Goal: Task Accomplishment & Management: Complete application form

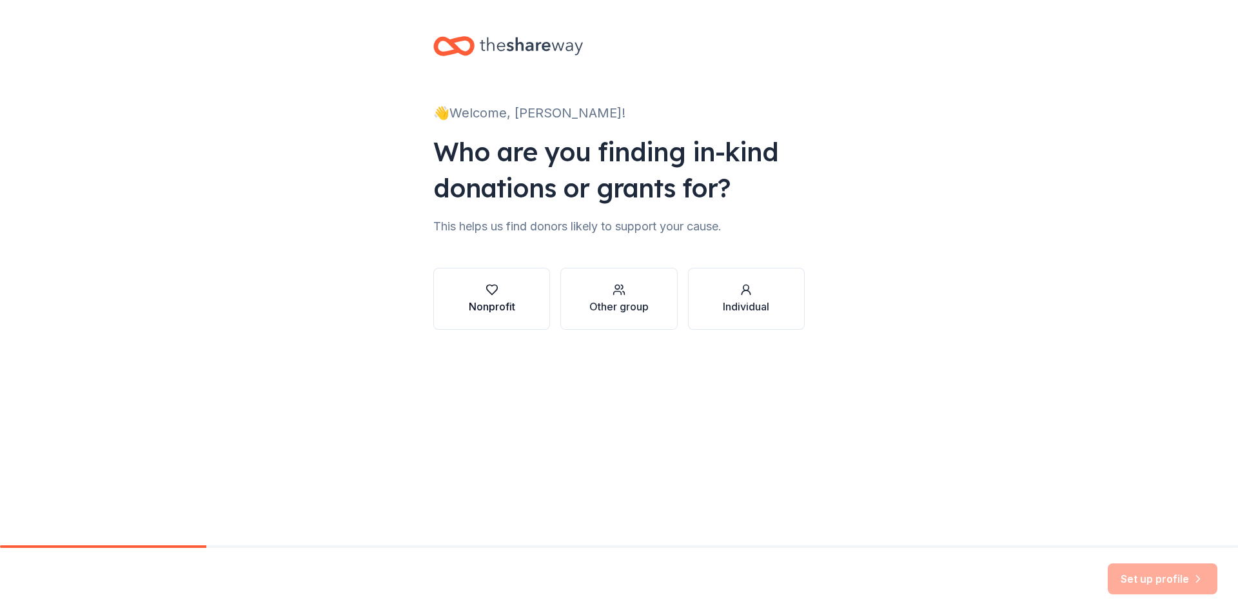
click at [469, 293] on div "button" at bounding box center [492, 289] width 46 height 13
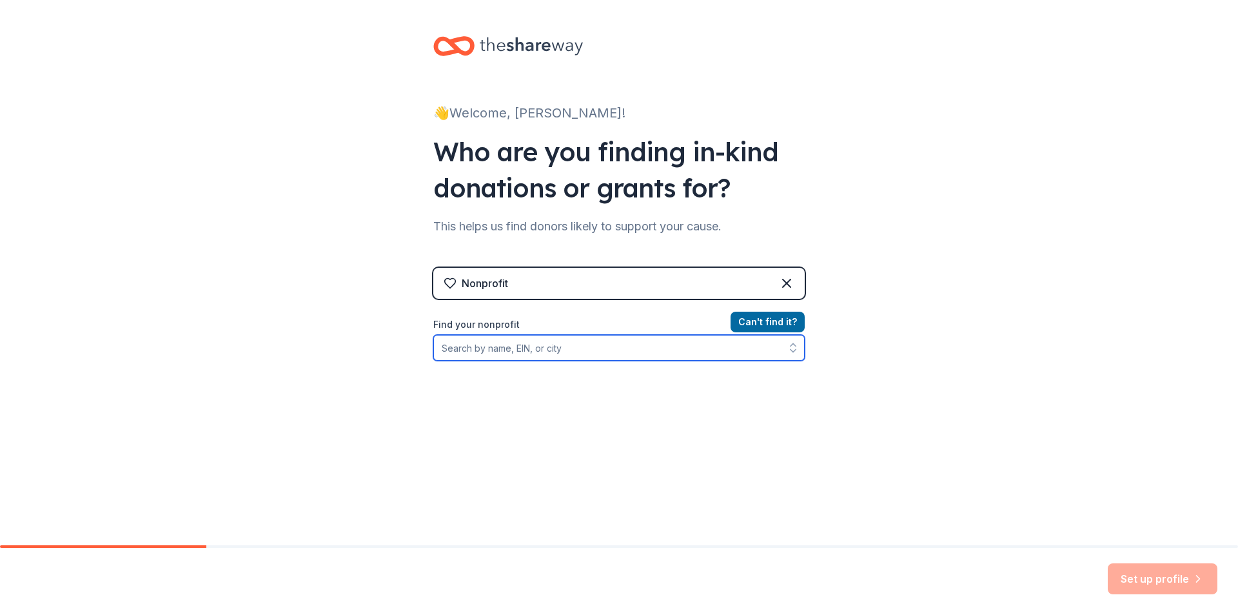
click at [489, 350] on input "Find your nonprofit" at bounding box center [618, 348] width 371 height 26
type input "steps to hope"
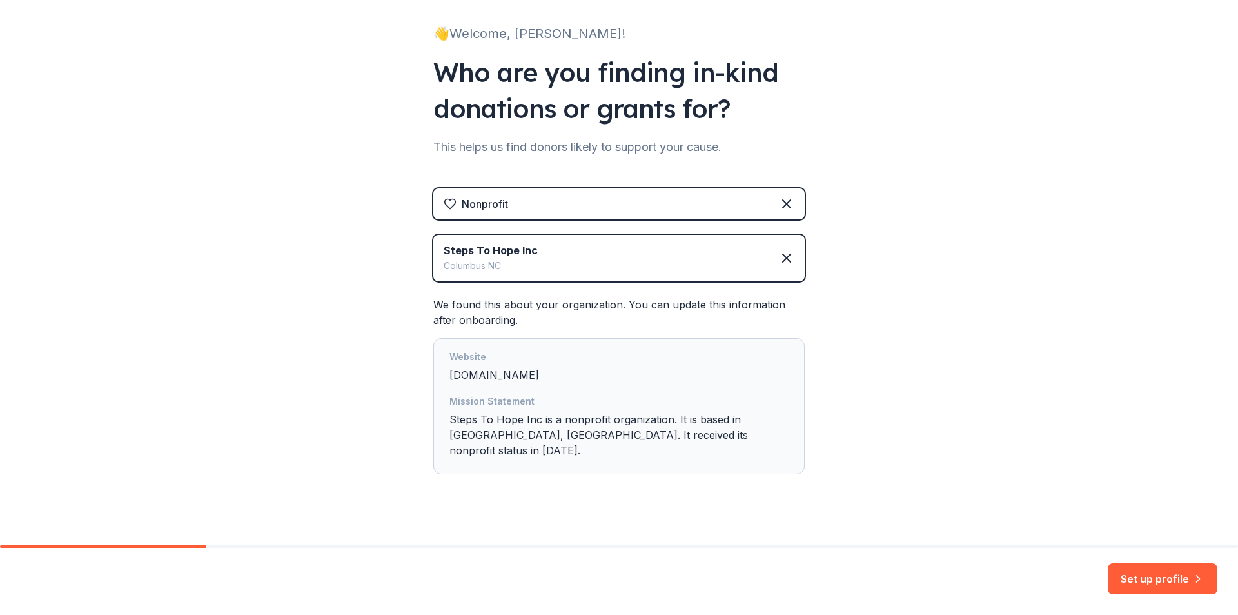
scroll to position [81, 0]
click at [1167, 579] on button "Set up profile" at bounding box center [1163, 578] width 110 height 31
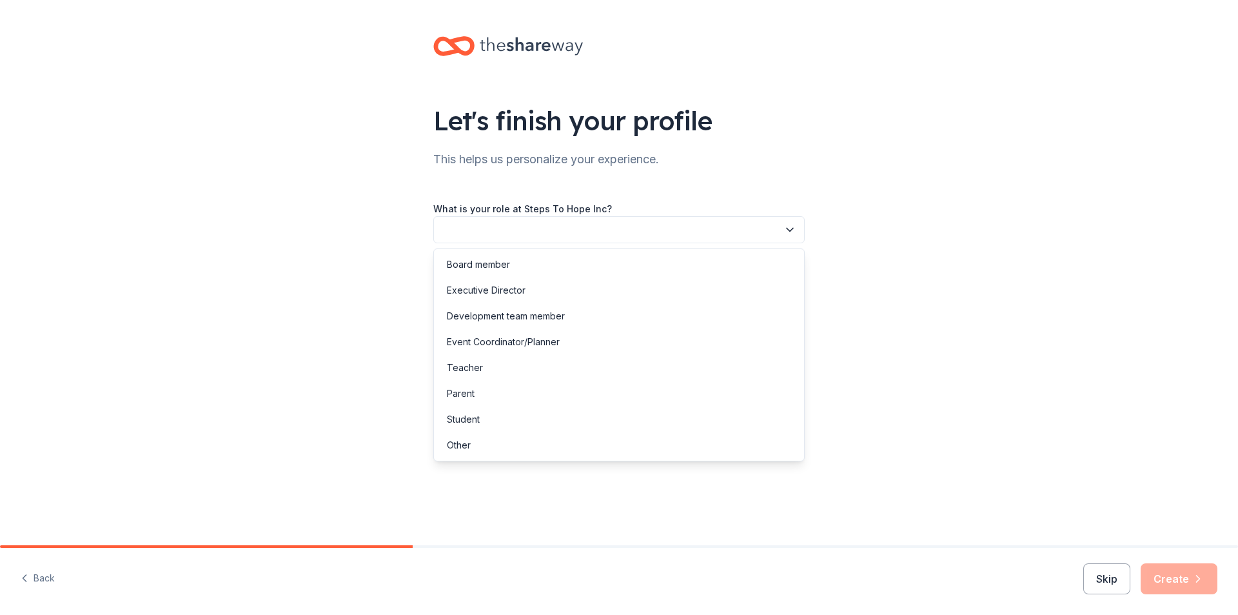
click at [709, 232] on button "button" at bounding box center [618, 229] width 371 height 27
click at [562, 339] on div "Event Coordinator/Planner" at bounding box center [619, 342] width 365 height 26
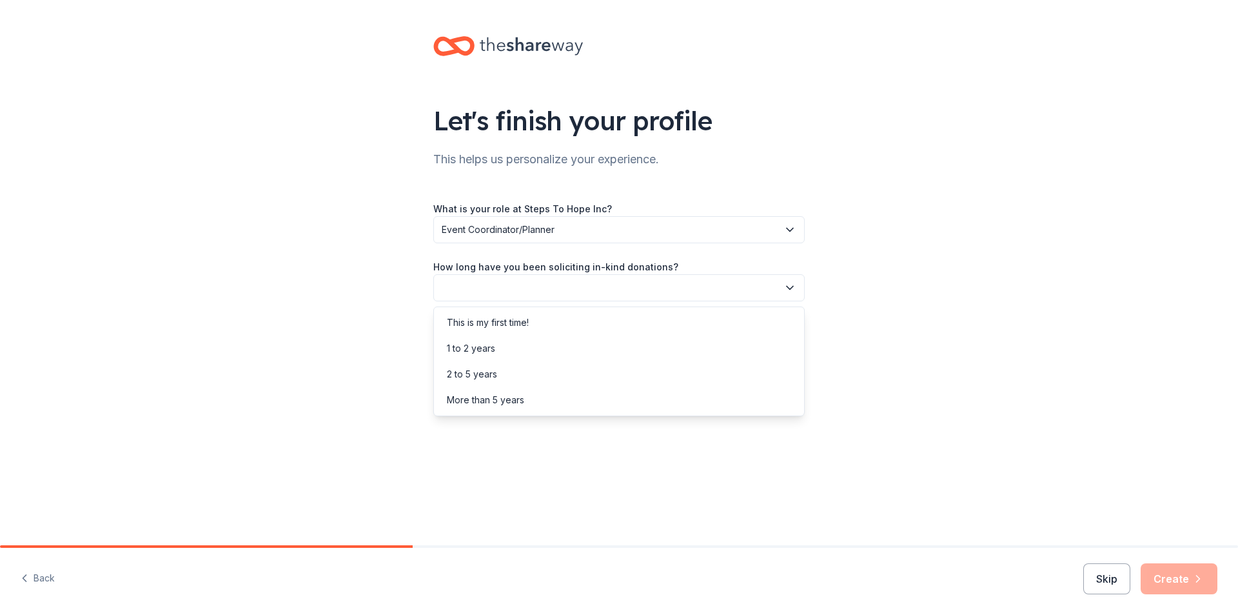
click at [565, 282] on button "button" at bounding box center [618, 287] width 371 height 27
click at [512, 328] on div "This is my first time!" at bounding box center [488, 322] width 82 height 15
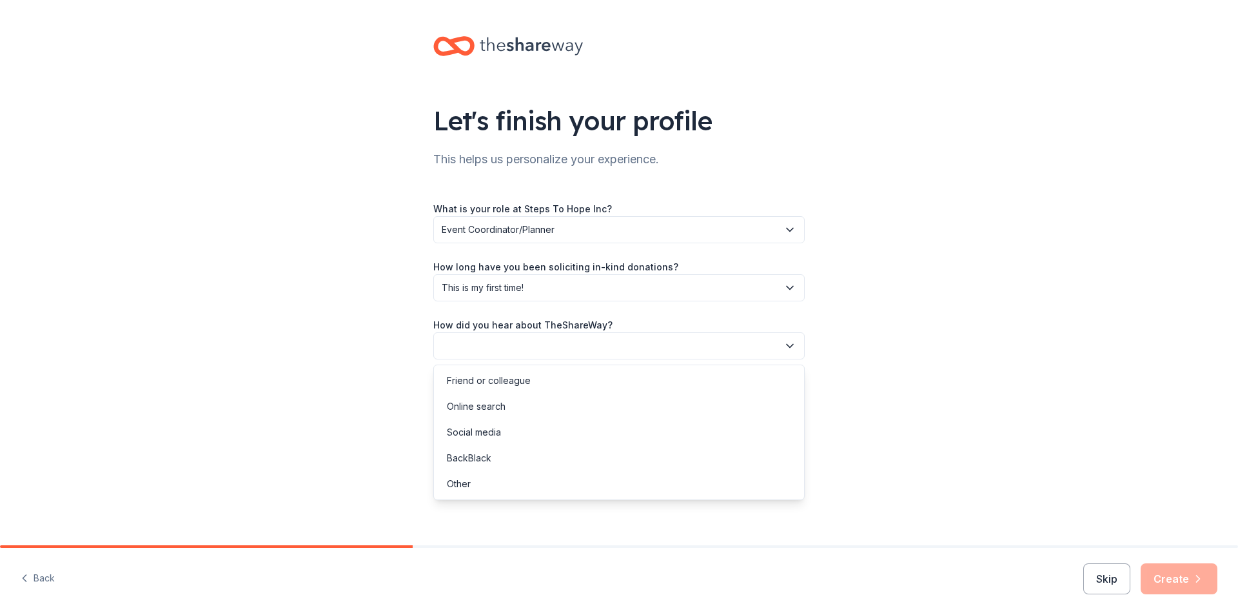
click at [508, 343] on button "button" at bounding box center [618, 345] width 371 height 27
click at [506, 407] on div "Online search" at bounding box center [619, 406] width 365 height 26
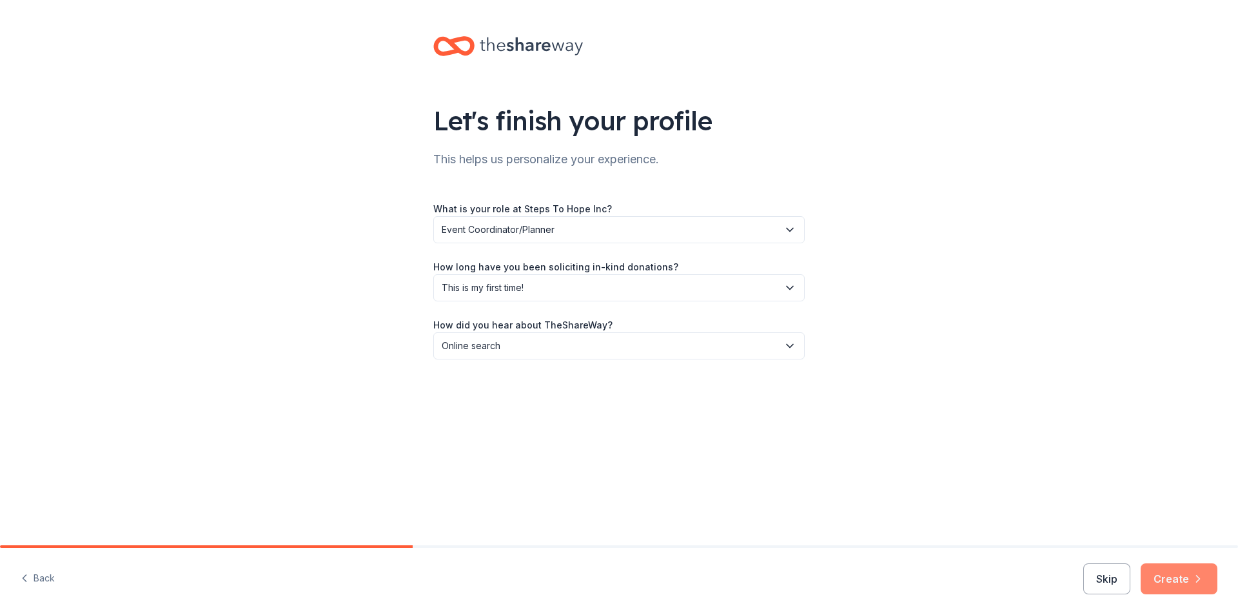
click at [1191, 582] on button "Create" at bounding box center [1179, 578] width 77 height 31
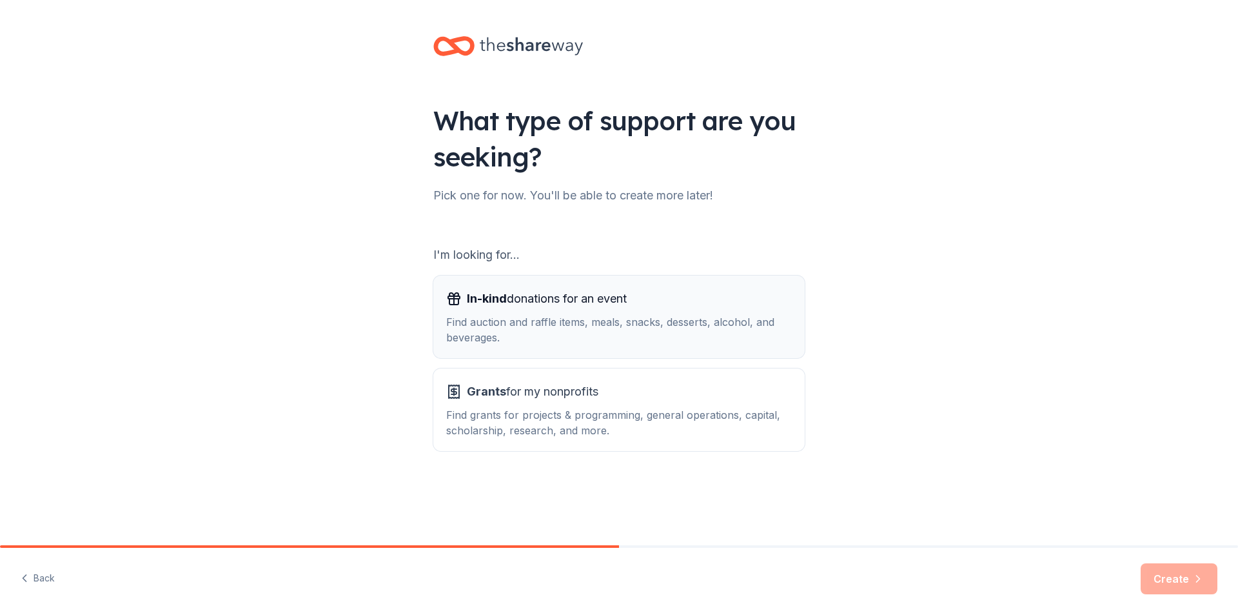
click at [683, 322] on div "Find auction and raffle items, meals, snacks, desserts, alcohol, and beverages." at bounding box center [619, 329] width 346 height 31
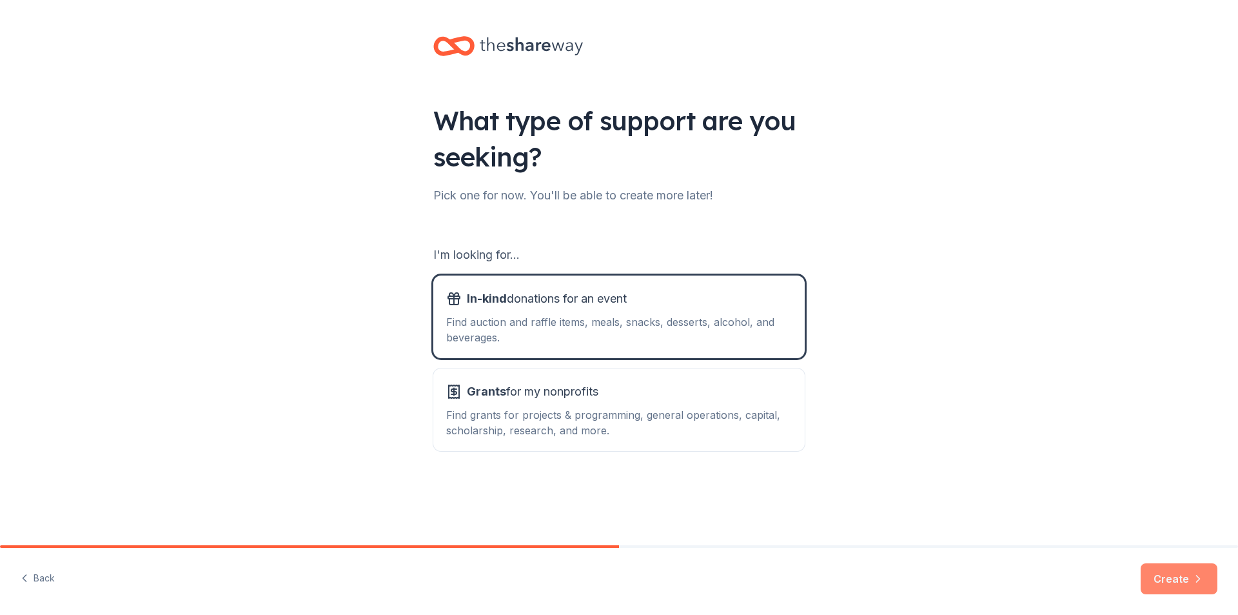
click at [1172, 585] on button "Create" at bounding box center [1179, 578] width 77 height 31
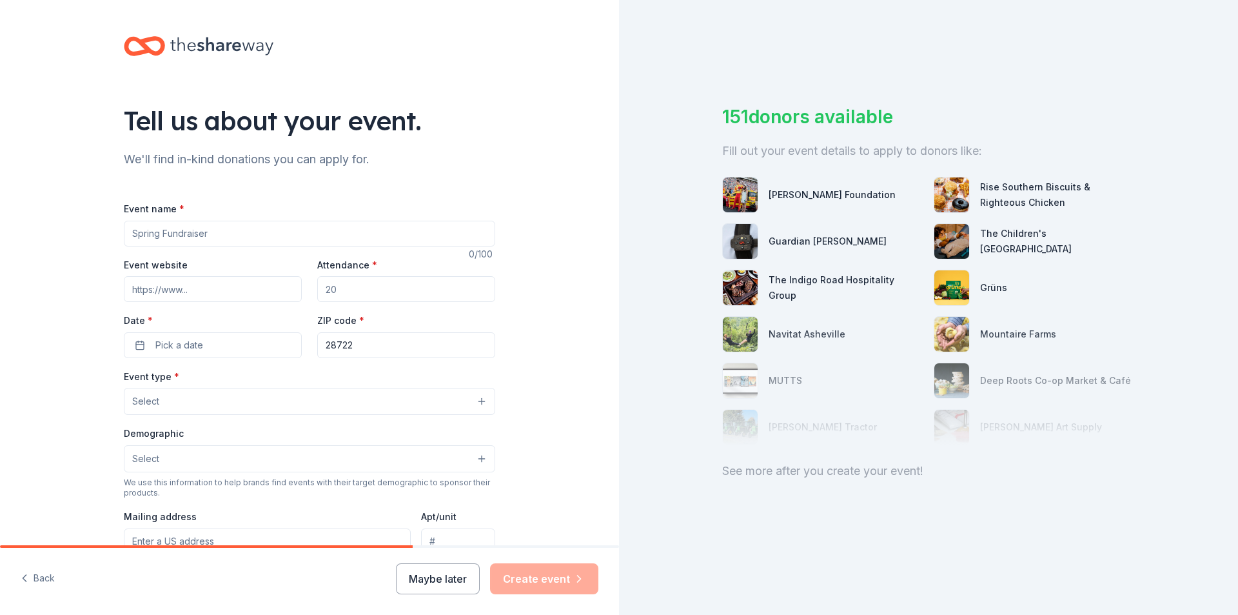
click at [241, 229] on input "Event name *" at bounding box center [309, 234] width 371 height 26
click at [252, 233] on input "Event name *" at bounding box center [309, 234] width 371 height 26
type input "The Hope Golf Classic"
click at [355, 291] on input "Attendance *" at bounding box center [406, 289] width 178 height 26
type input "160"
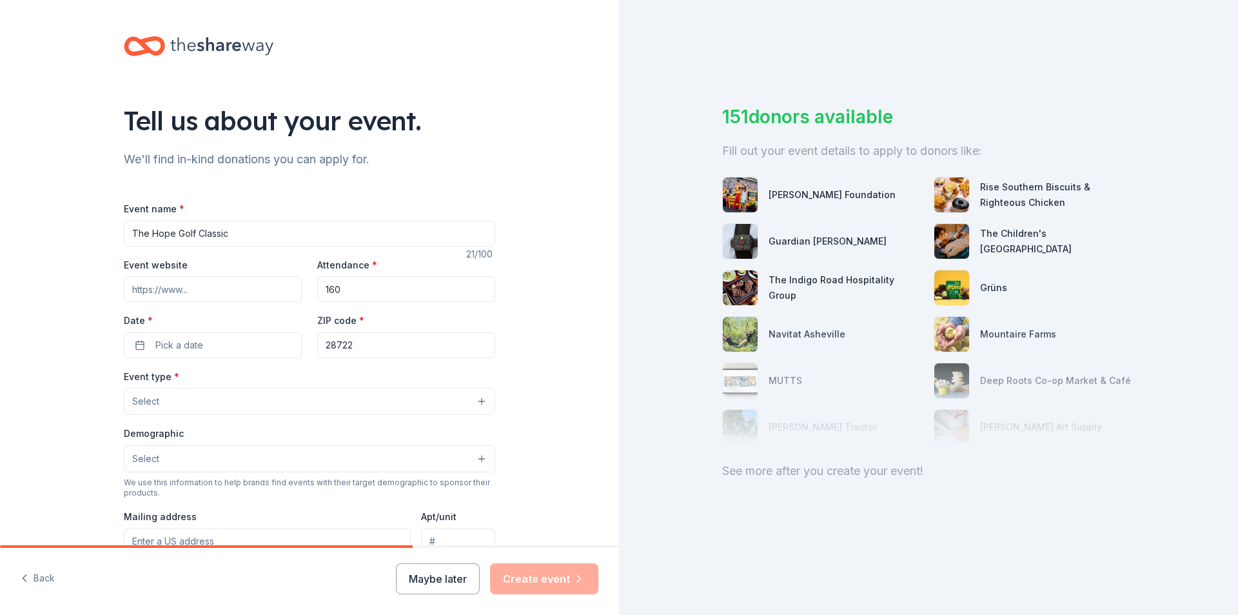
click at [233, 290] on input "Event website" at bounding box center [213, 289] width 178 height 26
type input "www.stepstohope.org"
click at [215, 345] on button "Pick a date" at bounding box center [213, 345] width 178 height 26
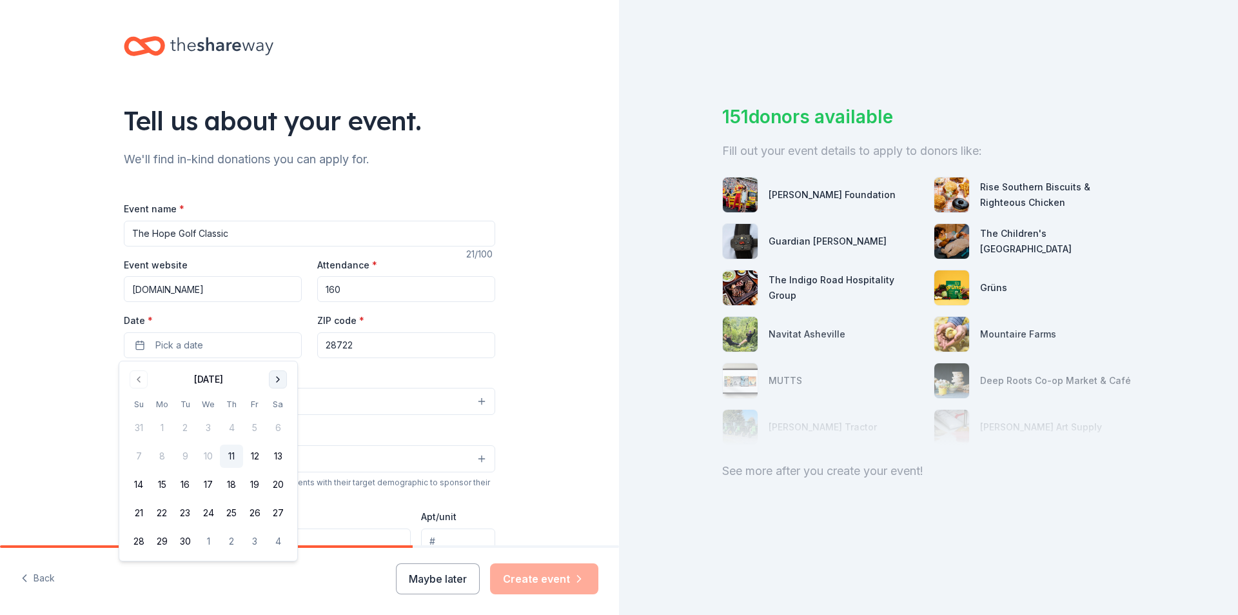
click at [277, 375] on button "Go to next month" at bounding box center [278, 379] width 18 height 18
click at [252, 459] on button "7" at bounding box center [254, 455] width 23 height 23
click at [368, 344] on input "28722" at bounding box center [406, 345] width 178 height 26
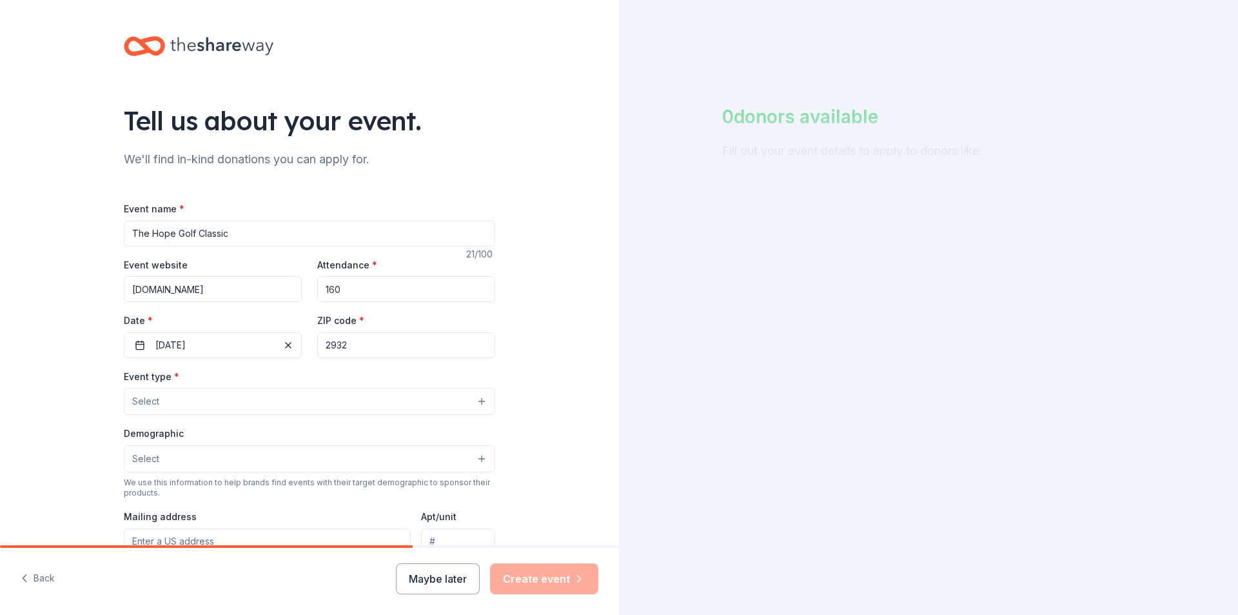
type input "2932"
click at [262, 400] on button "Select" at bounding box center [309, 401] width 371 height 27
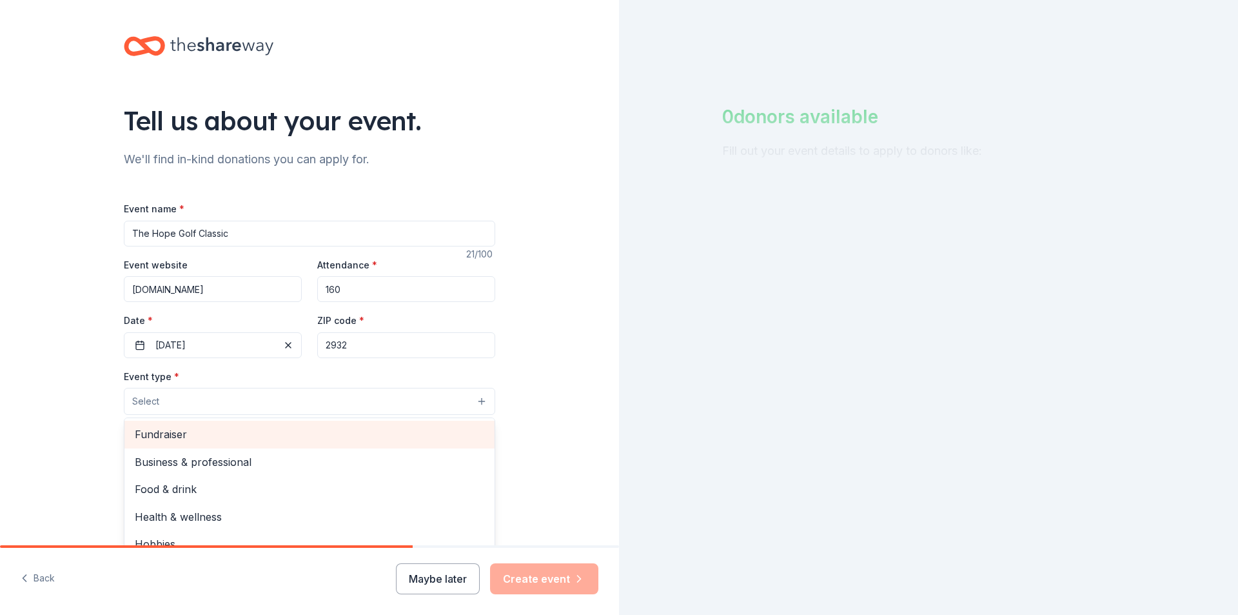
click at [230, 434] on span "Fundraiser" at bounding box center [310, 434] width 350 height 17
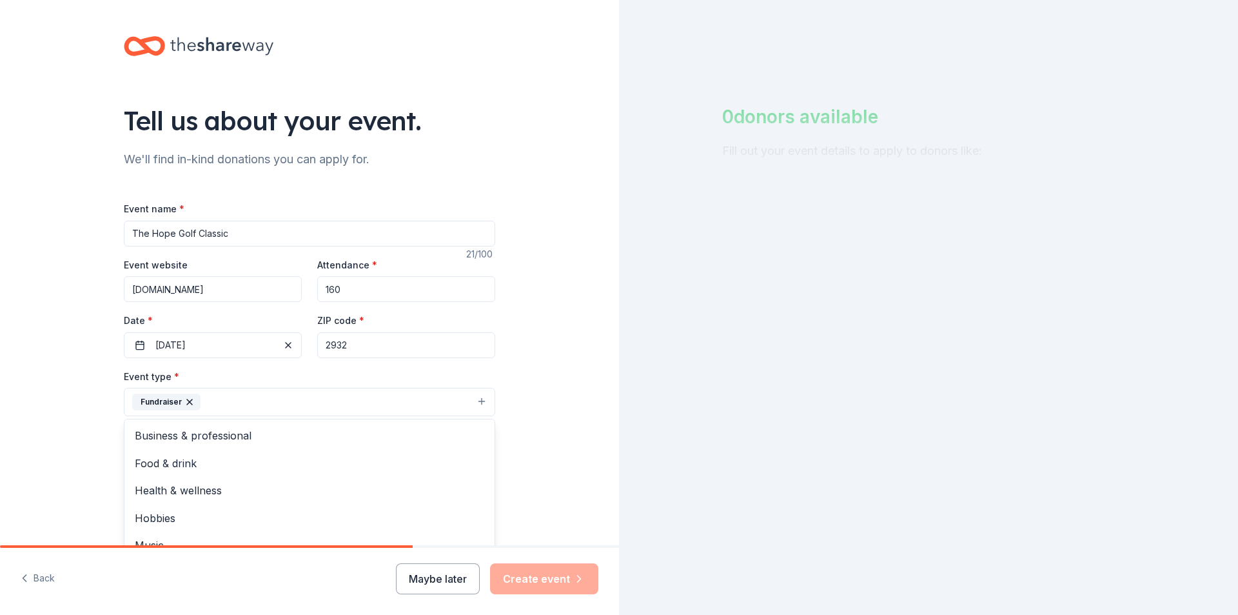
click at [8, 431] on div "Tell us about your event. We'll find in-kind donations you can apply for. Event…" at bounding box center [309, 430] width 619 height 860
click at [477, 399] on button "Fundraiser" at bounding box center [309, 402] width 371 height 28
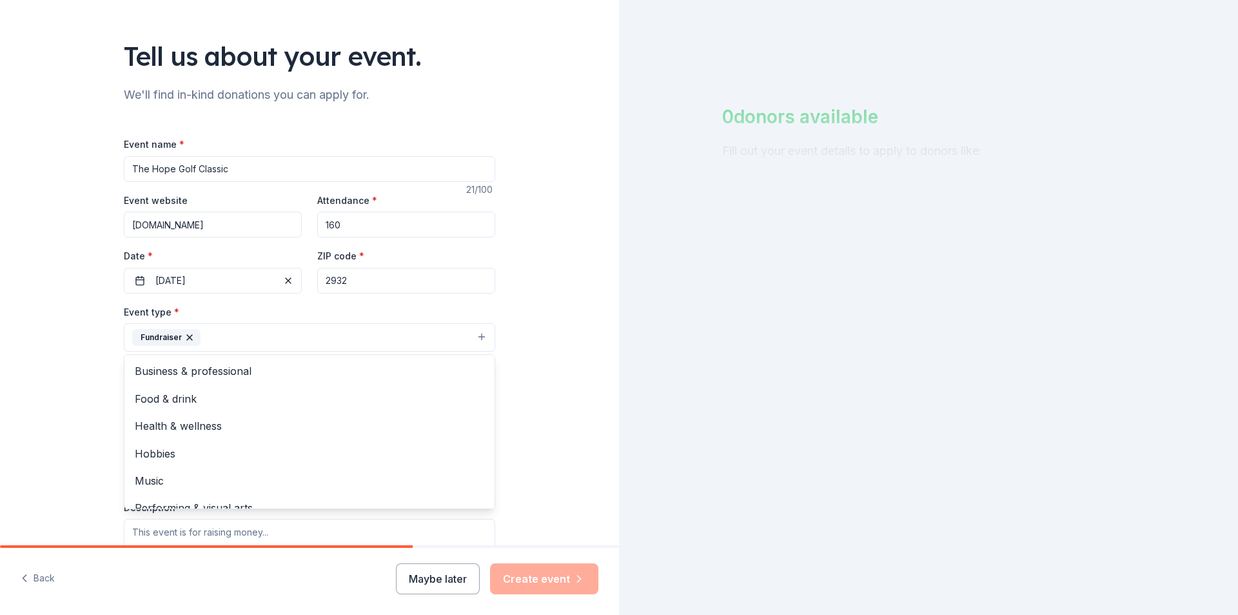
click at [40, 402] on div "Tell us about your event. We'll find in-kind donations you can apply for. Event…" at bounding box center [309, 366] width 619 height 860
click at [153, 397] on span "Select" at bounding box center [145, 395] width 27 height 15
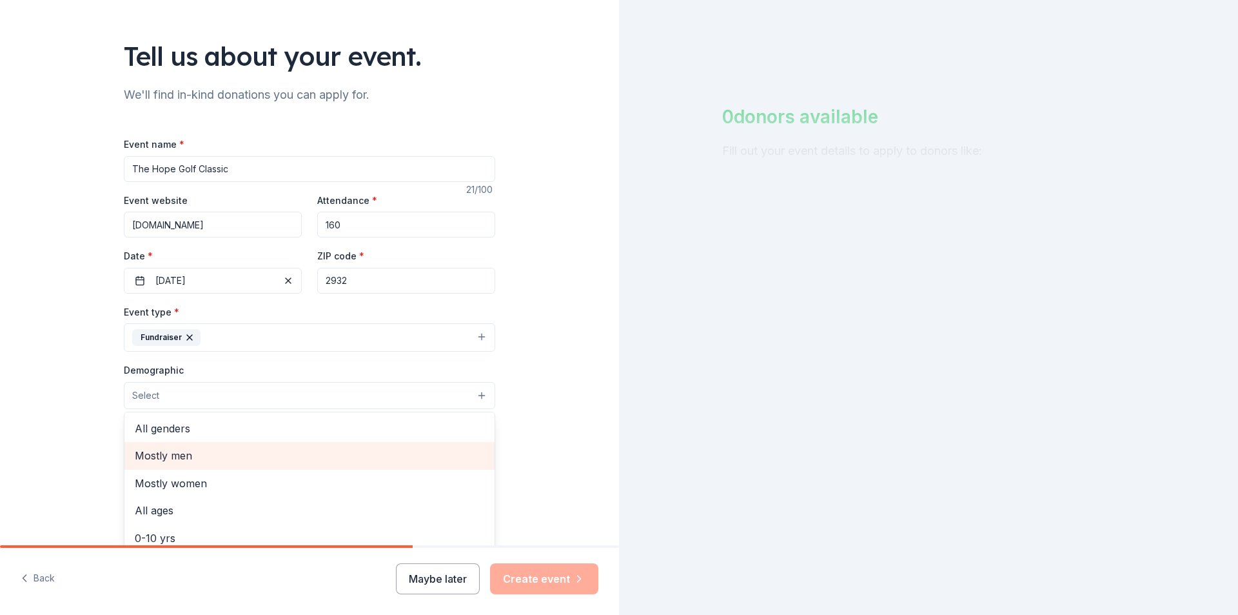
click at [167, 458] on span "Mostly men" at bounding box center [310, 455] width 350 height 17
click at [319, 459] on span "20-30 yrs" at bounding box center [310, 450] width 350 height 17
click at [209, 453] on span "30-40 yrs" at bounding box center [310, 450] width 350 height 17
click at [203, 458] on span "40-50 yrs" at bounding box center [310, 450] width 350 height 17
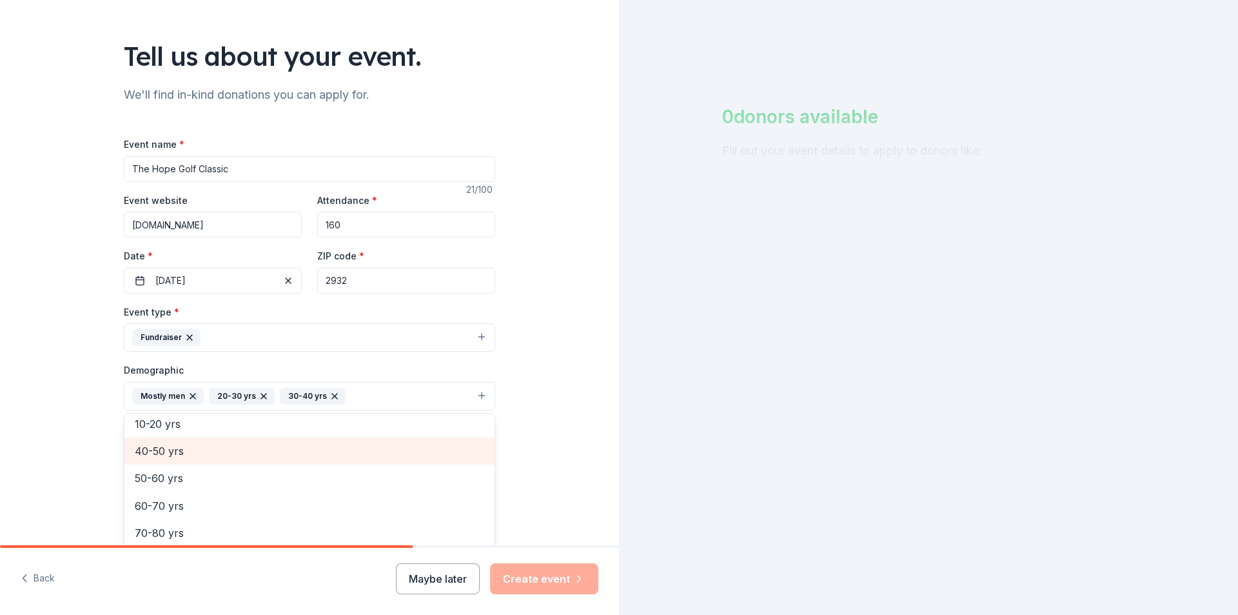
scroll to position [98, 0]
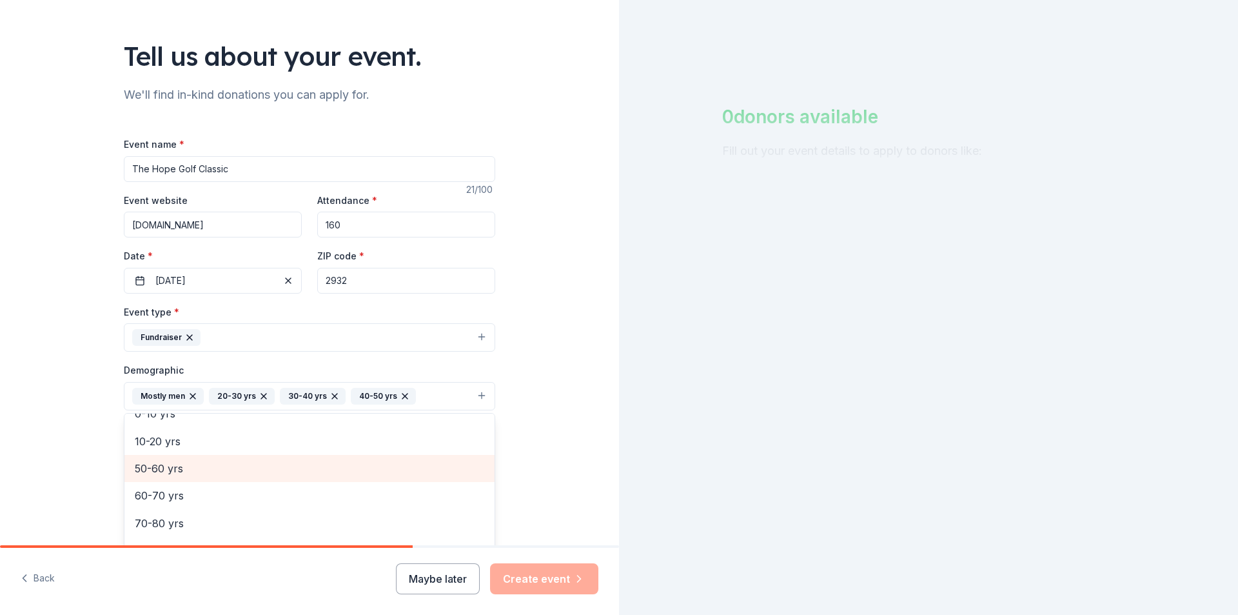
click at [201, 461] on span "50-60 yrs" at bounding box center [310, 468] width 350 height 17
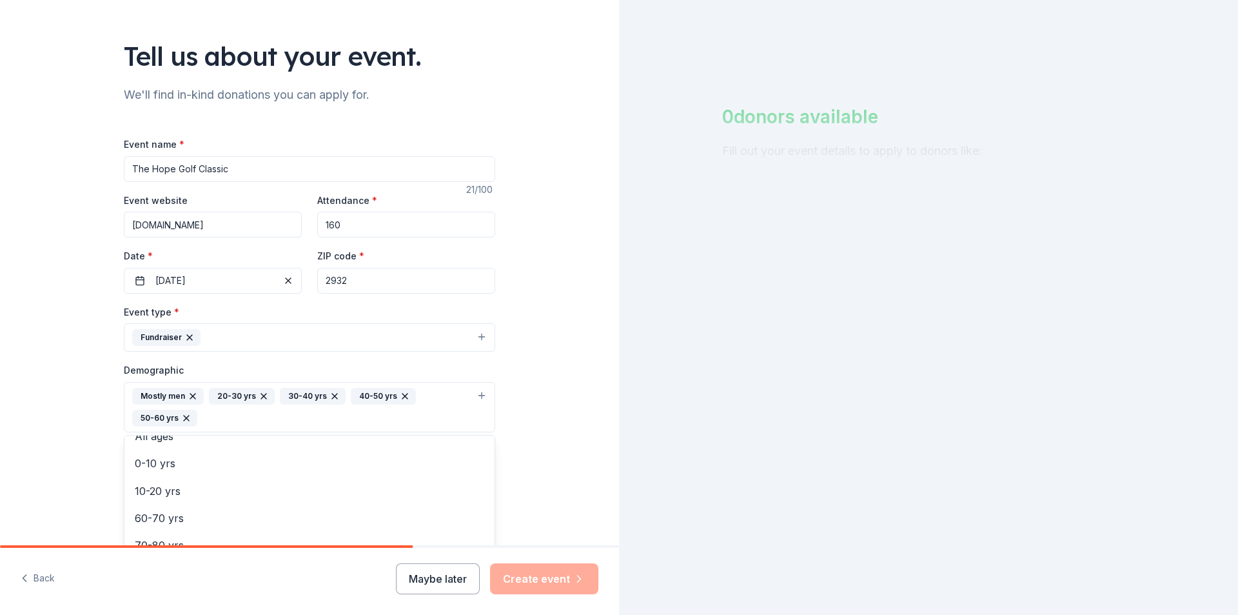
click at [564, 442] on div "Tell us about your event. We'll find in-kind donations you can apply for. Event…" at bounding box center [309, 377] width 619 height 883
click at [252, 499] on input "Mailing address" at bounding box center [267, 501] width 287 height 26
type input "60 Ward St"
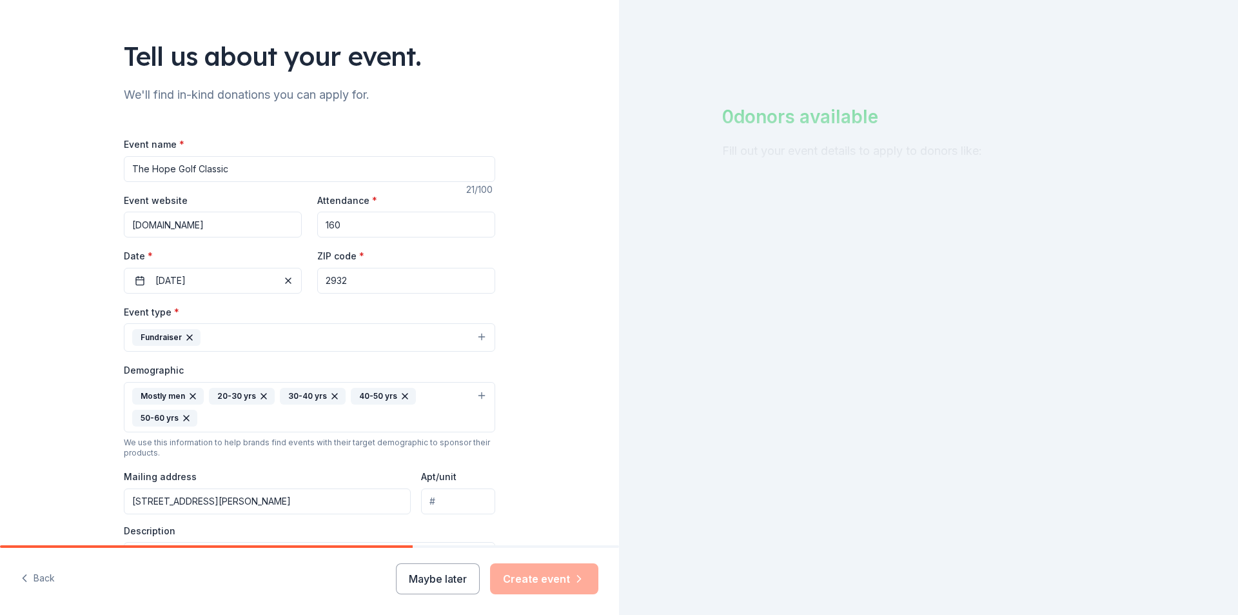
type input "Suite 518"
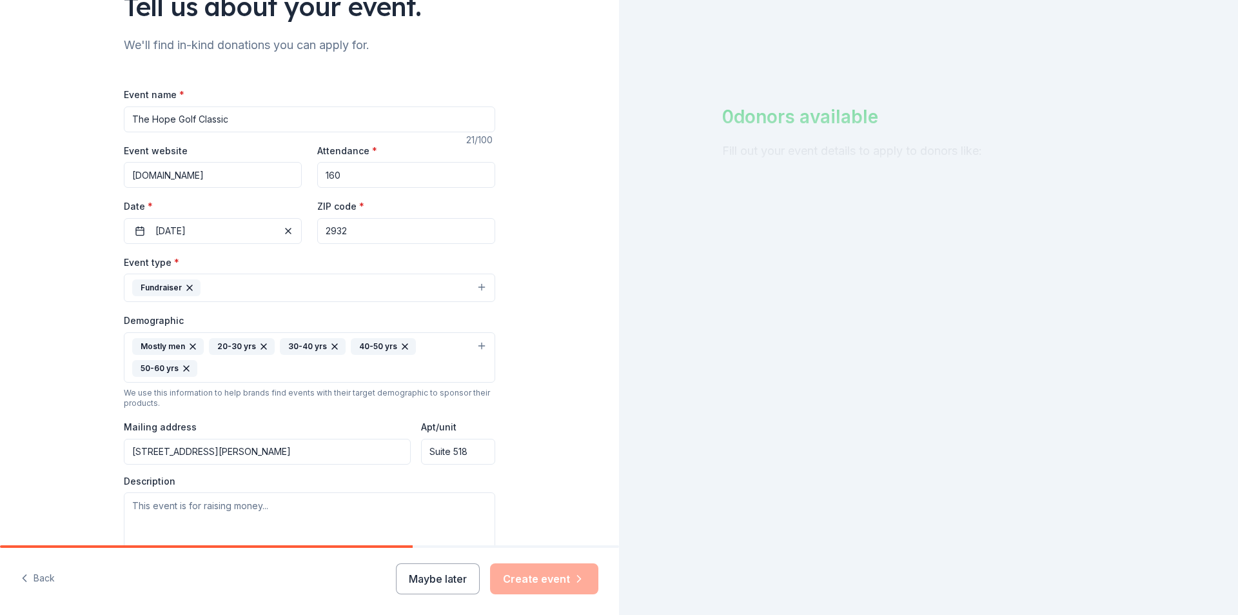
scroll to position [258, 0]
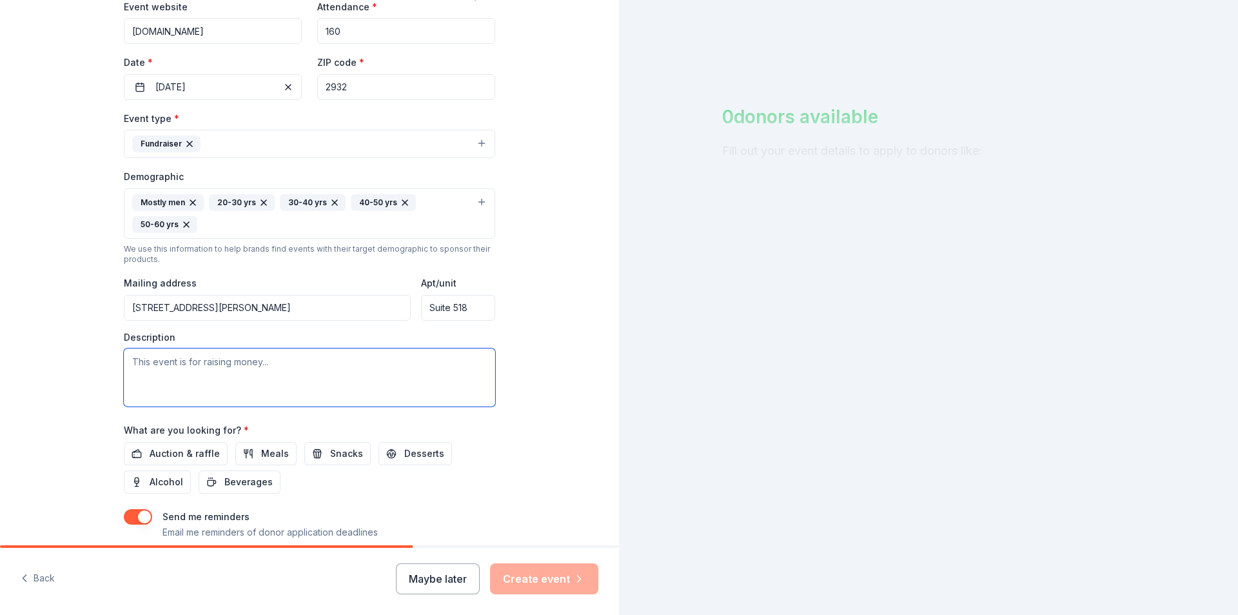
click at [216, 375] on textarea at bounding box center [309, 377] width 371 height 58
paste textarea "The Hope Golf Classic raises the needed funds to support the Steps to Hope miss…"
type textarea "The Hope Golf Classic raises the needed funds to support the Steps to Hope miss…"
click at [188, 460] on span "Auction & raffle" at bounding box center [185, 453] width 70 height 15
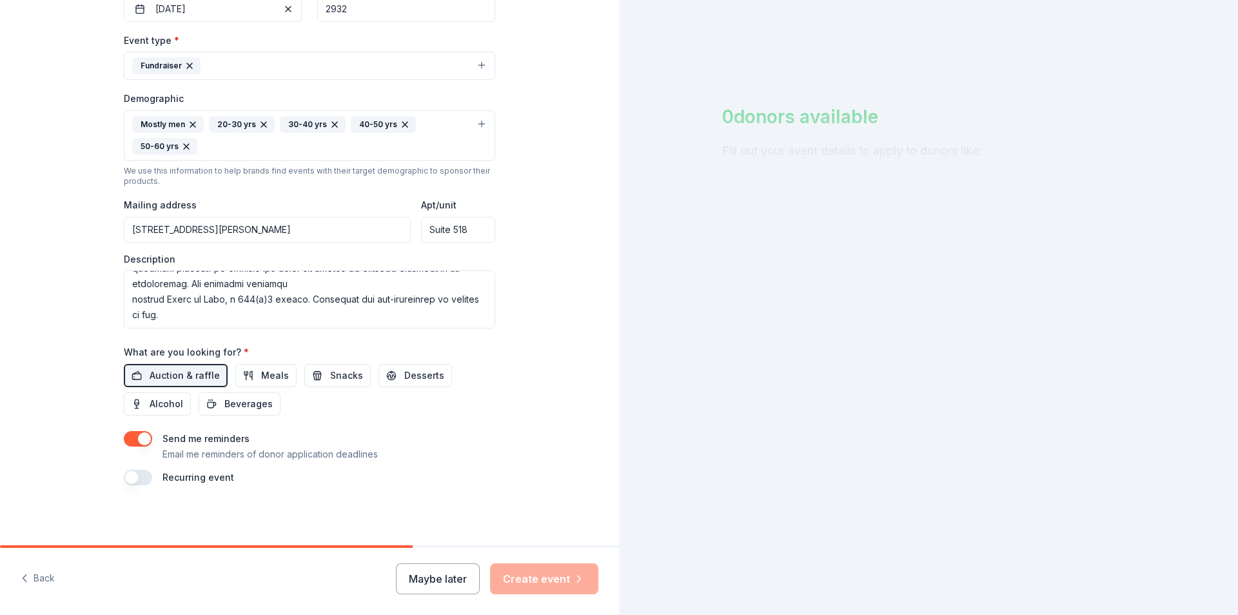
scroll to position [338, 0]
click at [124, 471] on button "button" at bounding box center [138, 475] width 28 height 15
click at [229, 513] on button "November 2026" at bounding box center [196, 514] width 66 height 26
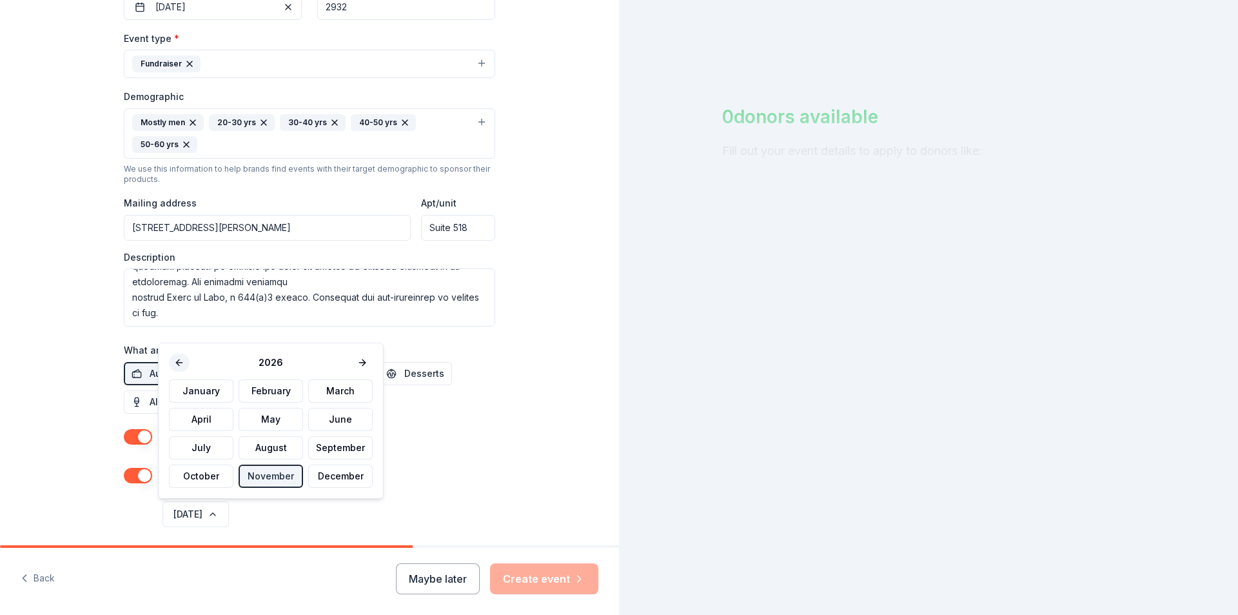
click at [179, 360] on button at bounding box center [179, 362] width 21 height 18
click at [273, 477] on button "November" at bounding box center [271, 475] width 64 height 23
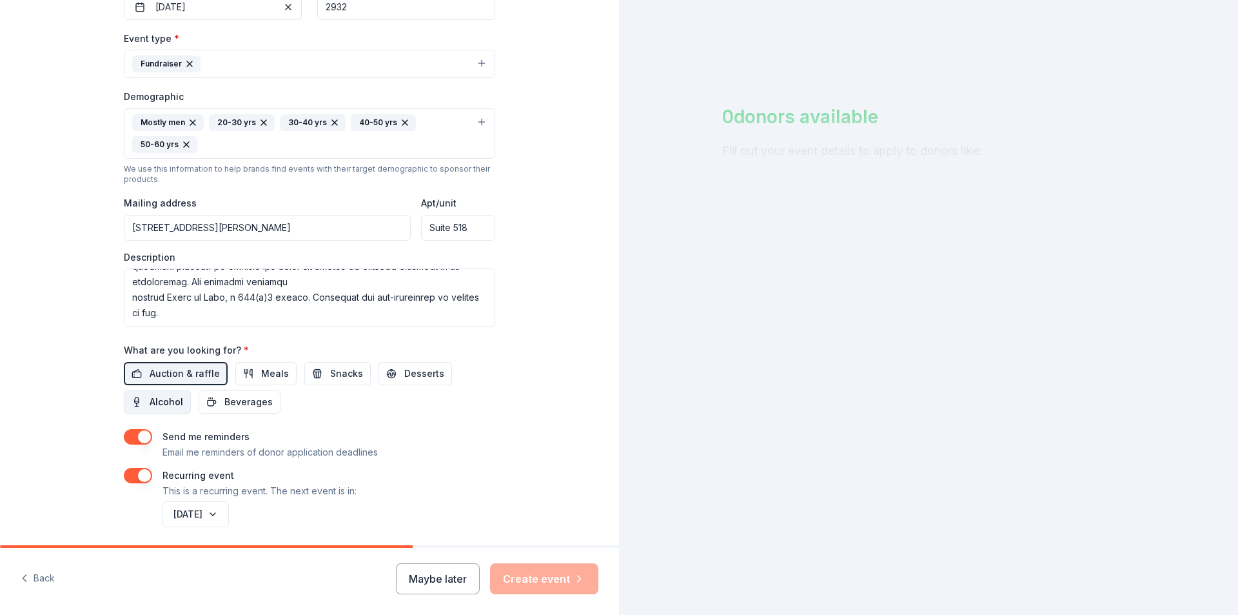
click at [161, 405] on span "Alcohol" at bounding box center [167, 401] width 34 height 15
click at [528, 579] on div "Maybe later Create event" at bounding box center [497, 578] width 202 height 31
click at [281, 231] on input "60 Ward St" at bounding box center [267, 228] width 287 height 26
click at [478, 221] on input "Suite 518" at bounding box center [458, 228] width 74 height 26
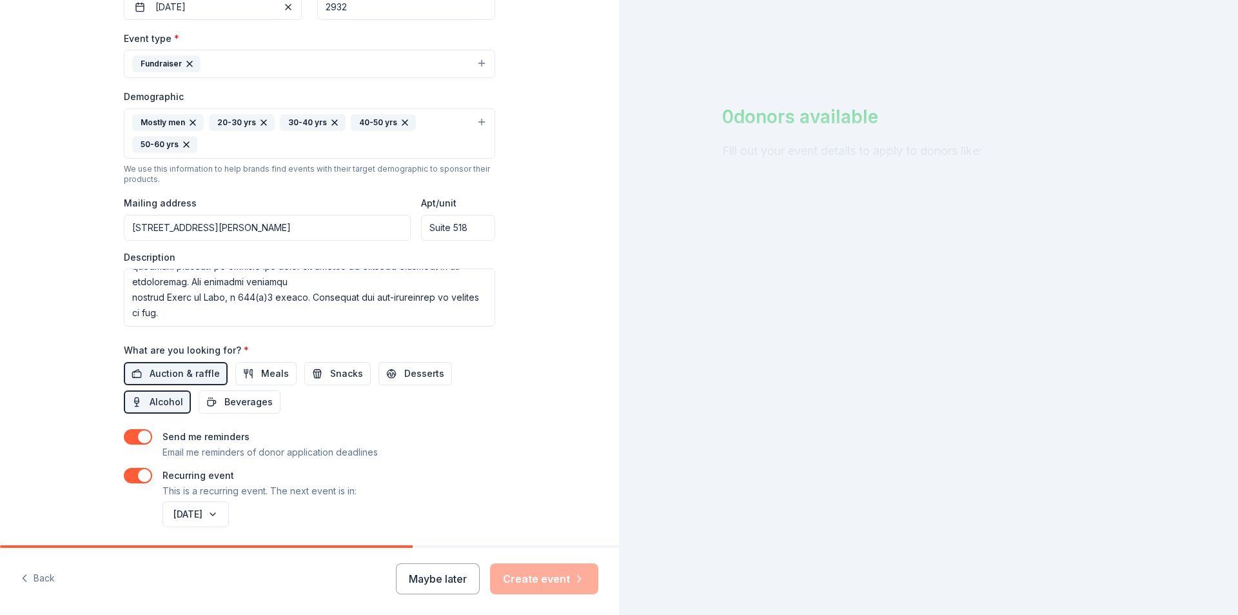
drag, startPoint x: 478, startPoint y: 224, endPoint x: 368, endPoint y: 225, distance: 110.3
click at [368, 225] on div "Mailing address 60 Ward Street, Columbus, NC, 28722 Apt/unit Suite 518" at bounding box center [309, 218] width 371 height 46
click at [480, 226] on input "Suite 518" at bounding box center [458, 228] width 74 height 26
click at [526, 206] on div "Tell us about your event. We'll find in-kind donations you can apply for. Event…" at bounding box center [309, 126] width 619 height 929
click at [195, 226] on input "60 Ward Street, Columbus, NC, 28722" at bounding box center [267, 228] width 287 height 26
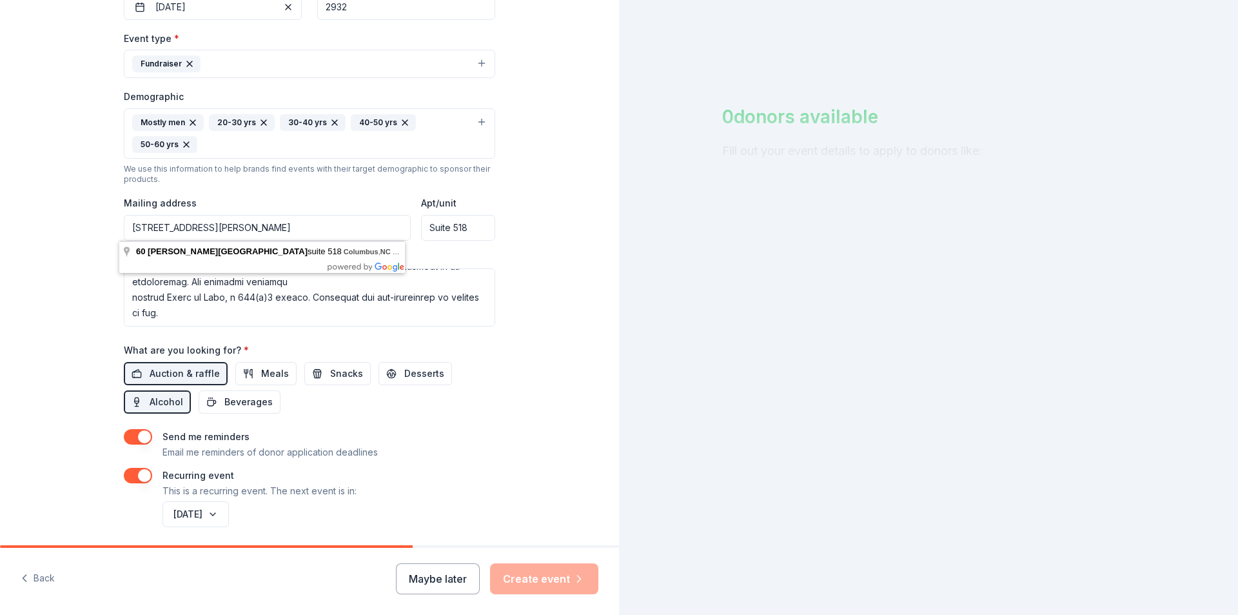
type input "60 Ward Street, Suite 518, Columbus, NC, 28722"
click at [476, 226] on input "Suite 518" at bounding box center [458, 228] width 74 height 26
drag, startPoint x: 459, startPoint y: 223, endPoint x: 359, endPoint y: 214, distance: 100.4
click at [359, 214] on div "Mailing address 60 Ward Street, Suite 518, Columbus, NC, 28722 Apt/unit Suite 5…" at bounding box center [309, 218] width 371 height 46
click at [466, 224] on input "Apt/unit" at bounding box center [458, 228] width 74 height 26
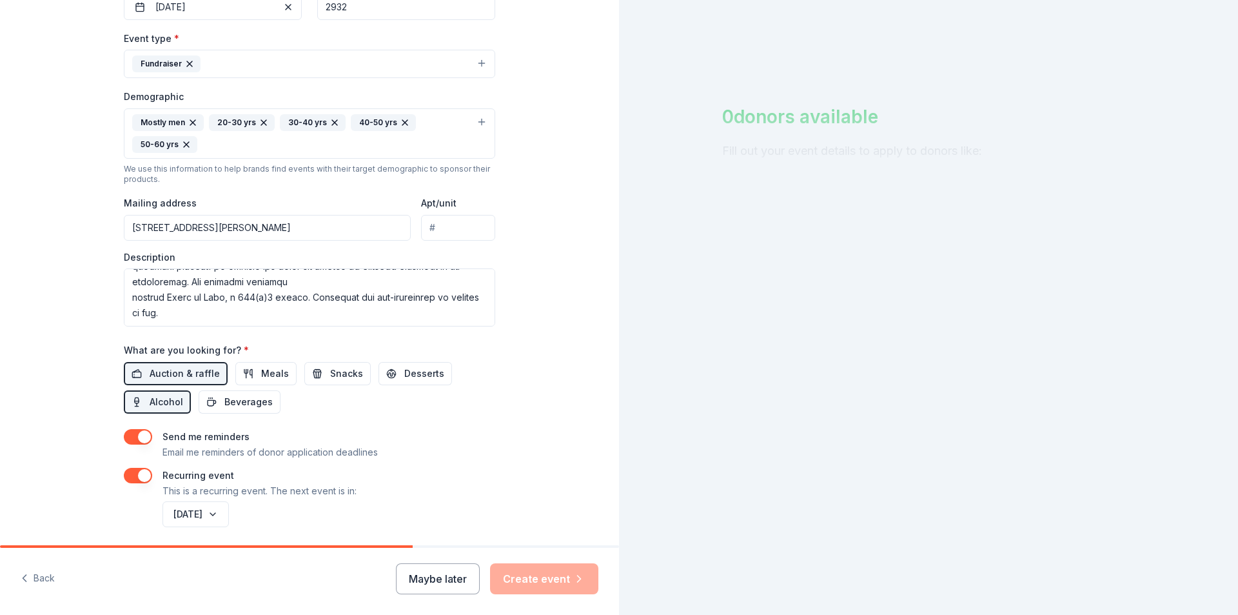
click at [527, 208] on div "Tell us about your event. We'll find in-kind donations you can apply for. Event…" at bounding box center [309, 126] width 619 height 929
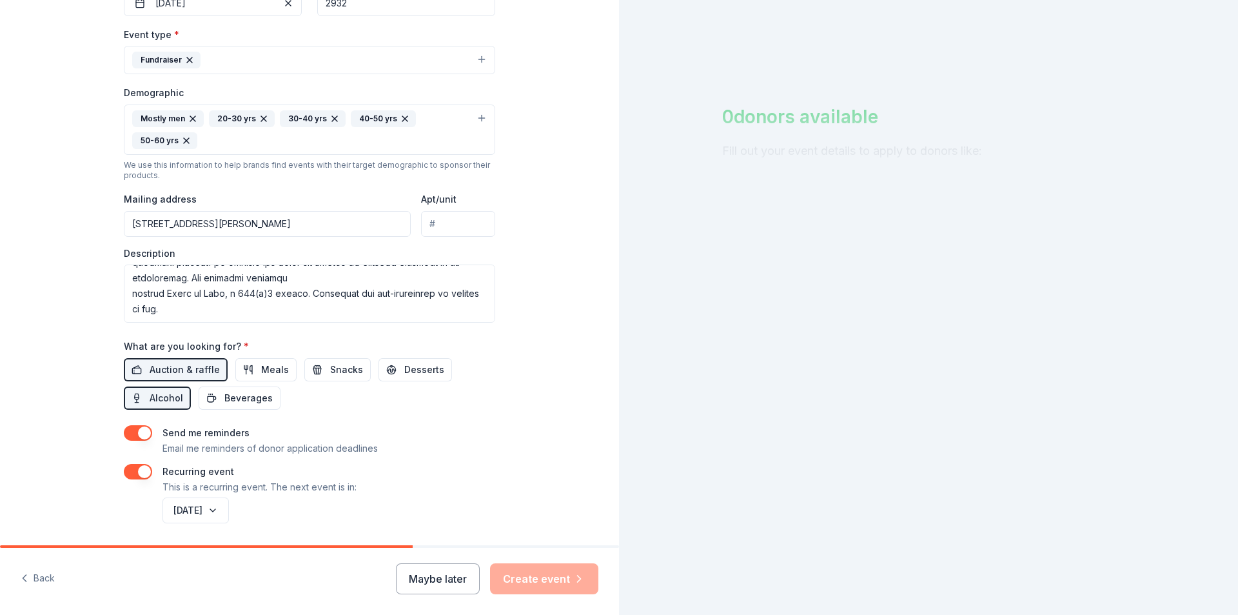
scroll to position [384, 0]
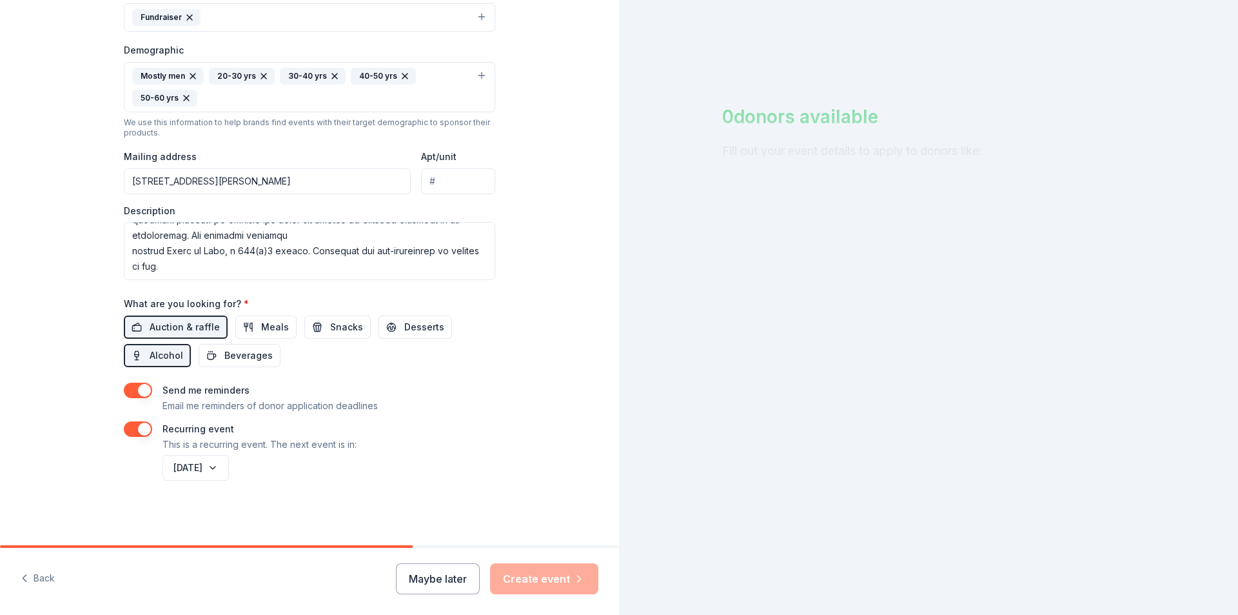
click at [491, 382] on div "Tell us about your event. We'll find in-kind donations you can apply for. Event…" at bounding box center [309, 80] width 413 height 929
click at [515, 567] on div "Maybe later Create event" at bounding box center [497, 578] width 202 height 31
click at [229, 466] on button "November 2025" at bounding box center [196, 468] width 66 height 26
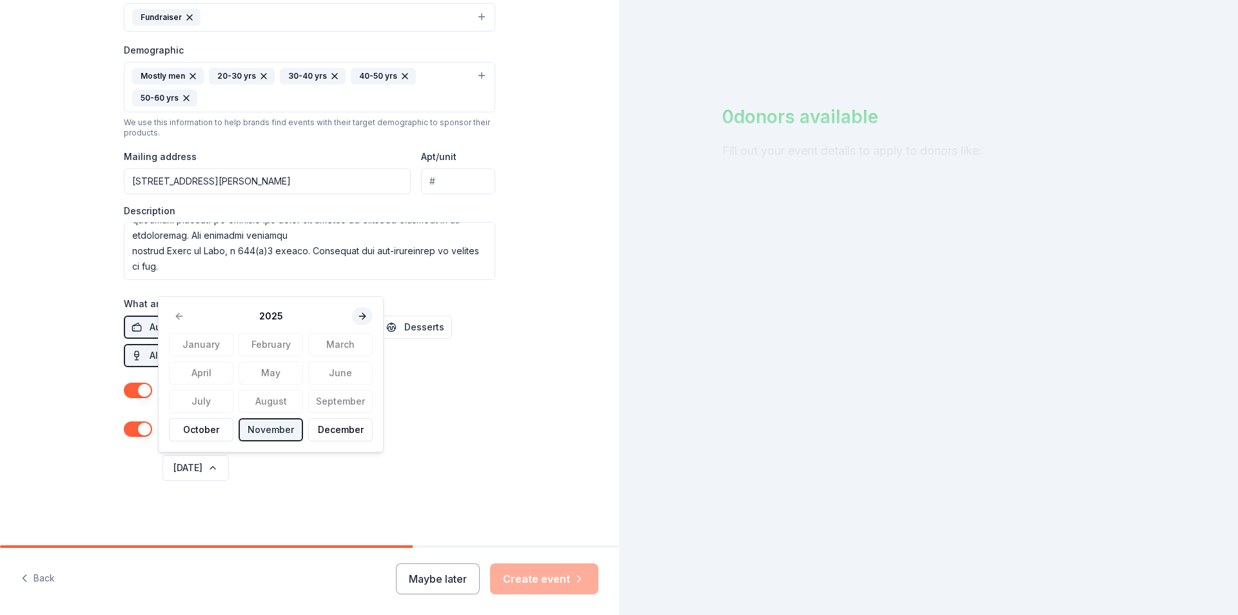
click at [352, 315] on button at bounding box center [362, 316] width 21 height 18
click at [267, 426] on button "November" at bounding box center [271, 429] width 64 height 23
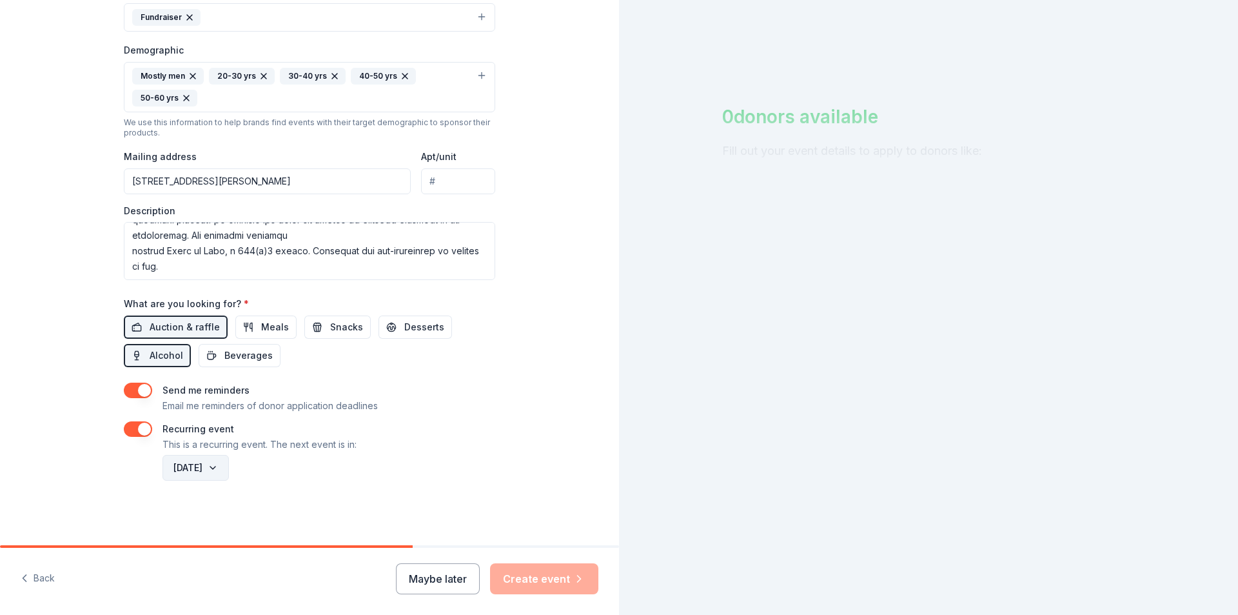
click at [229, 468] on button "November 2026" at bounding box center [196, 468] width 66 height 26
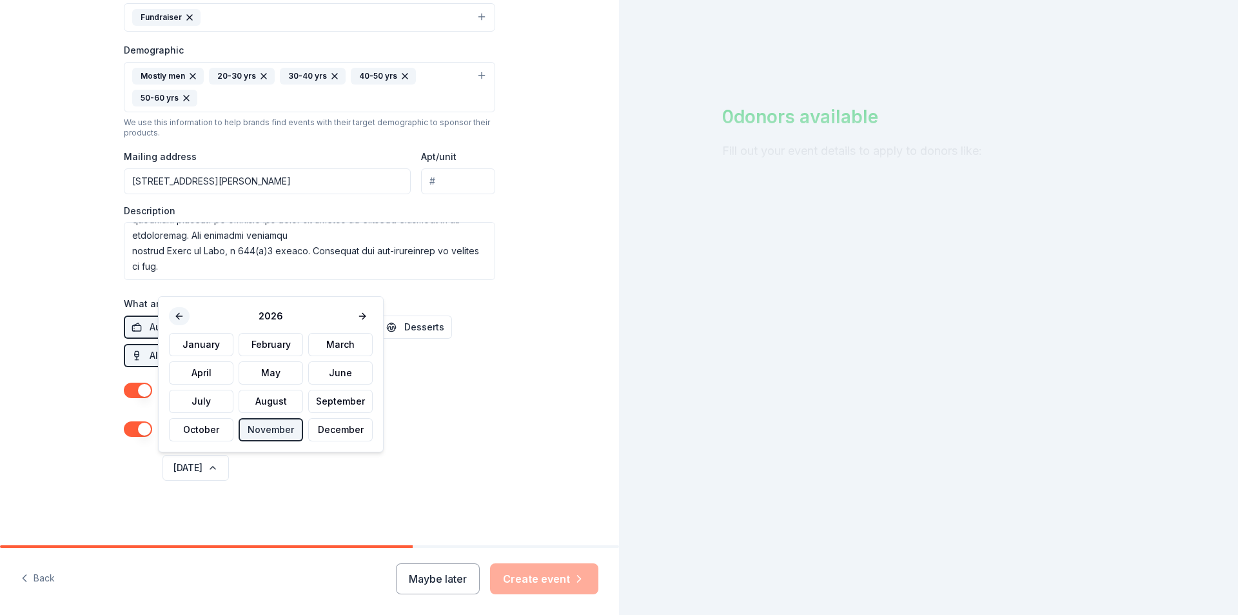
click at [182, 312] on button at bounding box center [179, 316] width 21 height 18
click at [275, 433] on button "November" at bounding box center [271, 429] width 64 height 23
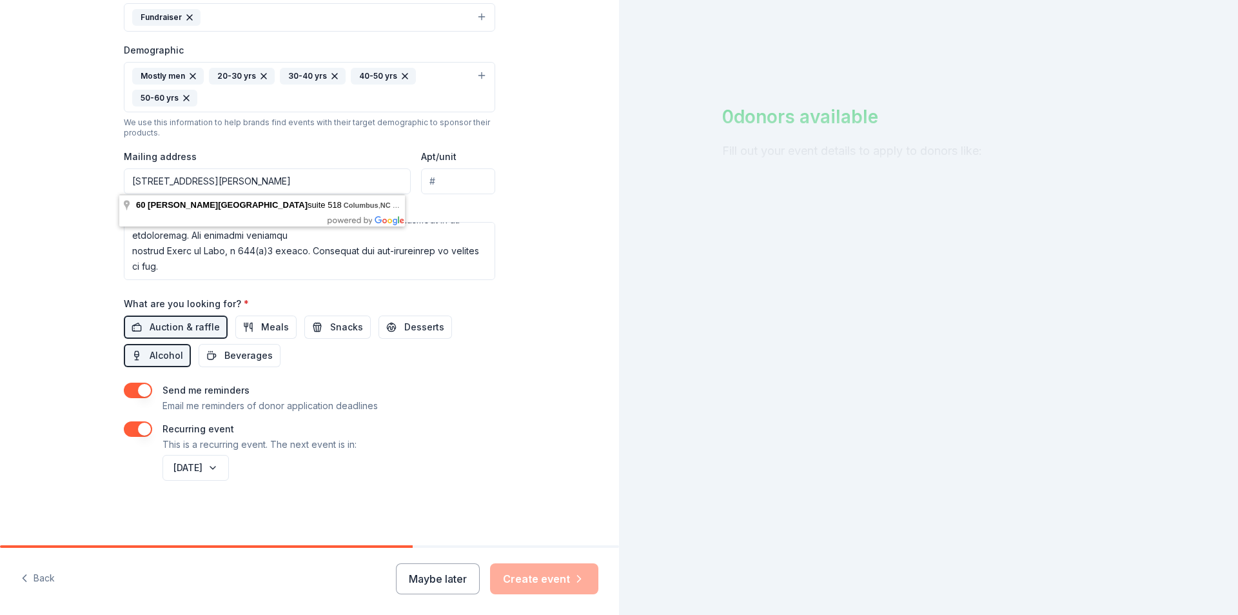
drag, startPoint x: 237, startPoint y: 180, endPoint x: 81, endPoint y: 171, distance: 155.7
click at [82, 172] on div "Tell us about your event. We'll find in-kind donations you can apply for. Event…" at bounding box center [309, 80] width 619 height 929
type input "p.o. box 518, Columbus, NC, 28722"
click at [588, 381] on div "Tell us about your event. We'll find in-kind donations you can apply for. Event…" at bounding box center [309, 80] width 619 height 929
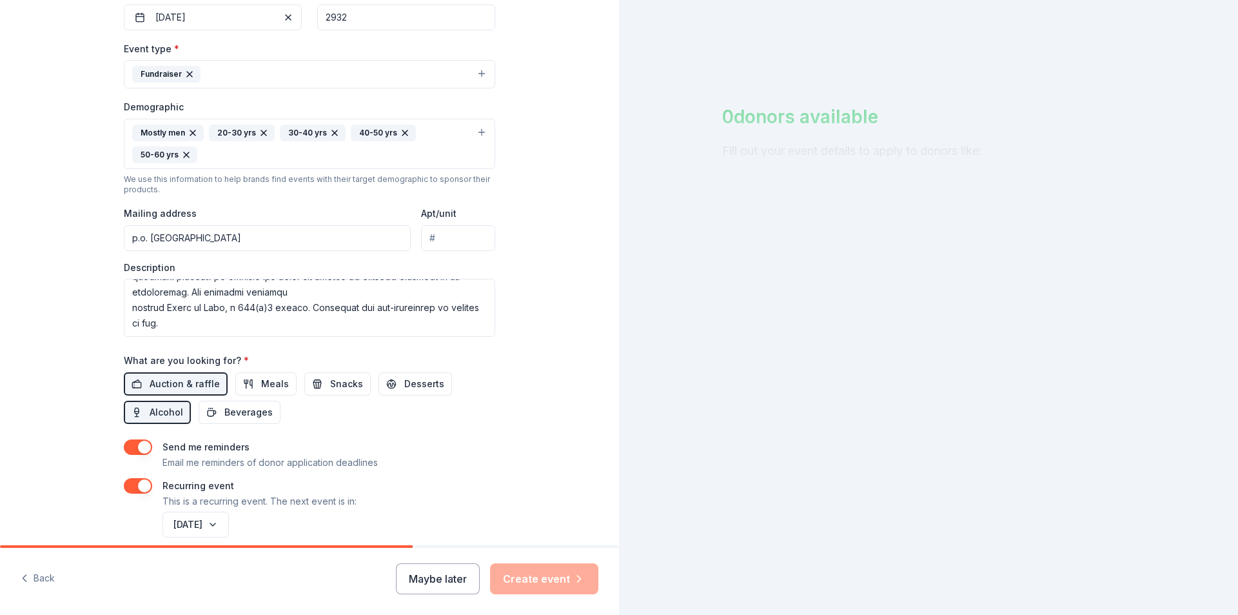
scroll to position [255, 0]
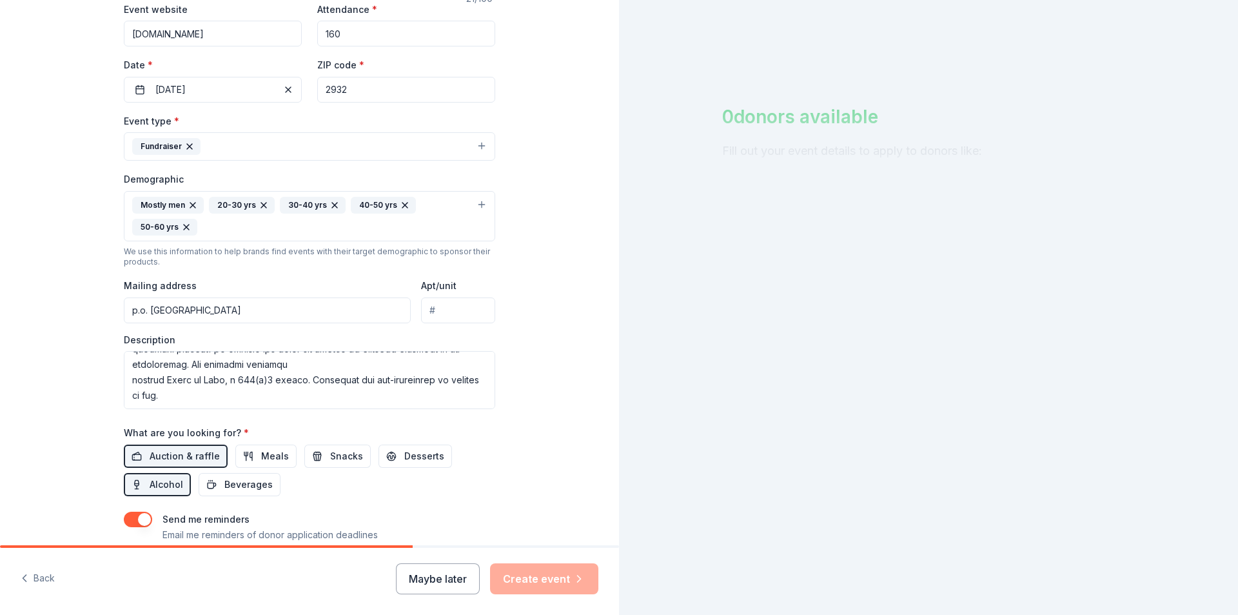
click at [370, 84] on input "2932" at bounding box center [406, 90] width 178 height 26
type input "29322"
click at [565, 281] on div "Tell us about your event. We'll find in-kind donations you can apply for. Event…" at bounding box center [309, 209] width 619 height 929
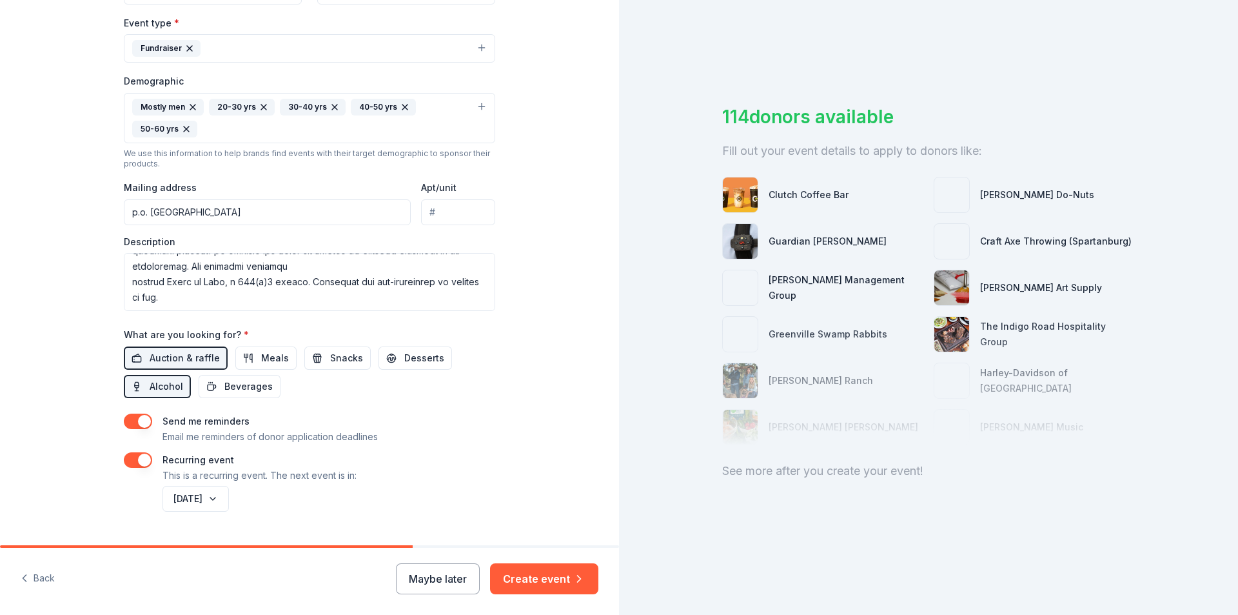
scroll to position [384, 0]
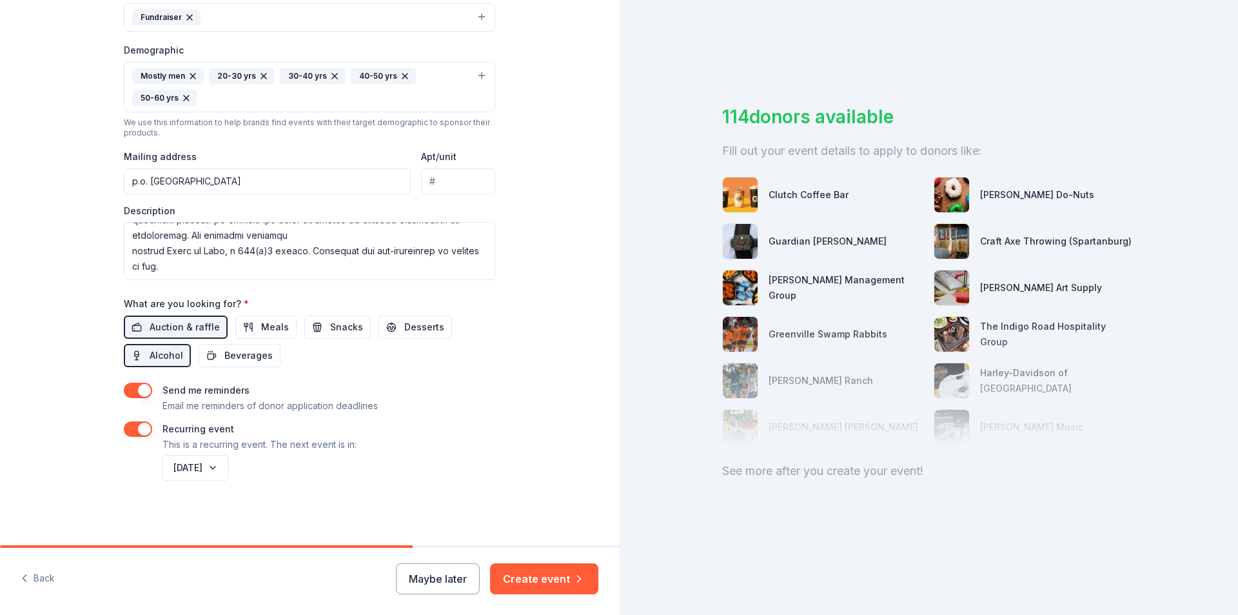
drag, startPoint x: 180, startPoint y: 181, endPoint x: 73, endPoint y: 183, distance: 107.1
click at [73, 183] on div "Tell us about your event. We'll find in-kind donations you can apply for. Event…" at bounding box center [309, 80] width 619 height 929
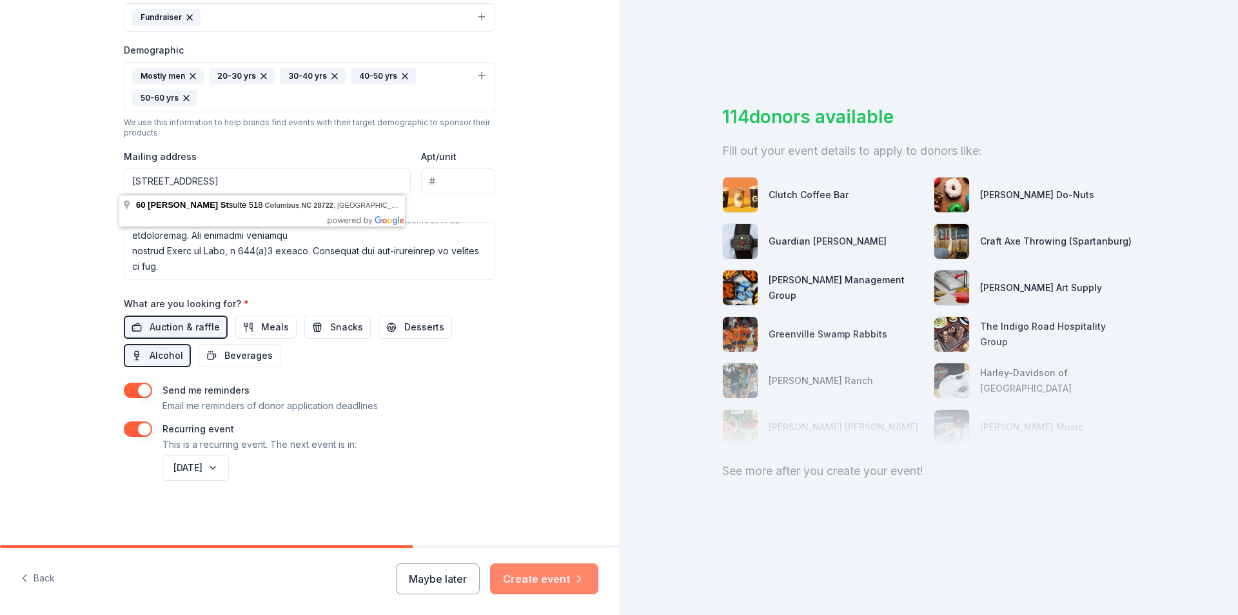
type input "60ward st, suite 518, Columbus, NC, 28722"
click at [550, 575] on button "Create event" at bounding box center [544, 578] width 108 height 31
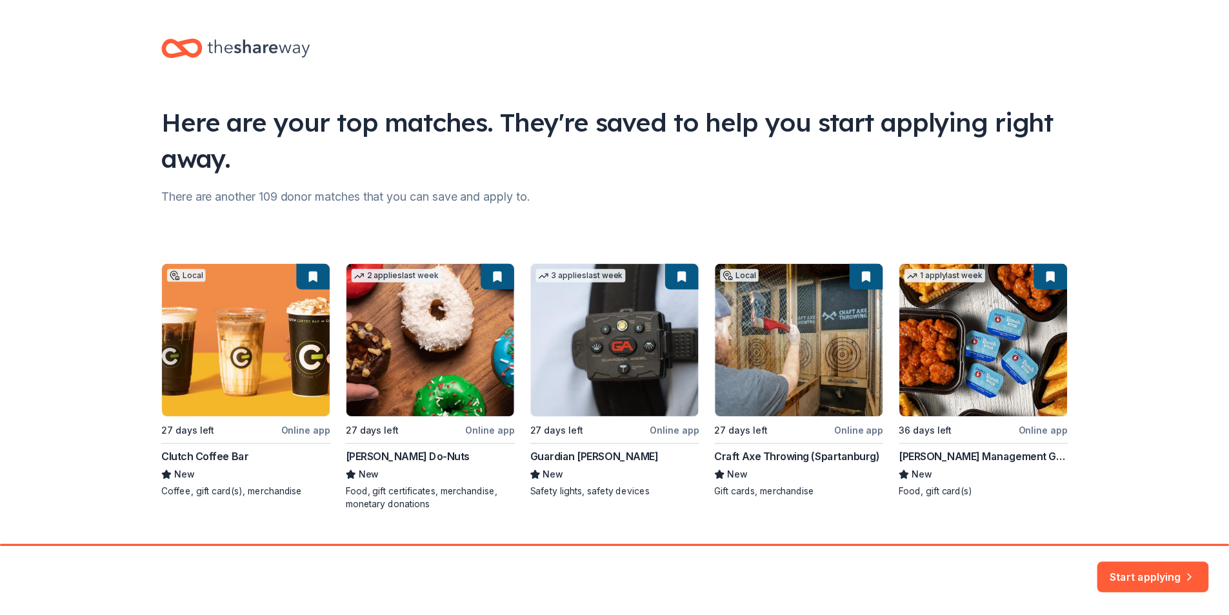
scroll to position [28, 0]
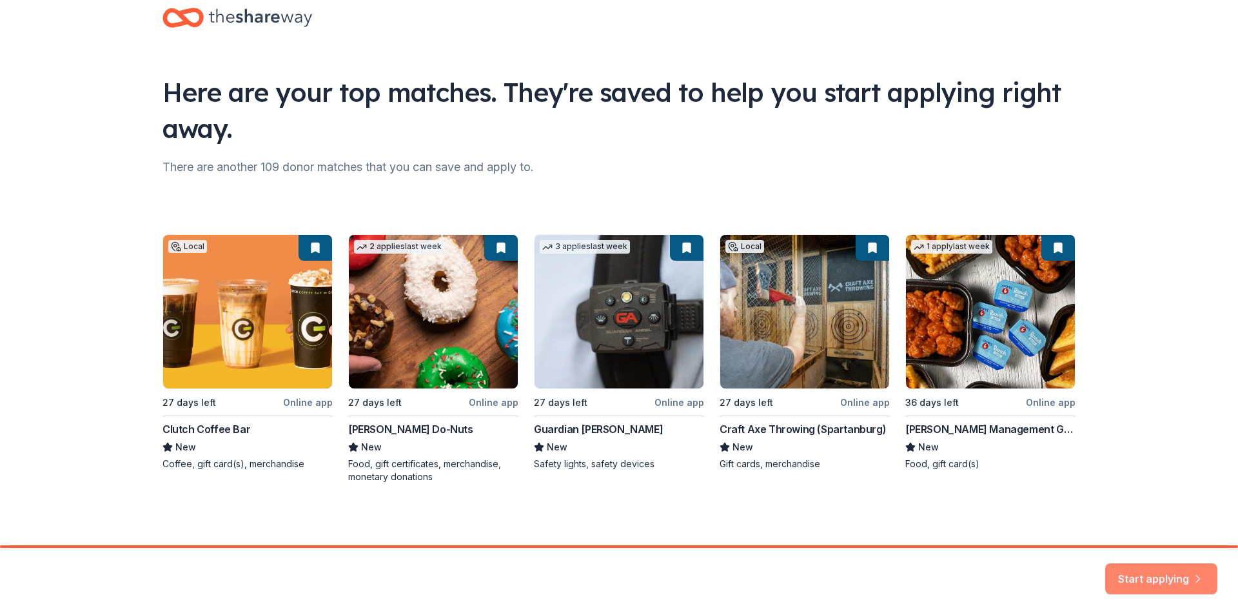
click at [1144, 572] on button "Start applying" at bounding box center [1161, 570] width 112 height 31
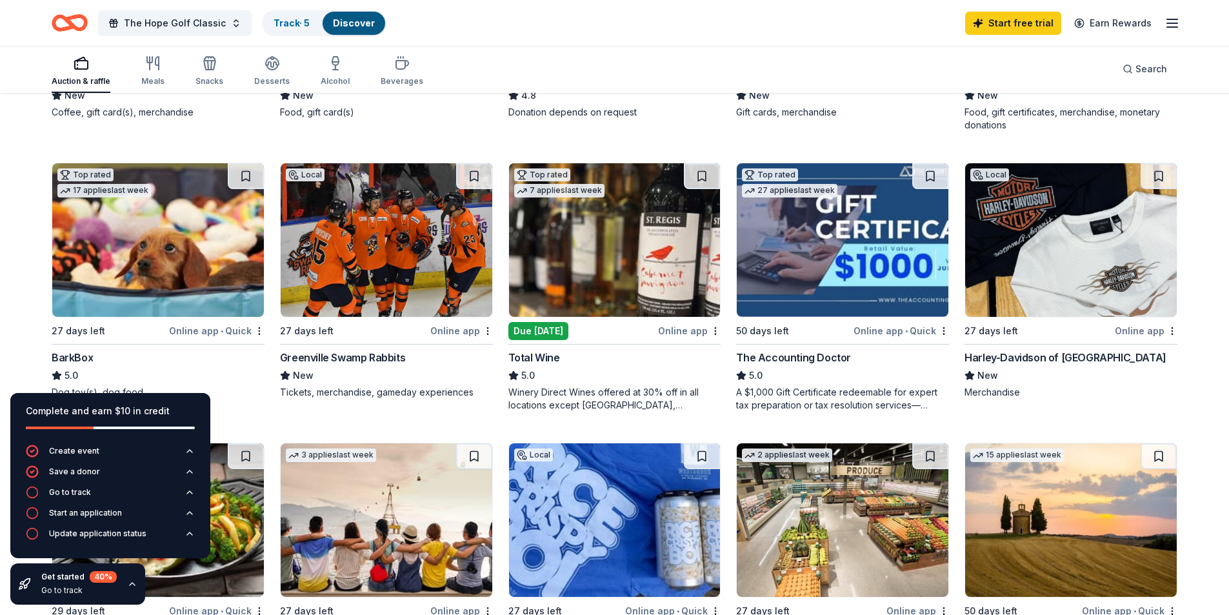
scroll to position [387, 0]
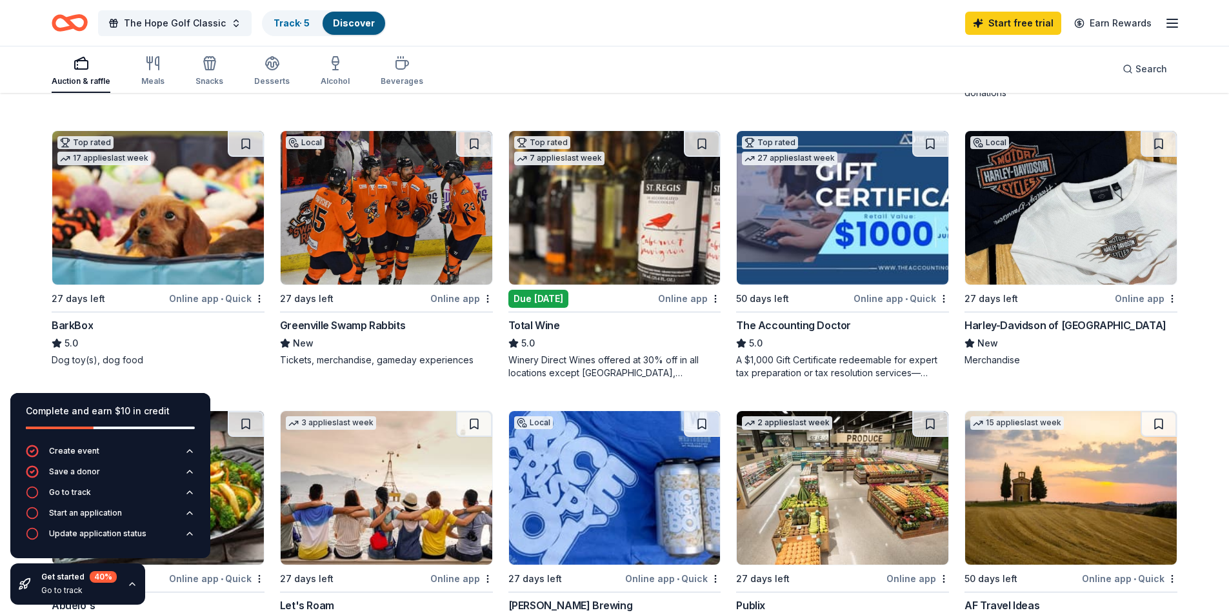
click at [417, 301] on div "27 days left" at bounding box center [354, 298] width 148 height 16
click at [667, 243] on img at bounding box center [615, 207] width 212 height 153
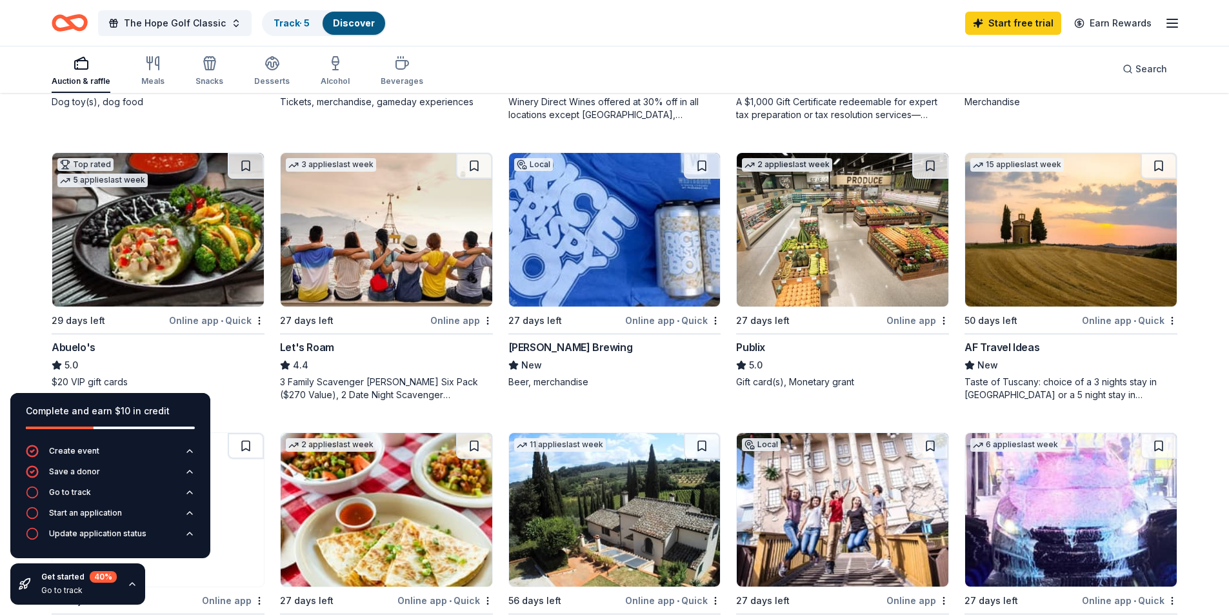
scroll to position [709, 0]
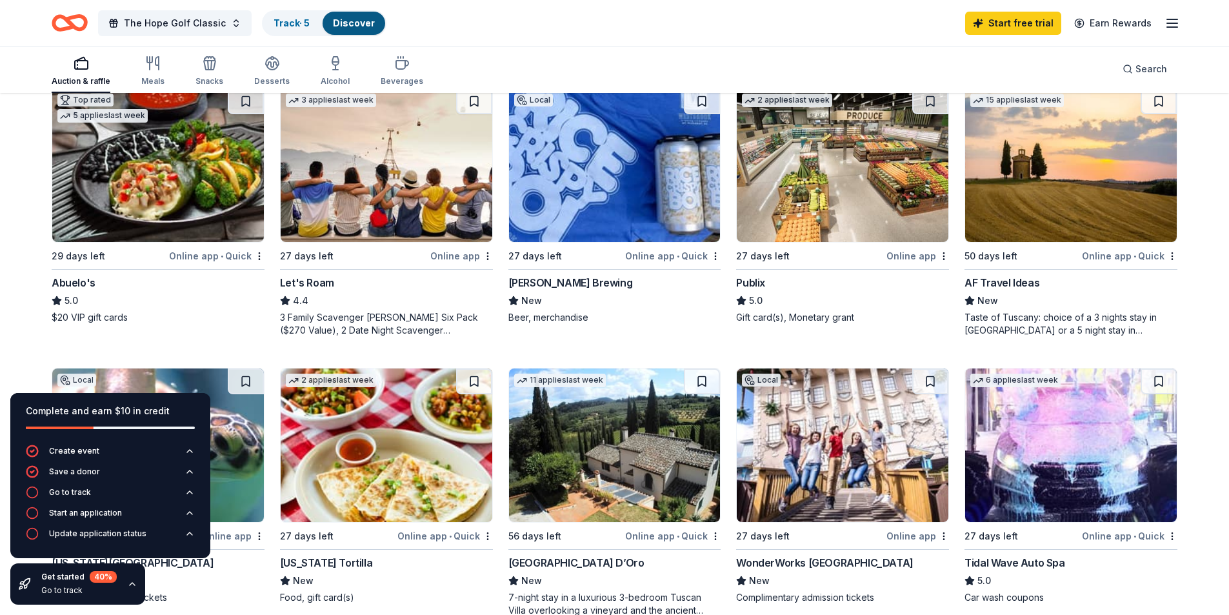
click at [357, 241] on img at bounding box center [387, 164] width 212 height 153
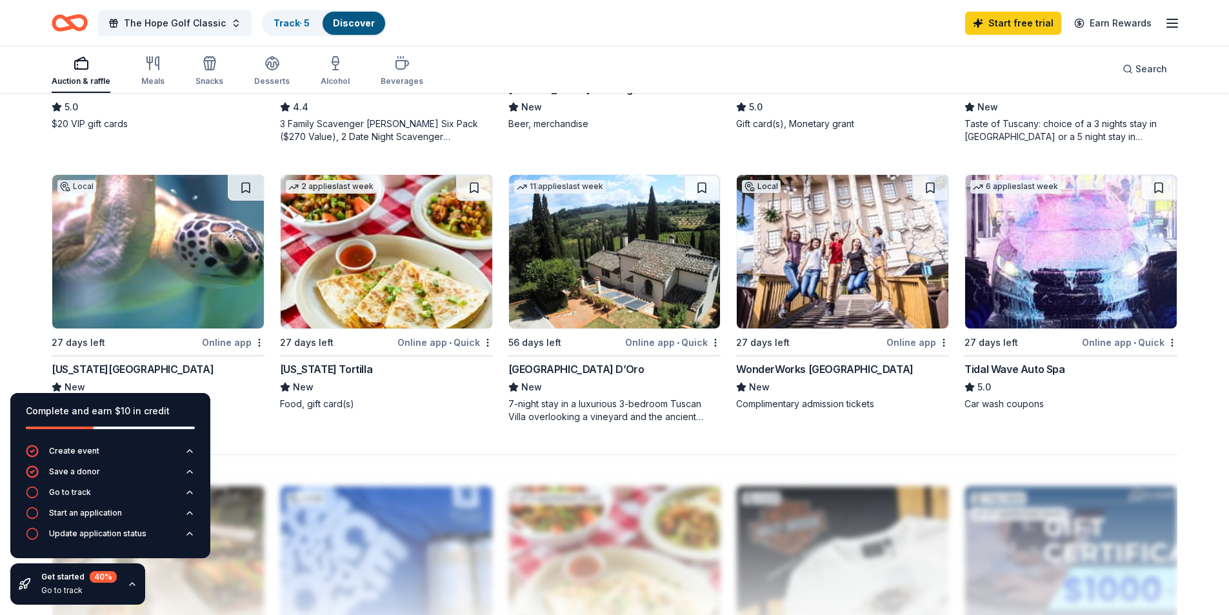
scroll to position [967, 0]
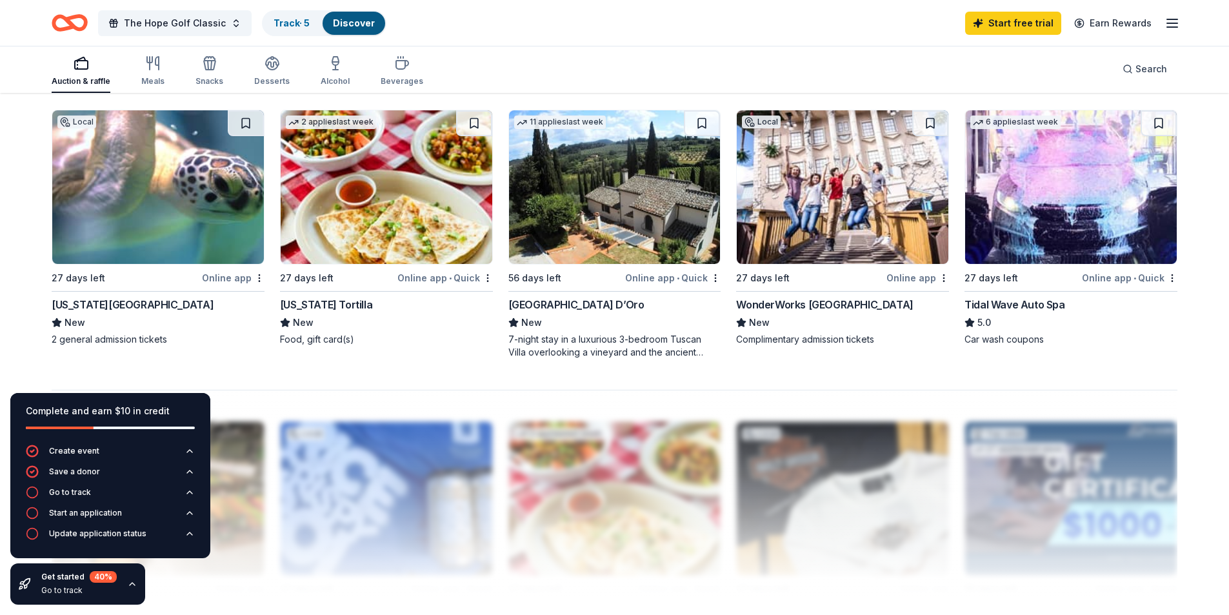
click at [558, 226] on img at bounding box center [615, 186] width 212 height 153
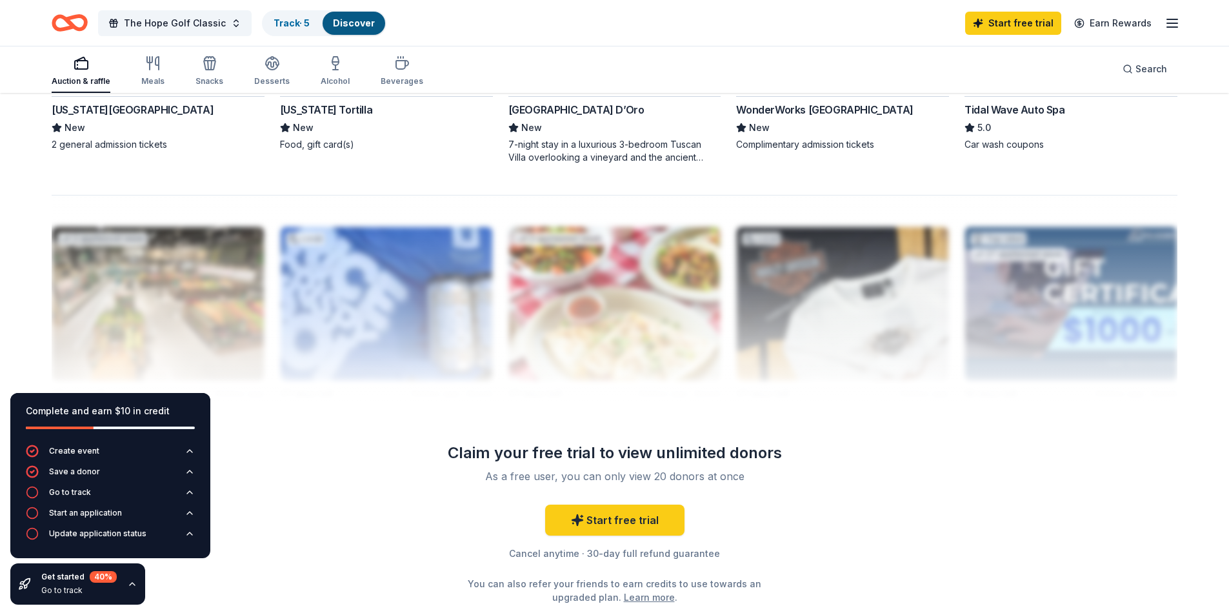
scroll to position [1259, 0]
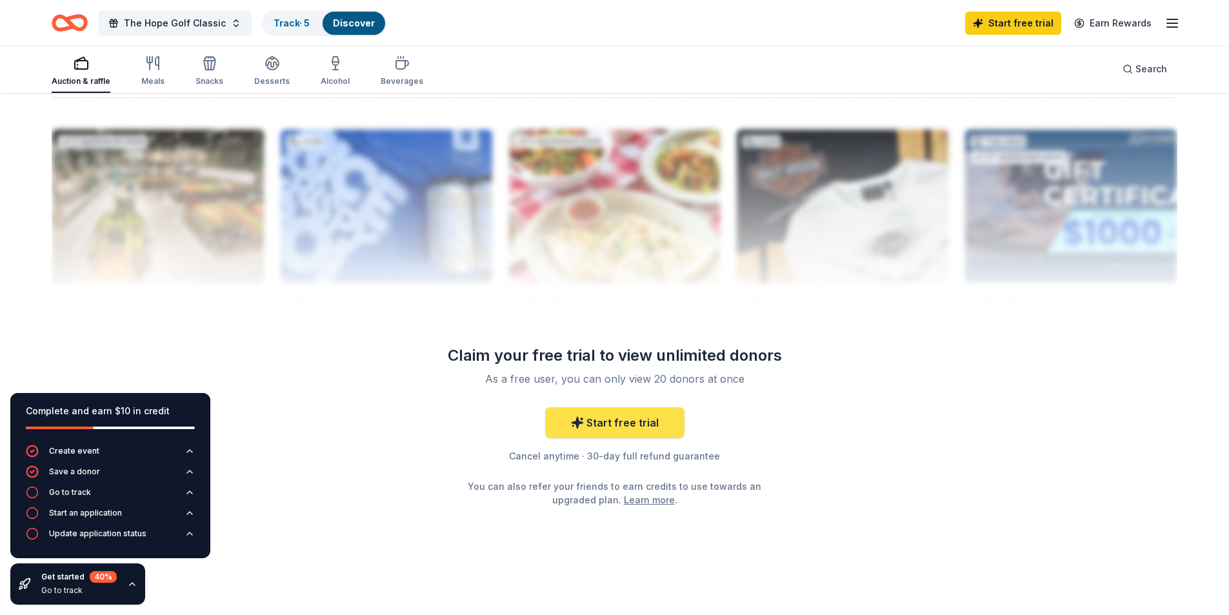
click at [657, 419] on link "Start free trial" at bounding box center [614, 422] width 139 height 31
click at [658, 419] on link "Start free trial" at bounding box center [614, 422] width 139 height 31
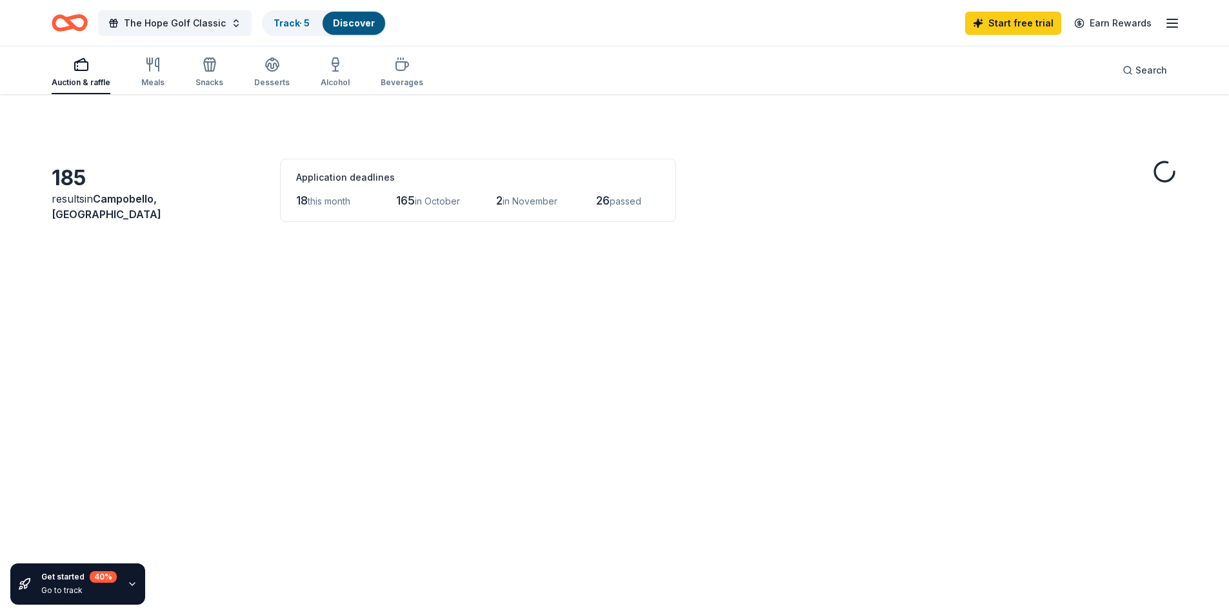
scroll to position [1259, 0]
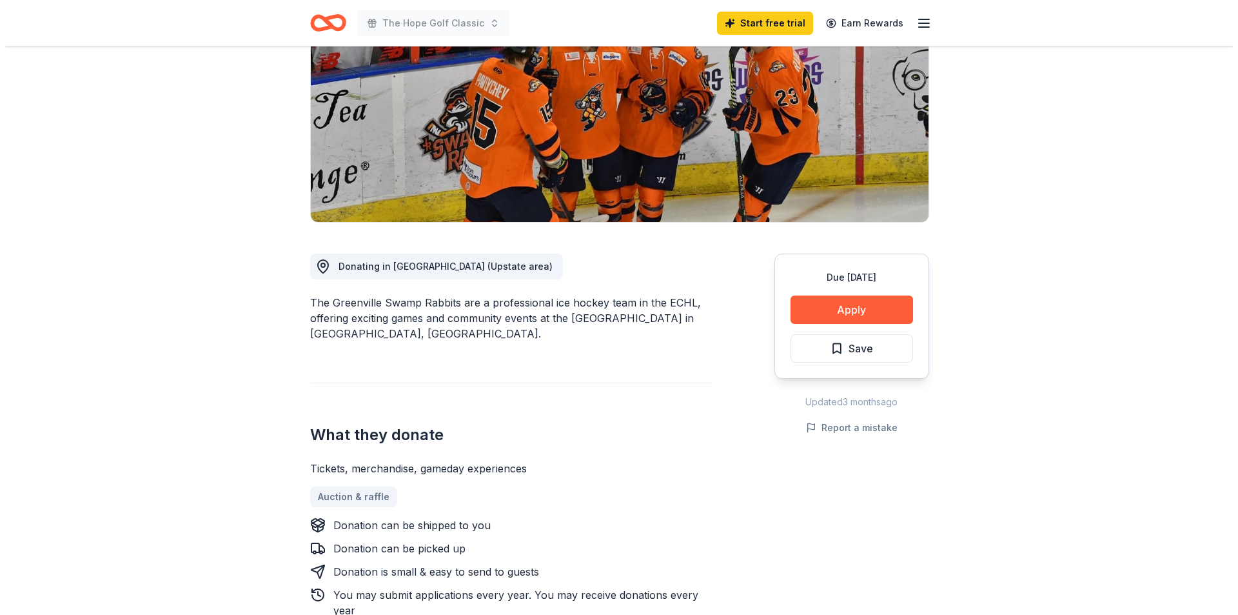
scroll to position [193, 0]
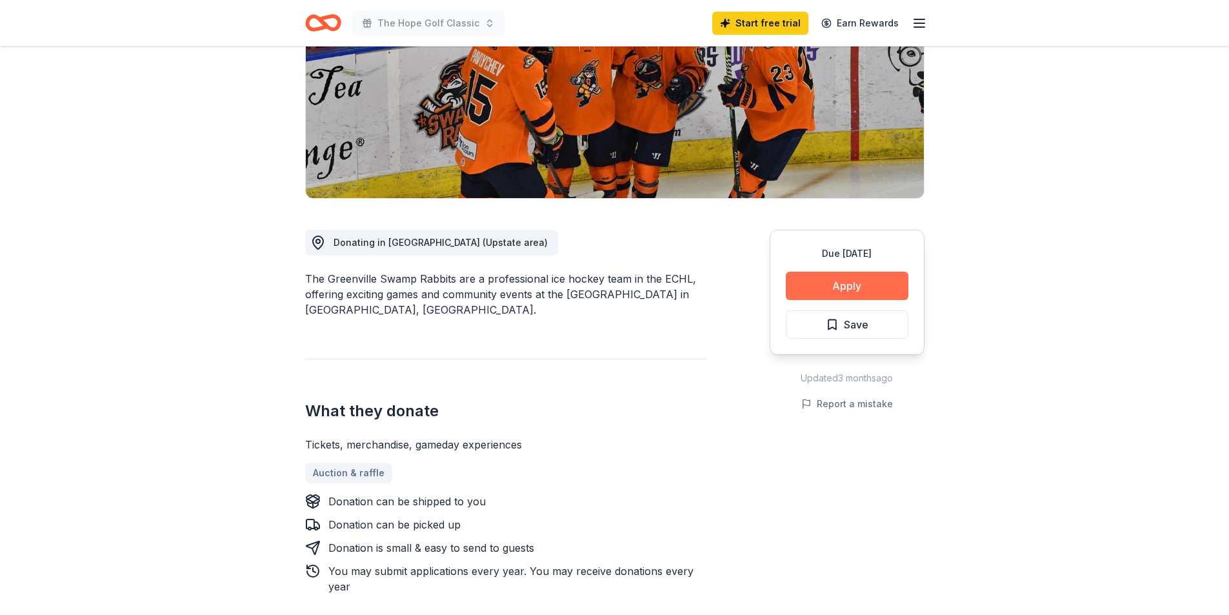
click at [820, 288] on button "Apply" at bounding box center [846, 286] width 123 height 28
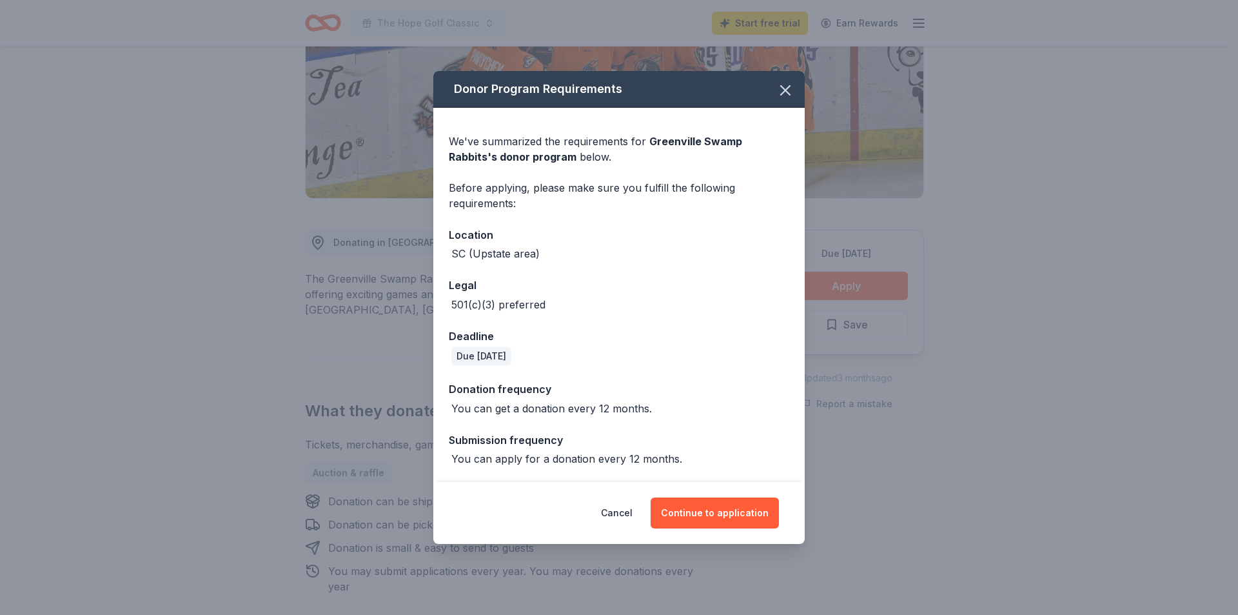
click at [204, 275] on div "Donor Program Requirements We've summarized the requirements for Greenville Swa…" at bounding box center [619, 307] width 1238 height 615
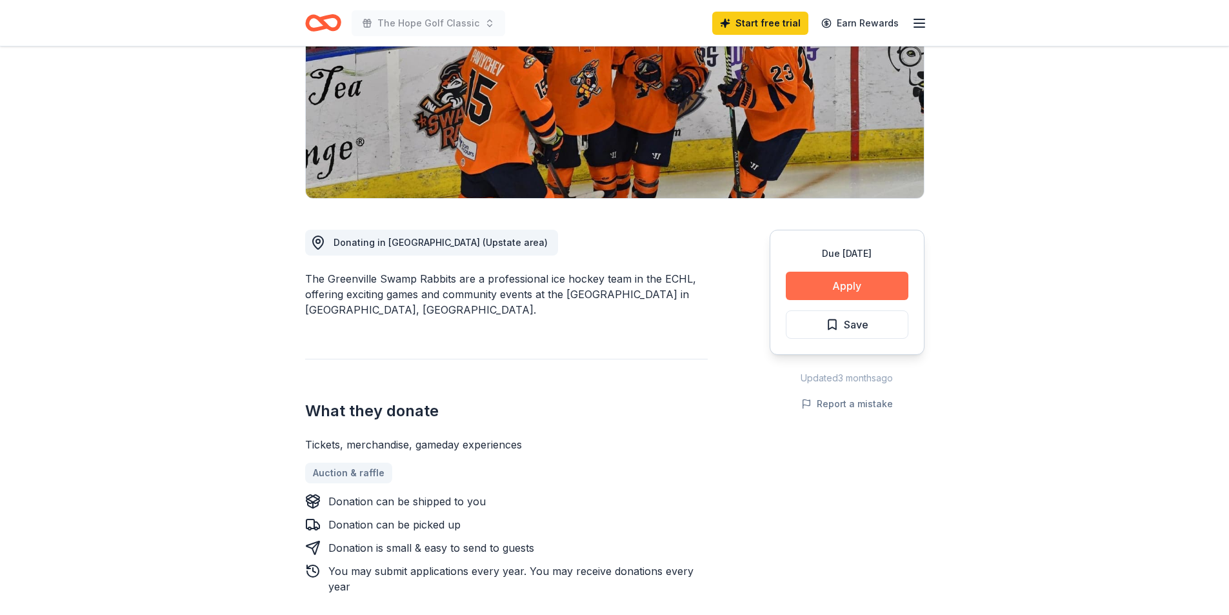
click at [816, 286] on button "Apply" at bounding box center [846, 286] width 123 height 28
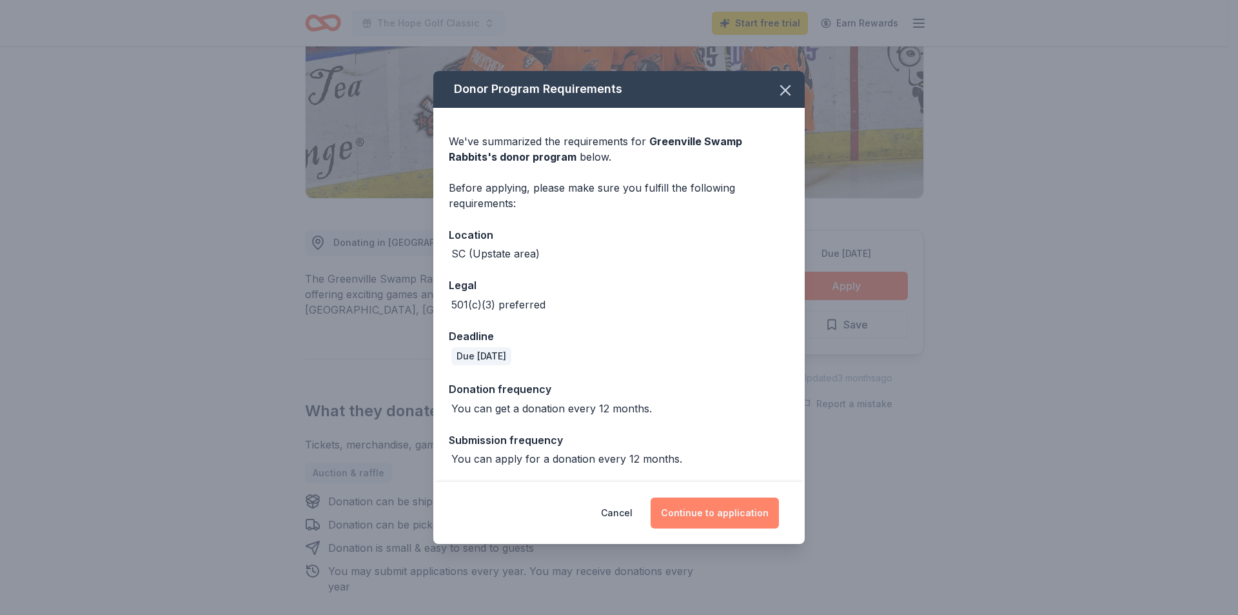
click at [707, 509] on button "Continue to application" at bounding box center [715, 512] width 128 height 31
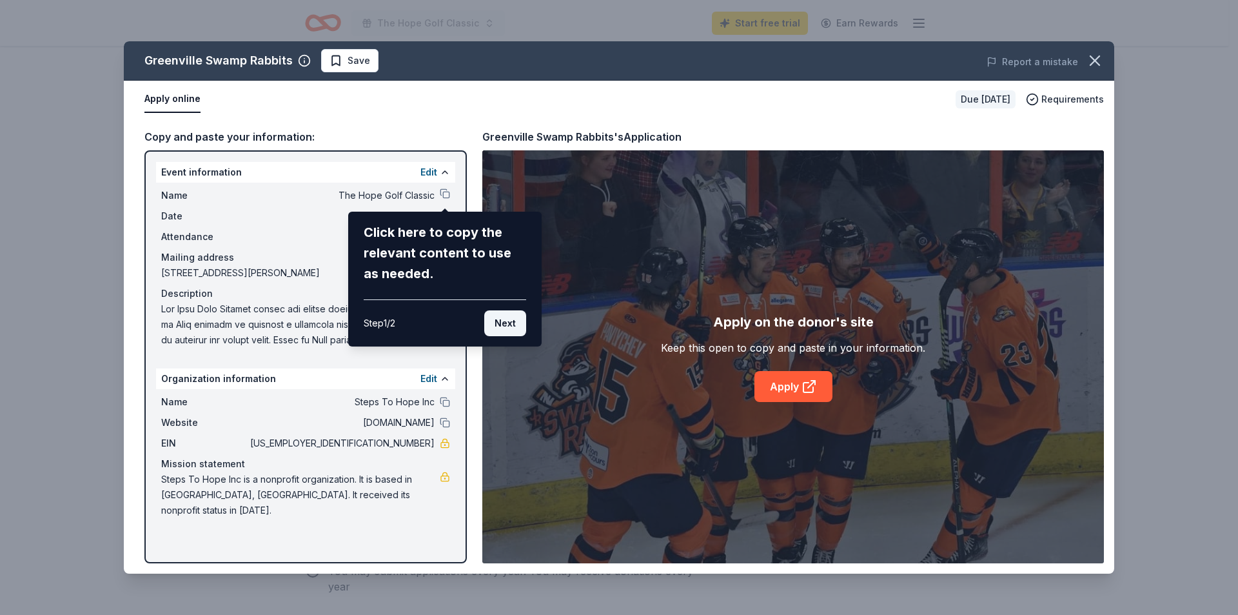
click at [514, 321] on button "Next" at bounding box center [505, 323] width 42 height 26
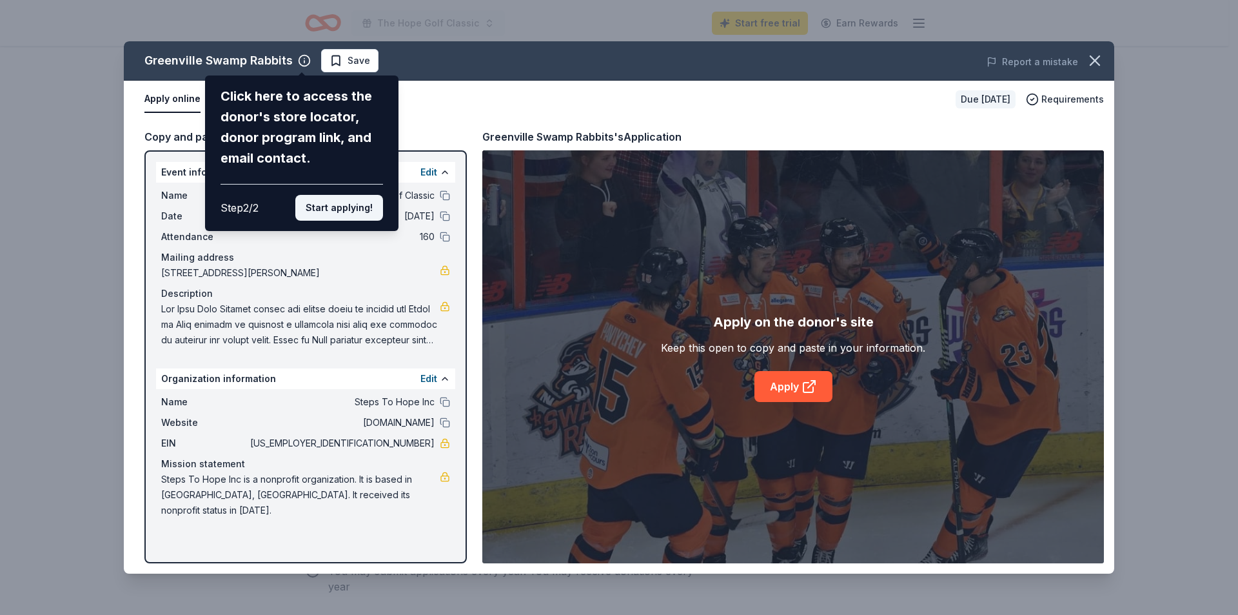
click at [340, 210] on button "Start applying!" at bounding box center [339, 208] width 88 height 26
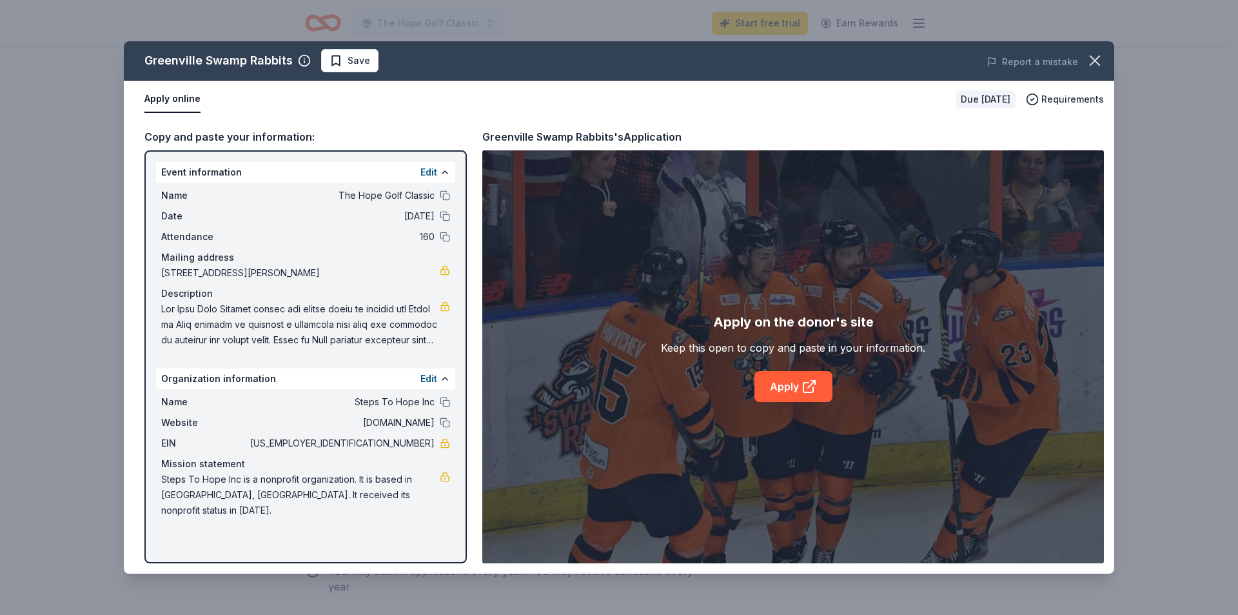
click at [788, 387] on div "Greenville Swamp Rabbits Save Report a mistake Apply online Due in 27 days Requ…" at bounding box center [619, 307] width 991 height 532
click at [794, 381] on link "Apply" at bounding box center [794, 386] width 78 height 31
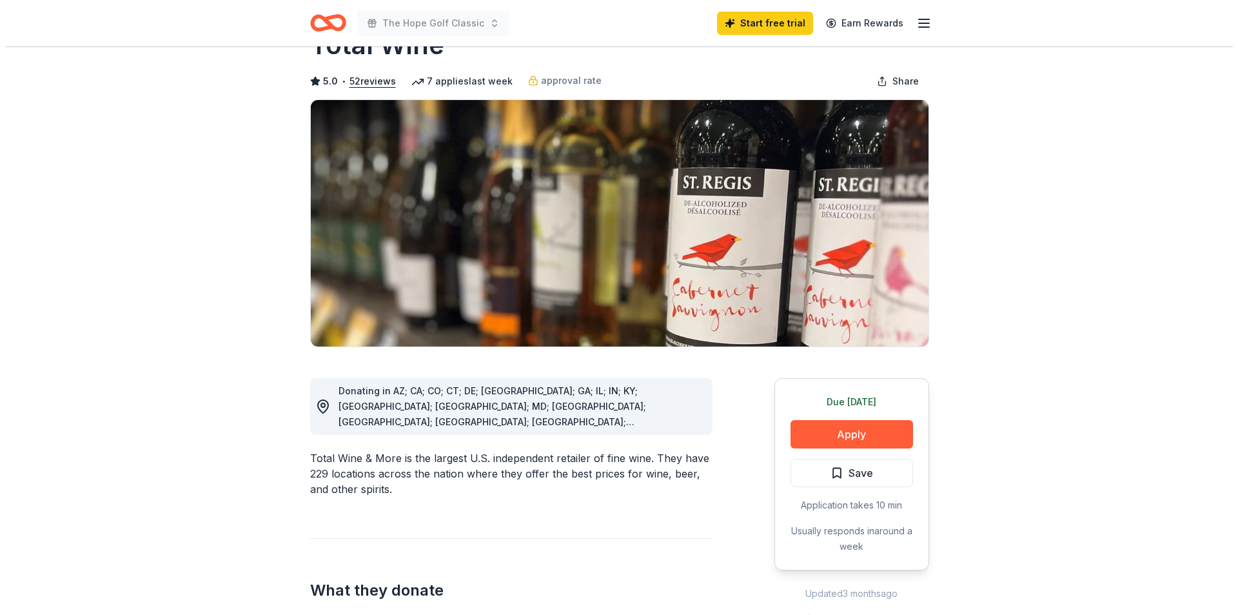
scroll to position [193, 0]
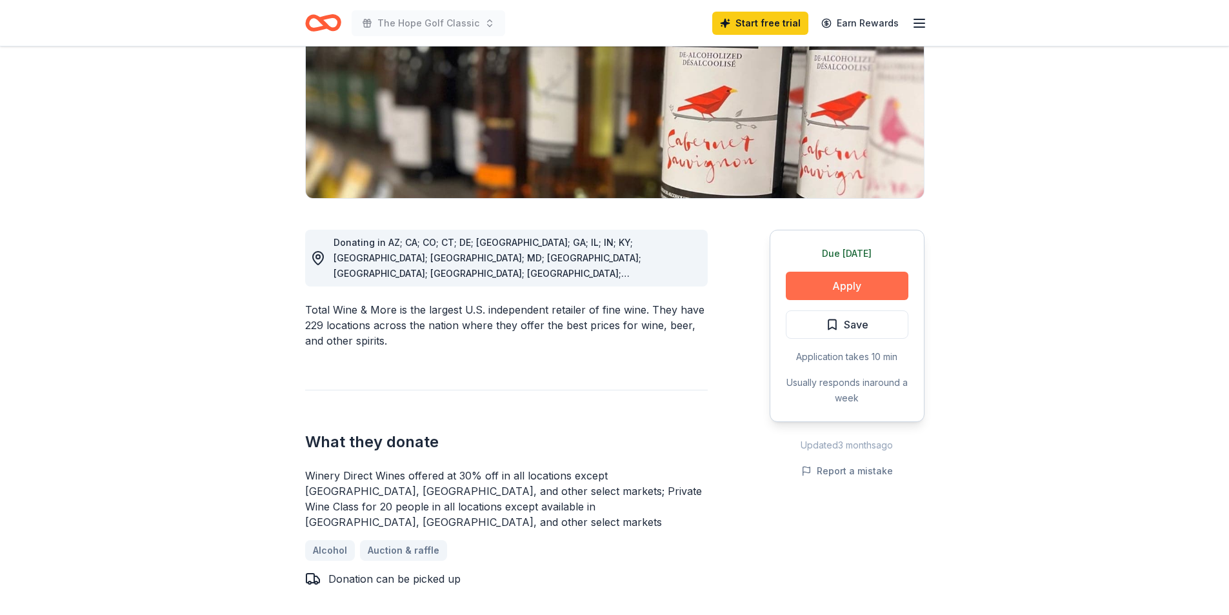
click at [827, 277] on button "Apply" at bounding box center [846, 286] width 123 height 28
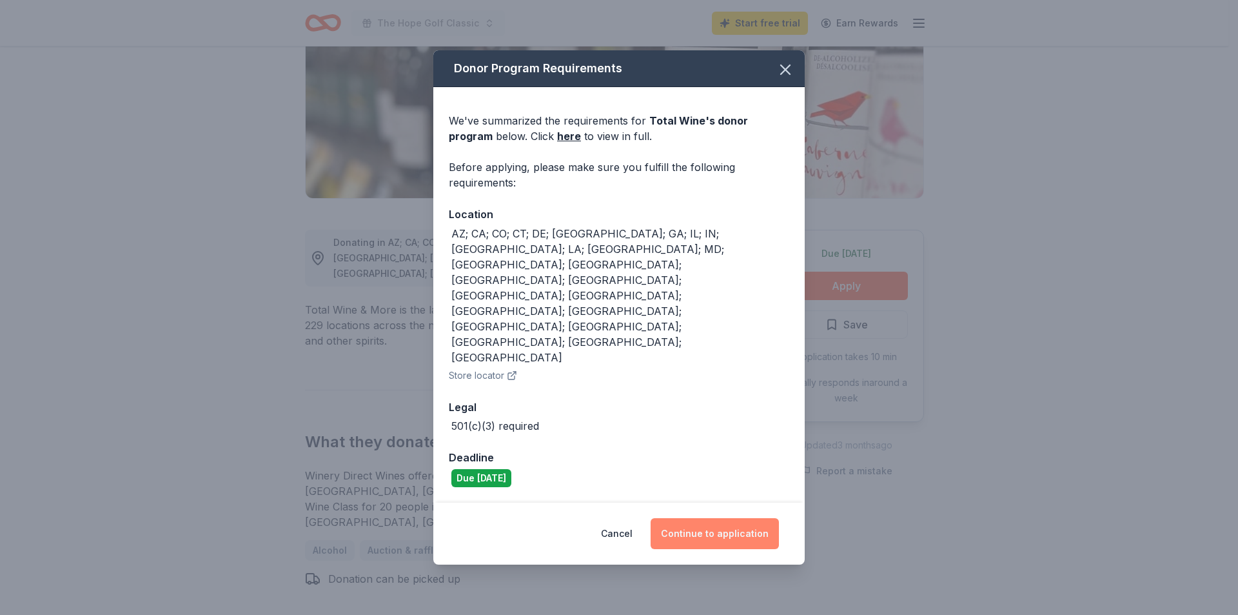
click at [712, 518] on button "Continue to application" at bounding box center [715, 533] width 128 height 31
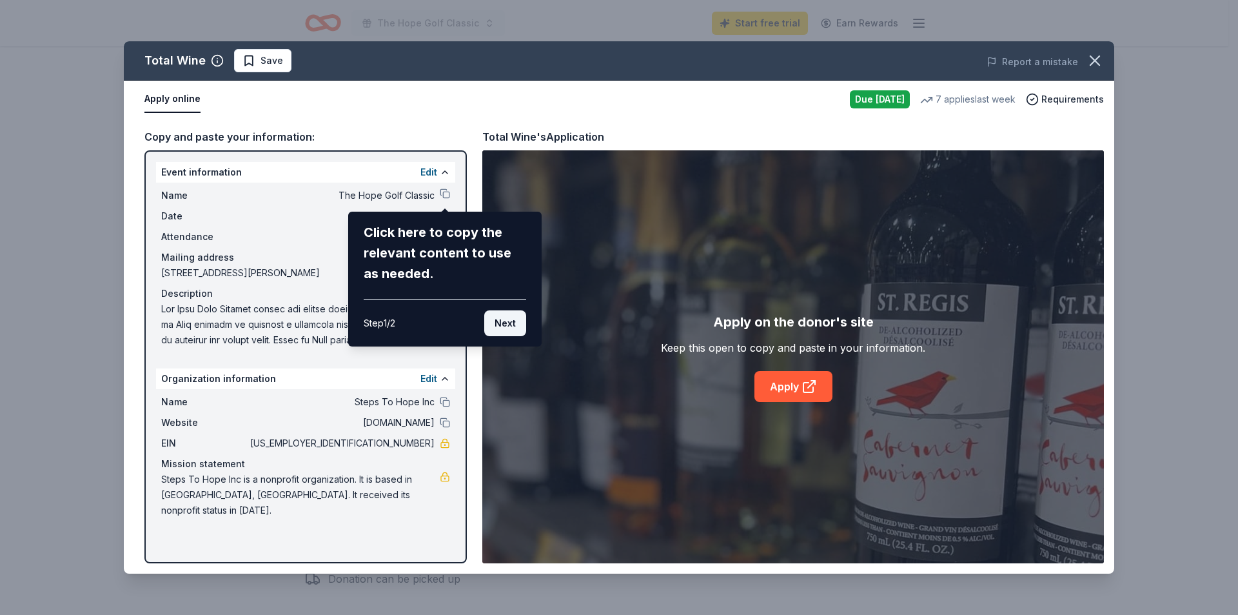
click at [503, 325] on button "Next" at bounding box center [505, 323] width 42 height 26
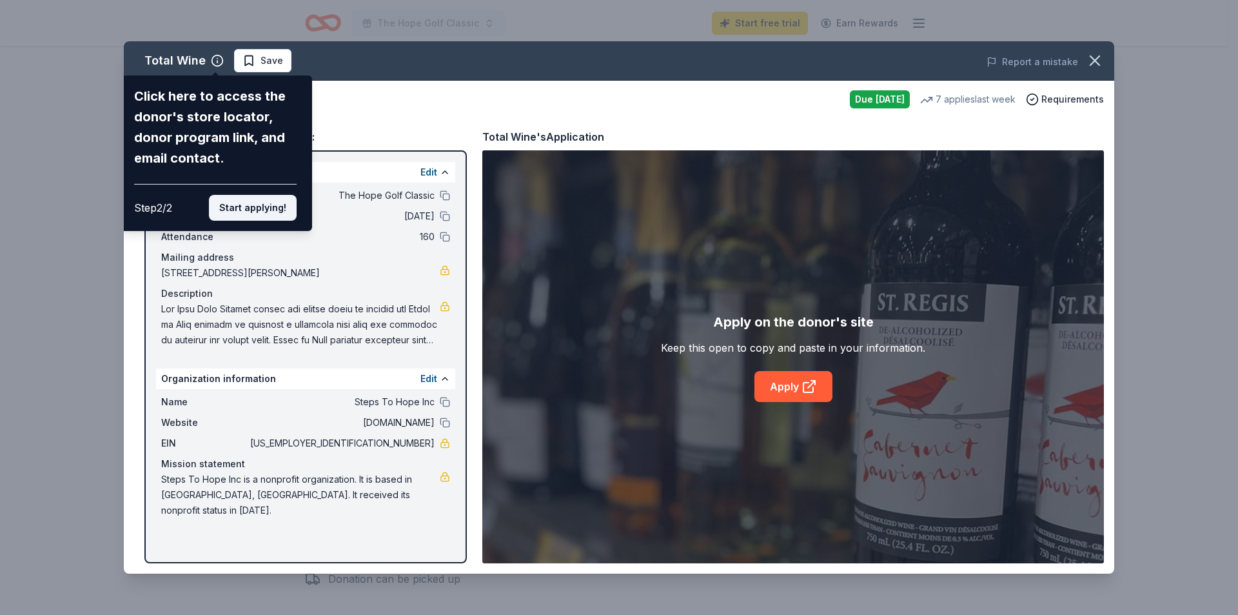
click at [271, 203] on button "Start applying!" at bounding box center [253, 208] width 88 height 26
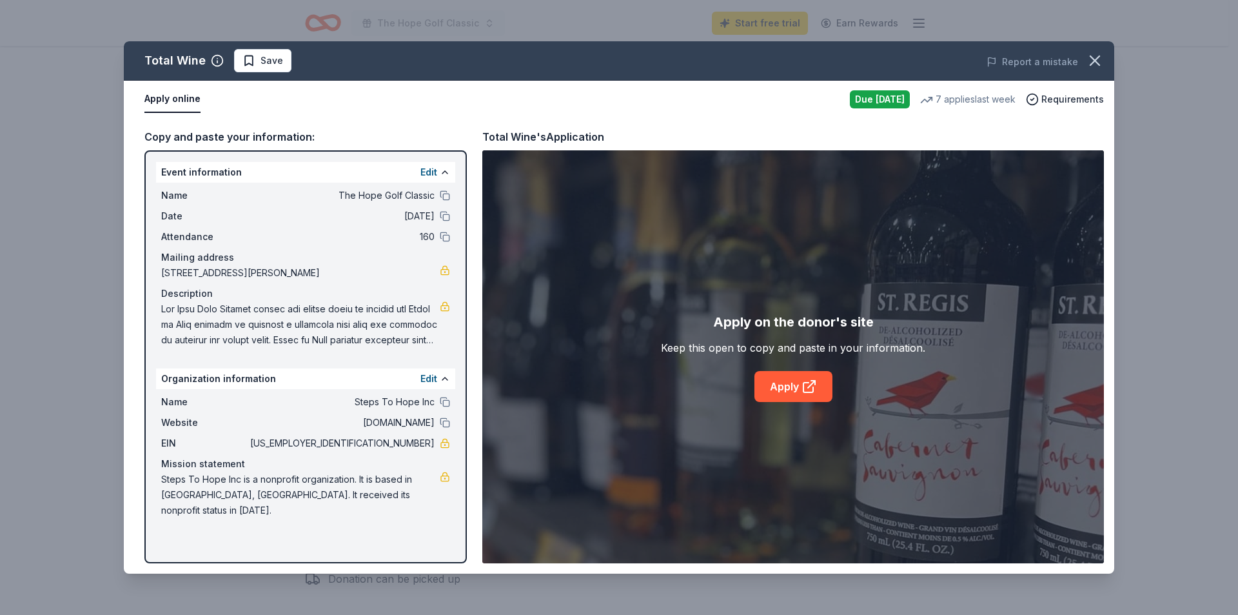
click at [437, 379] on div "Edit" at bounding box center [435, 378] width 30 height 15
click at [430, 377] on button "Edit" at bounding box center [428, 378] width 17 height 15
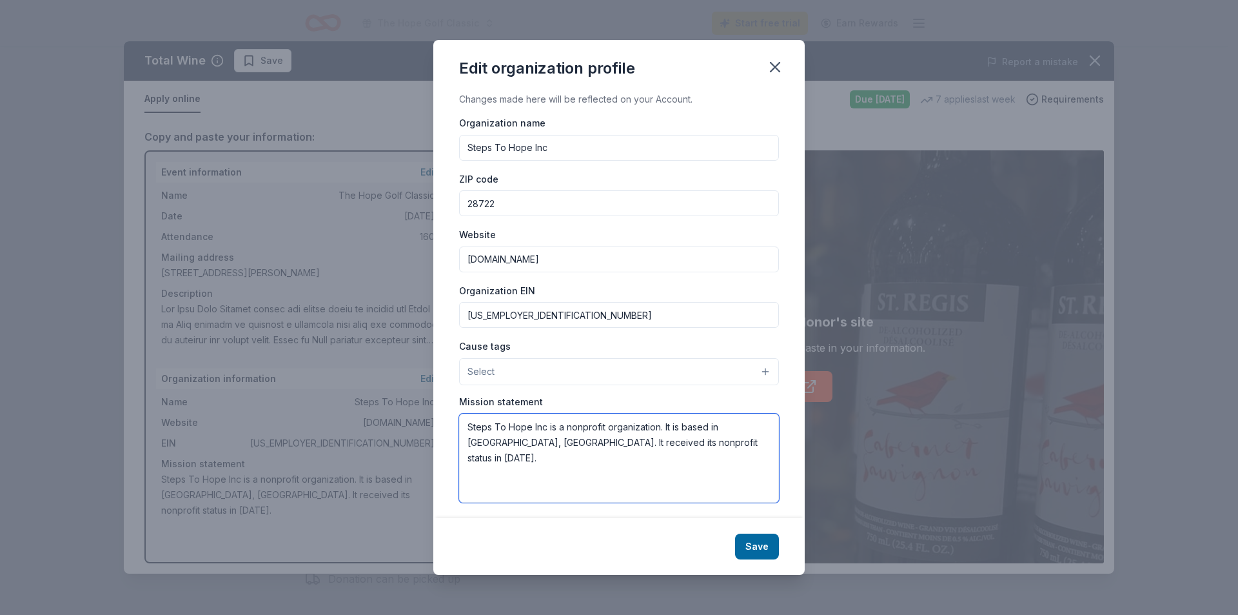
drag, startPoint x: 715, startPoint y: 446, endPoint x: 348, endPoint y: 395, distance: 370.5
click at [348, 395] on div "Edit organization profile Changes made here will be reflected on your Account. …" at bounding box center [619, 307] width 1238 height 615
paste textarea "The Hope Golf Classic raises the needed funds to support the Steps to Hope miss…"
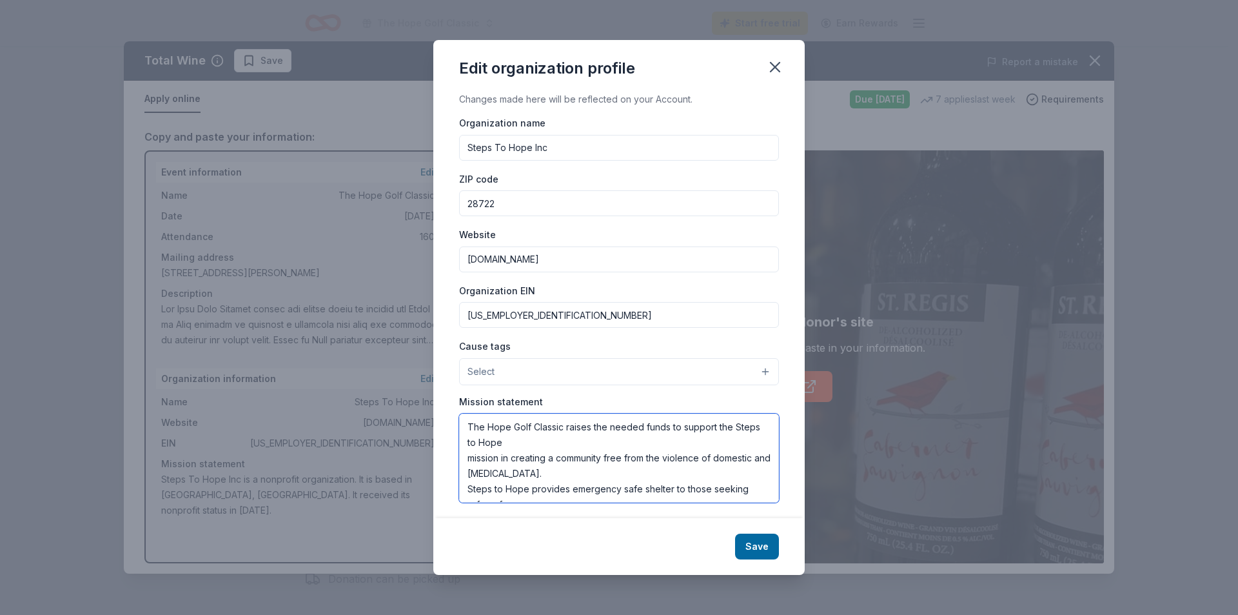
scroll to position [224, 0]
type textarea "The Hope Golf Classic raises the needed funds to support the Steps to Hope miss…"
click at [749, 548] on button "Save" at bounding box center [757, 546] width 44 height 26
click at [717, 377] on button "Select" at bounding box center [619, 371] width 320 height 27
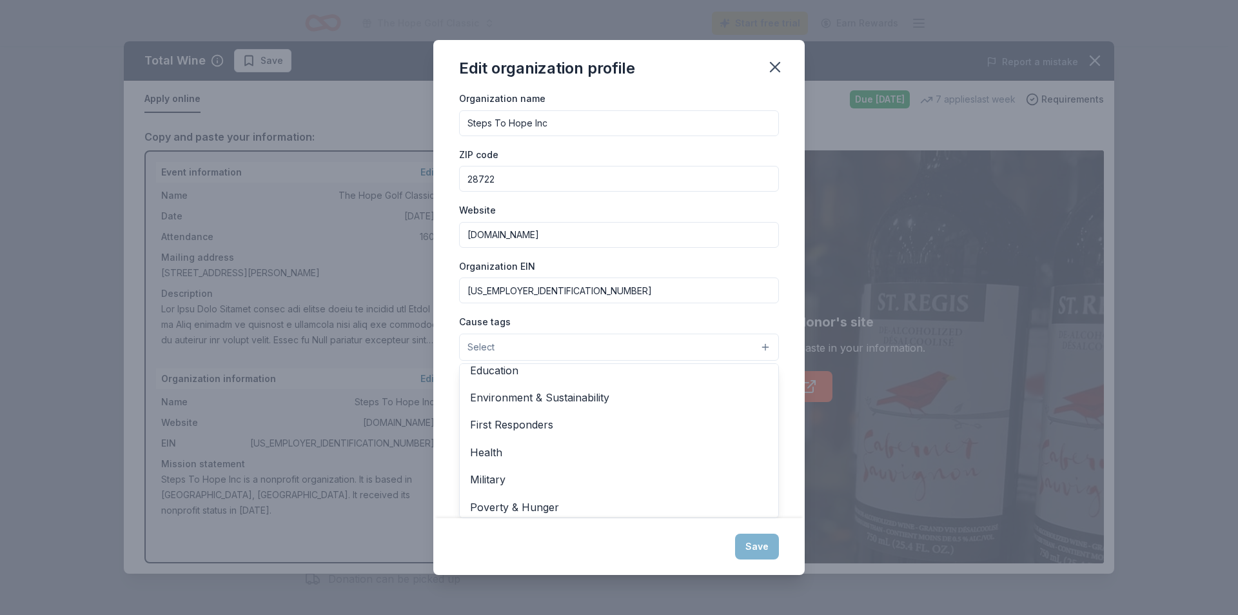
scroll to position [51, 0]
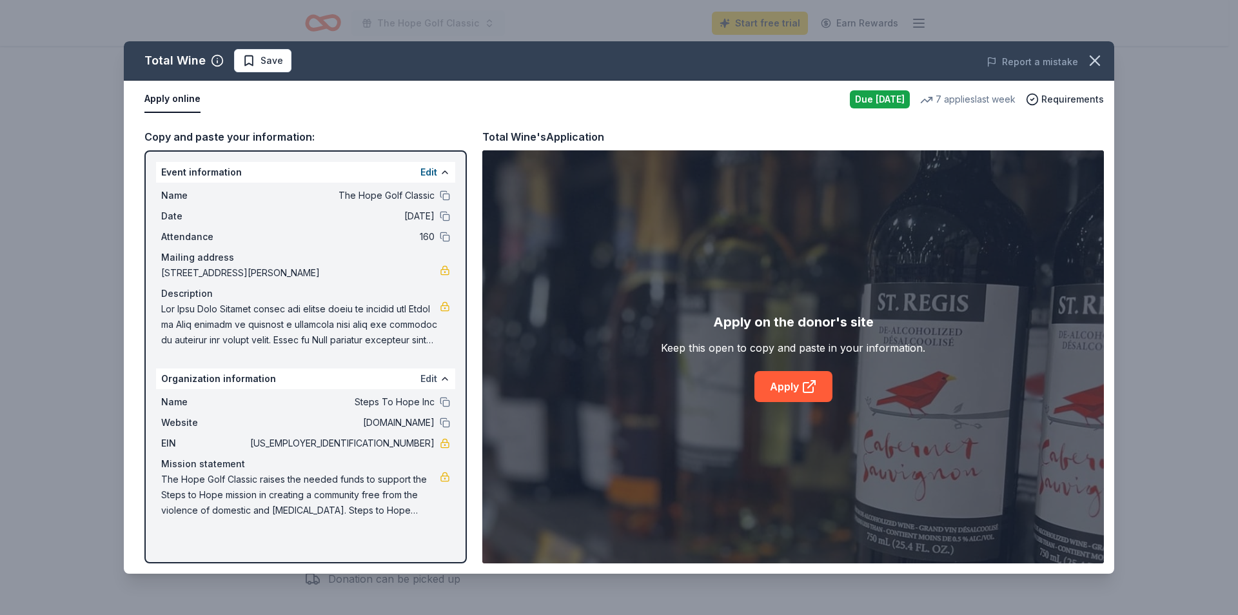
click at [428, 378] on button "Edit" at bounding box center [428, 378] width 17 height 15
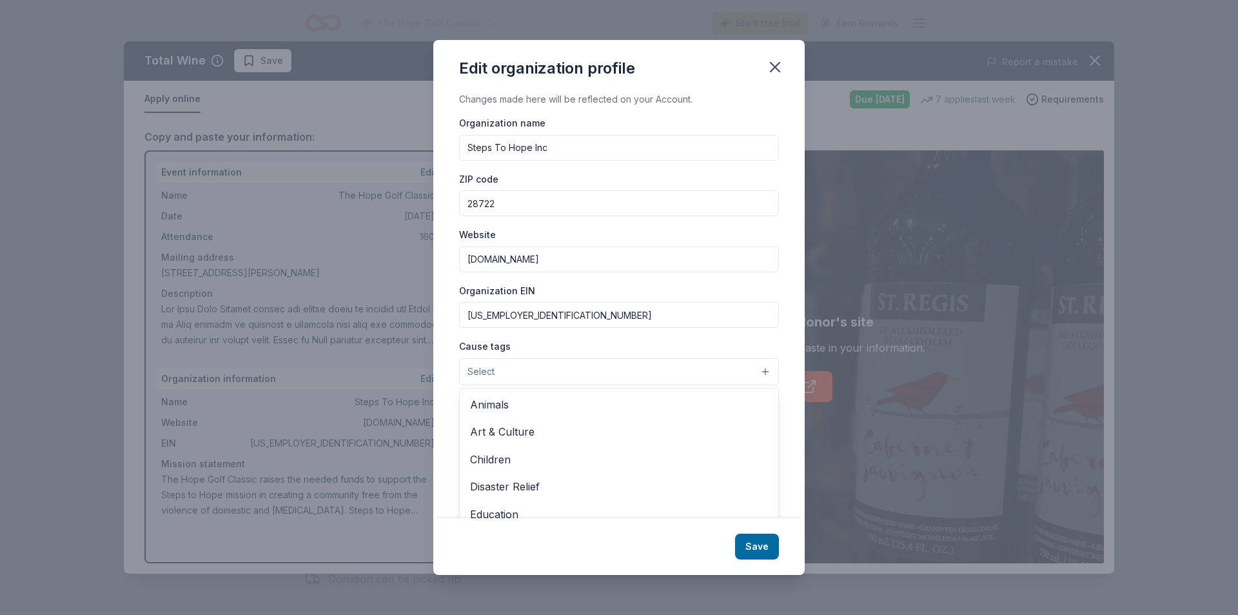
click at [517, 369] on button "Select" at bounding box center [619, 371] width 320 height 27
click at [511, 457] on span "Children" at bounding box center [619, 459] width 298 height 17
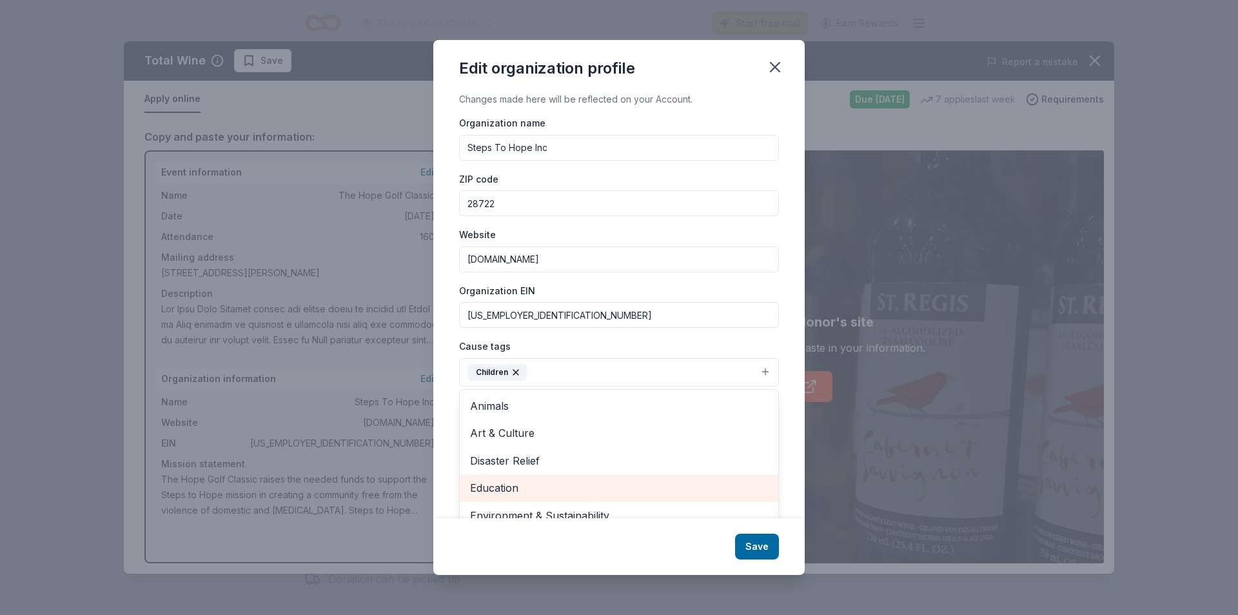
click at [508, 484] on span "Education" at bounding box center [619, 487] width 298 height 17
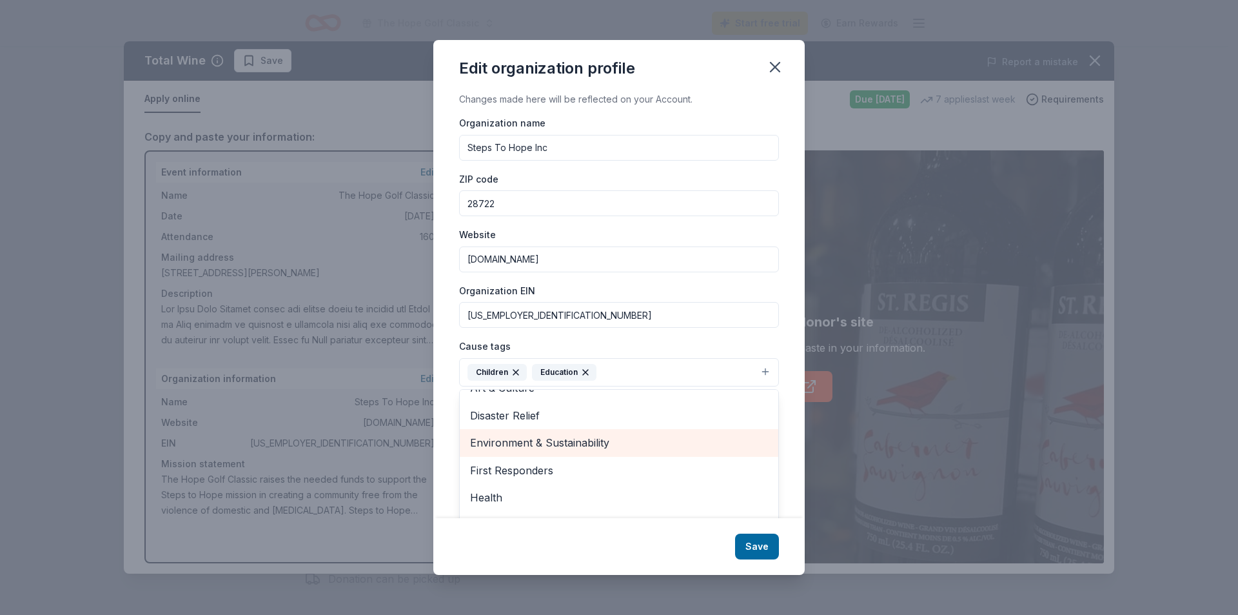
scroll to position [125, 0]
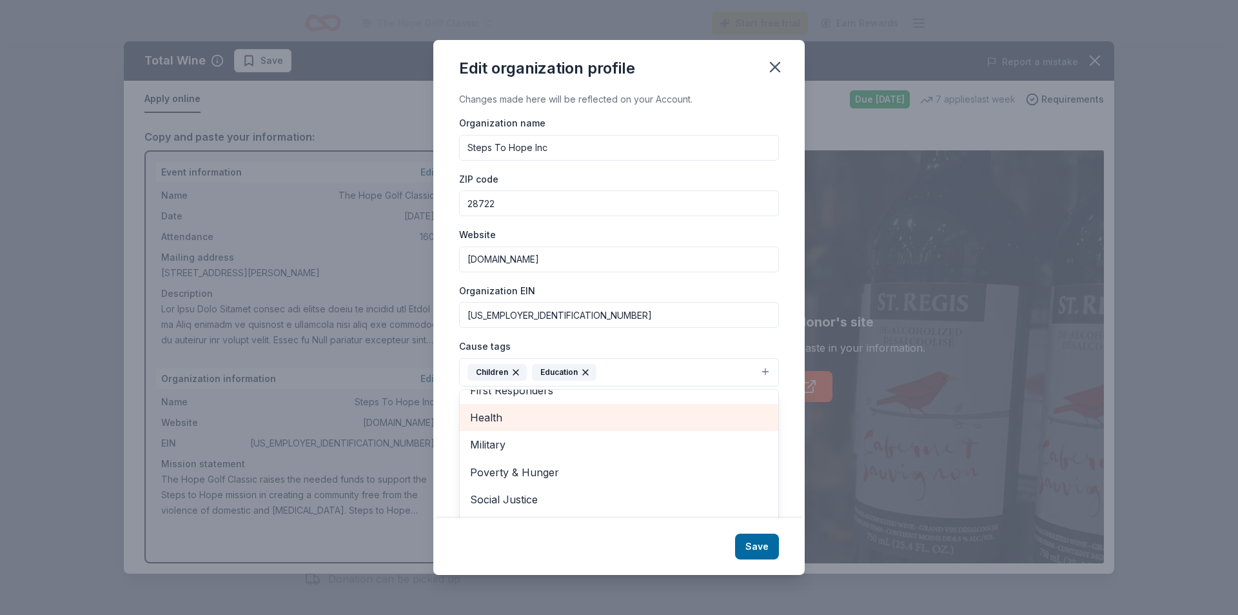
click at [513, 419] on span "Health" at bounding box center [619, 417] width 298 height 17
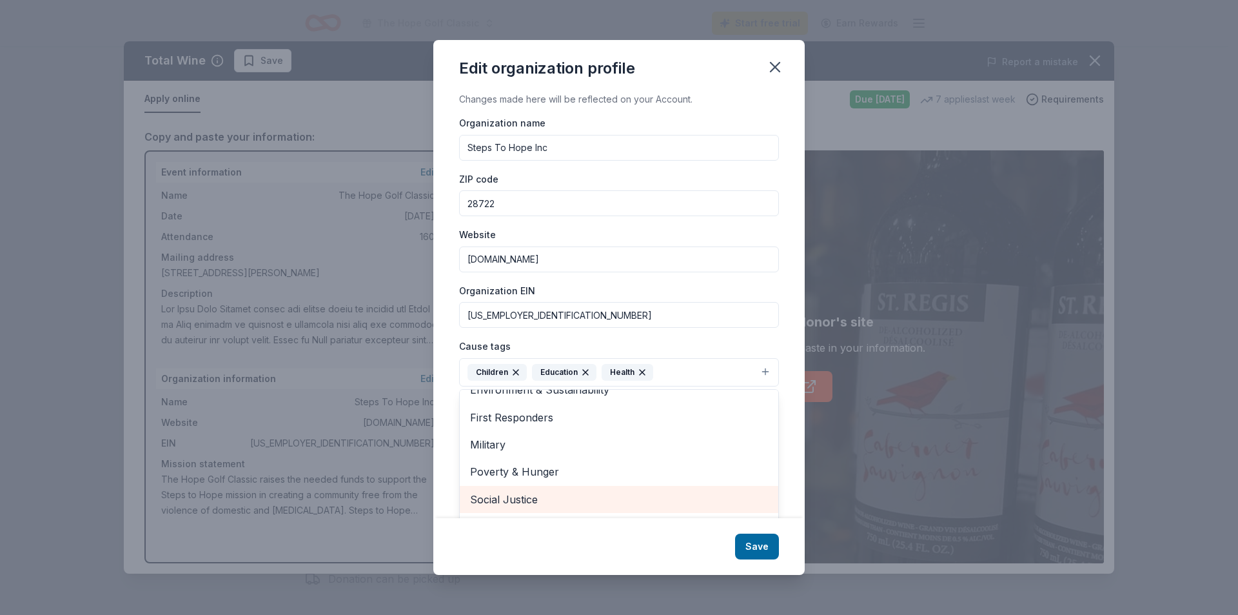
click at [523, 500] on span "Social Justice" at bounding box center [619, 499] width 298 height 17
click at [542, 498] on span "Poverty & Hunger" at bounding box center [619, 499] width 298 height 17
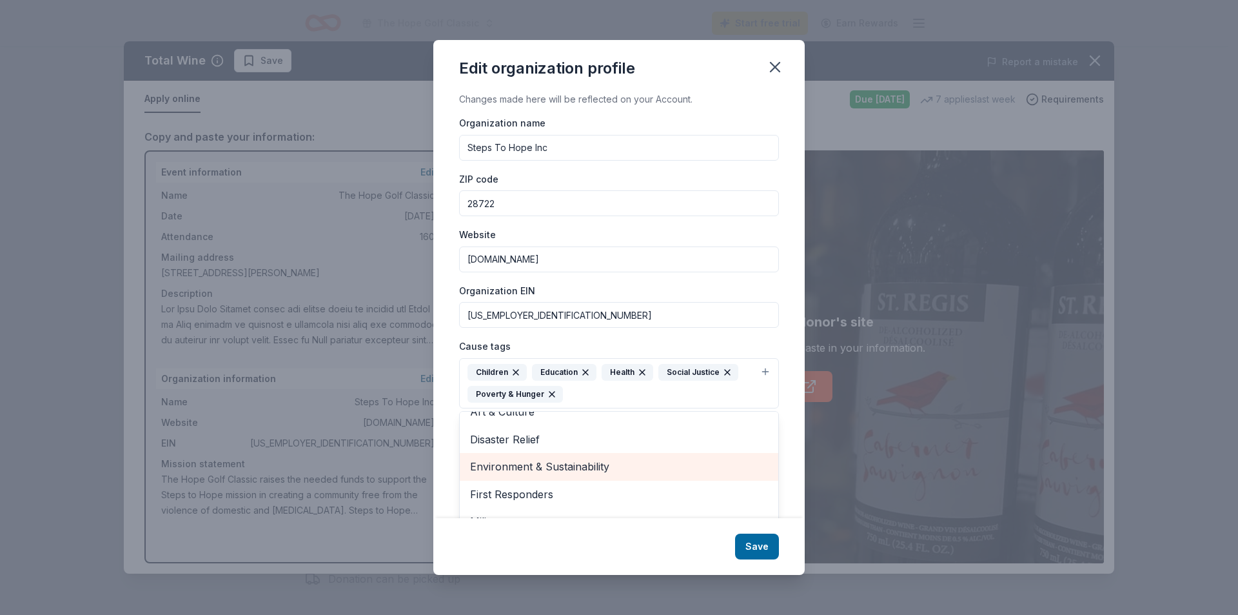
scroll to position [0, 0]
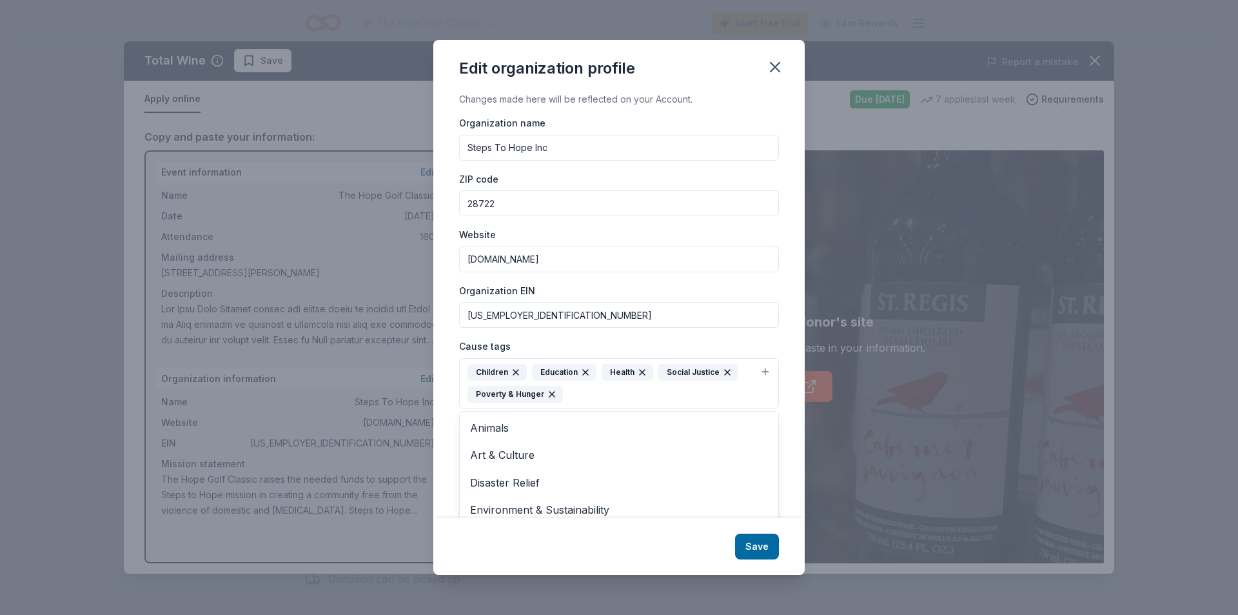
click at [758, 551] on div "Edit organization profile Changes made here will be reflected on your Account. …" at bounding box center [618, 307] width 371 height 535
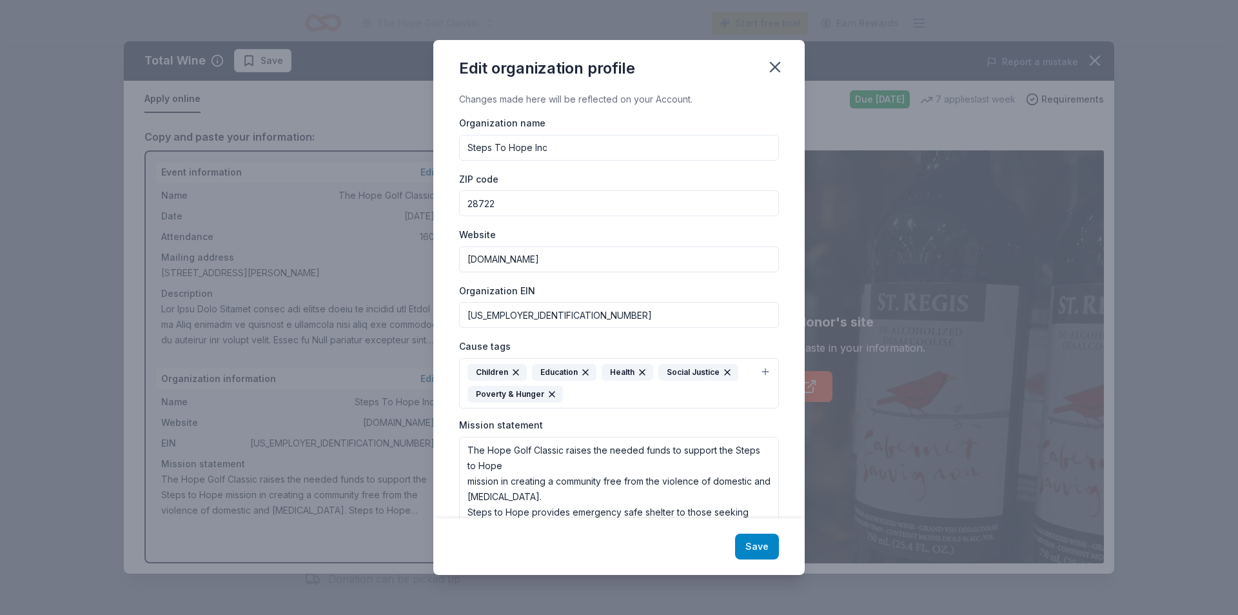
click at [763, 546] on button "Save" at bounding box center [757, 546] width 44 height 26
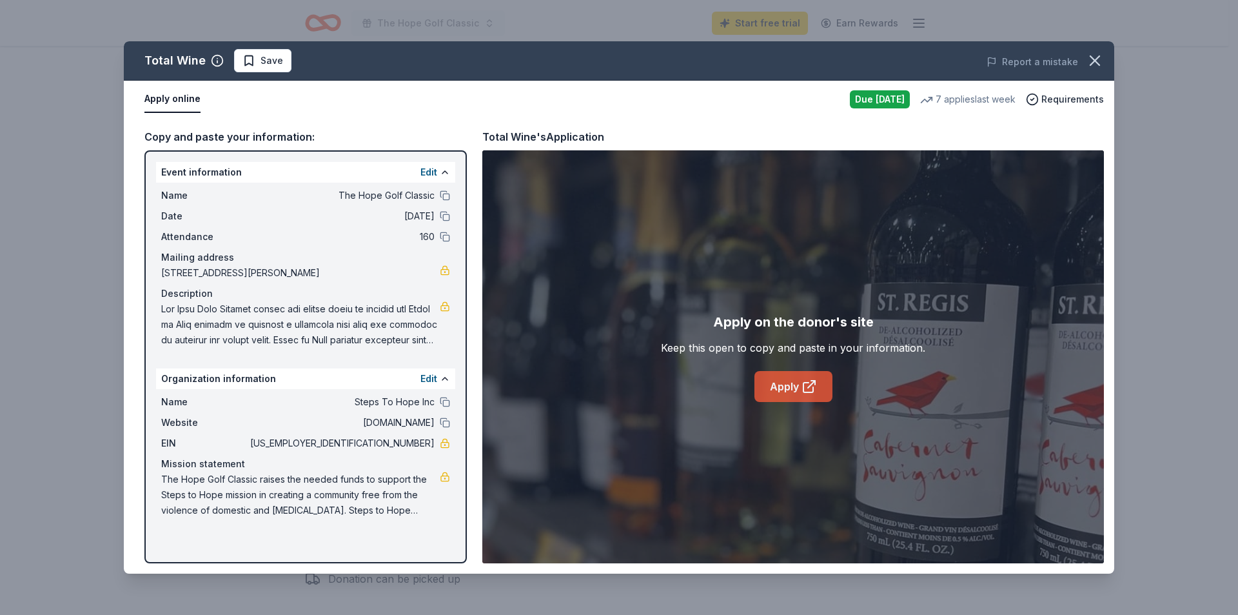
click at [802, 384] on icon at bounding box center [809, 386] width 15 height 15
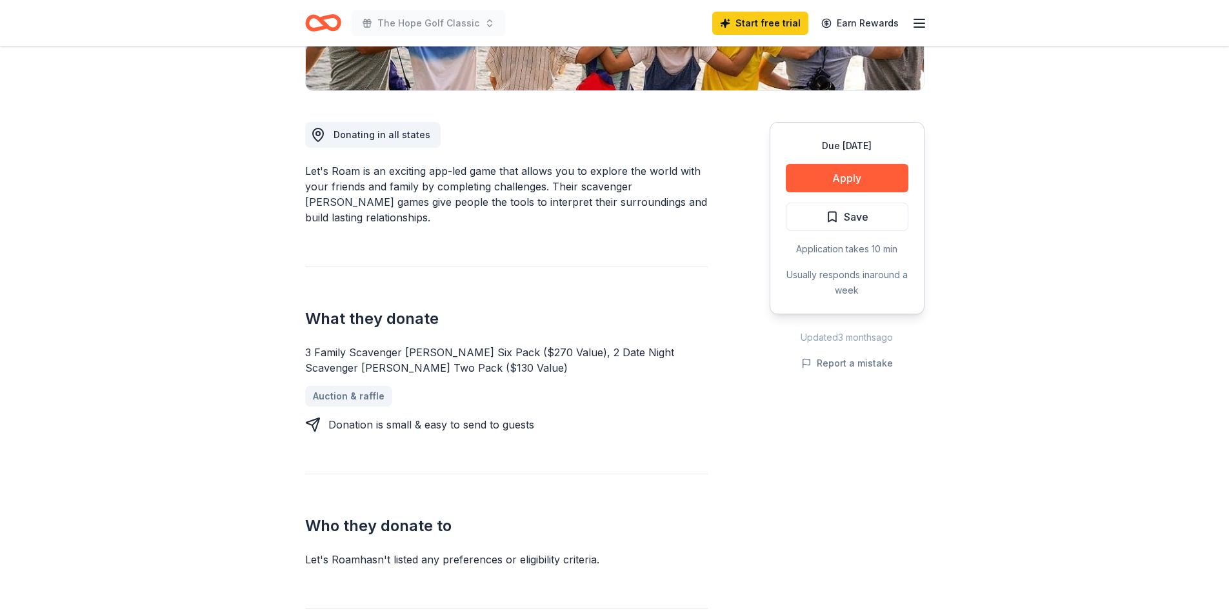
scroll to position [322, 0]
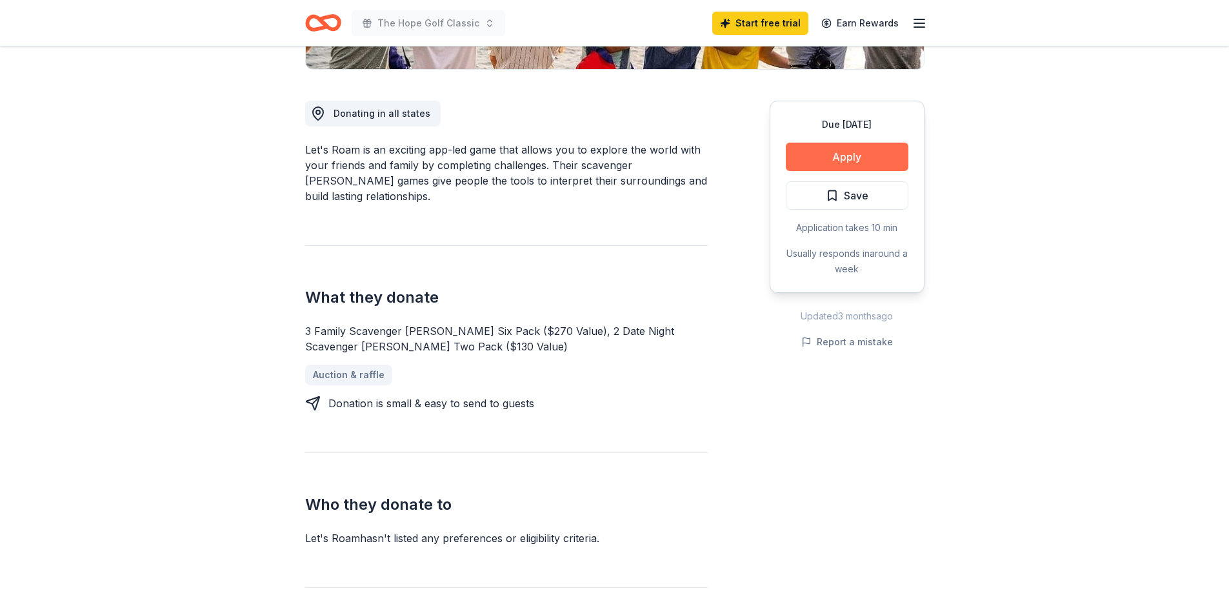
click at [838, 151] on button "Apply" at bounding box center [846, 157] width 123 height 28
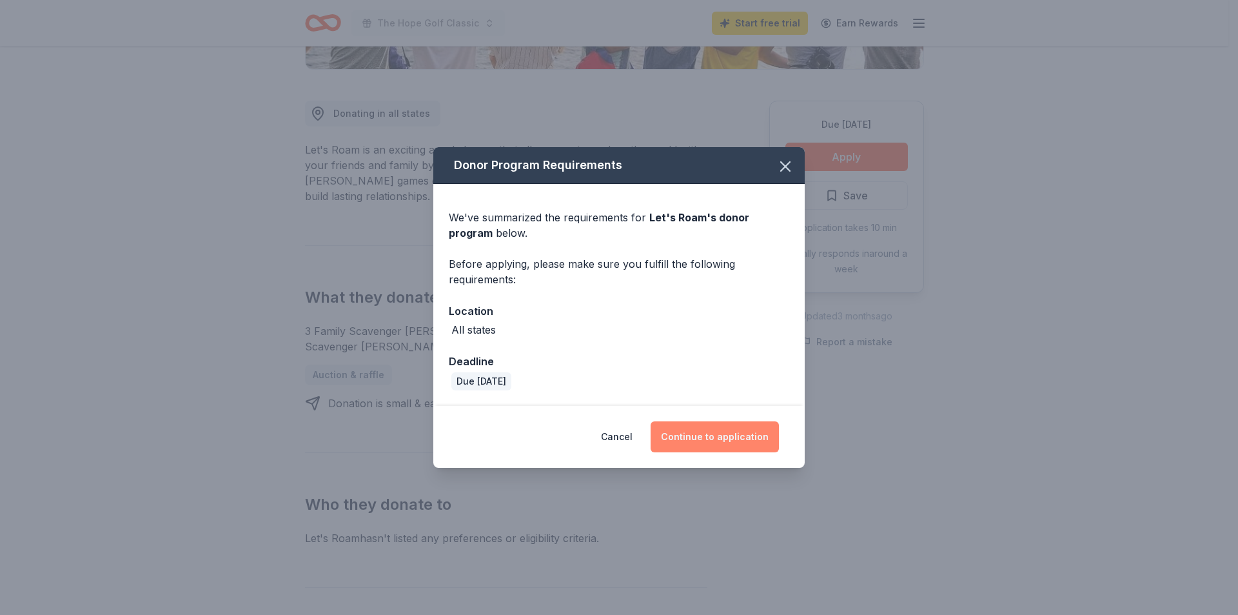
click at [727, 435] on button "Continue to application" at bounding box center [715, 436] width 128 height 31
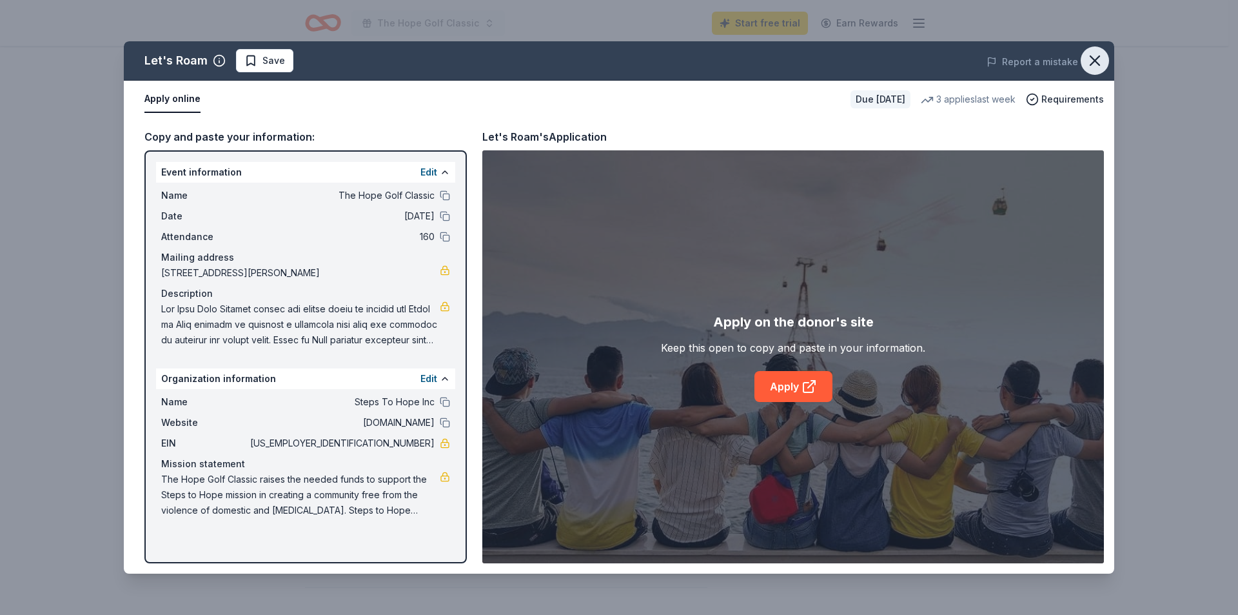
click at [1098, 58] on icon "button" at bounding box center [1095, 60] width 9 height 9
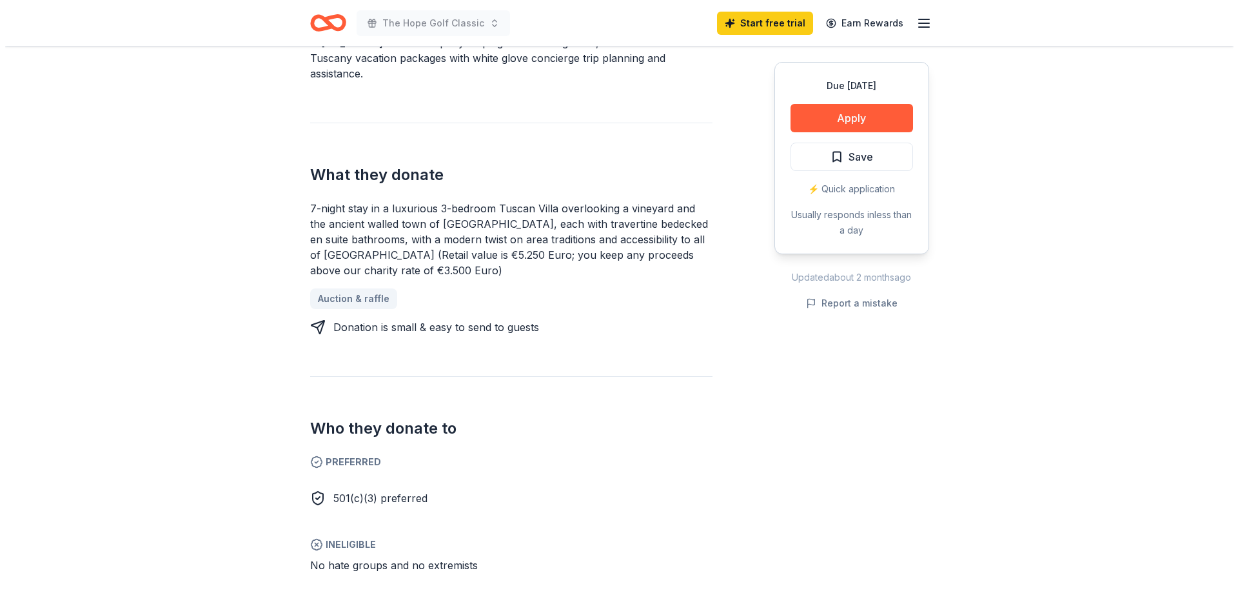
scroll to position [516, 0]
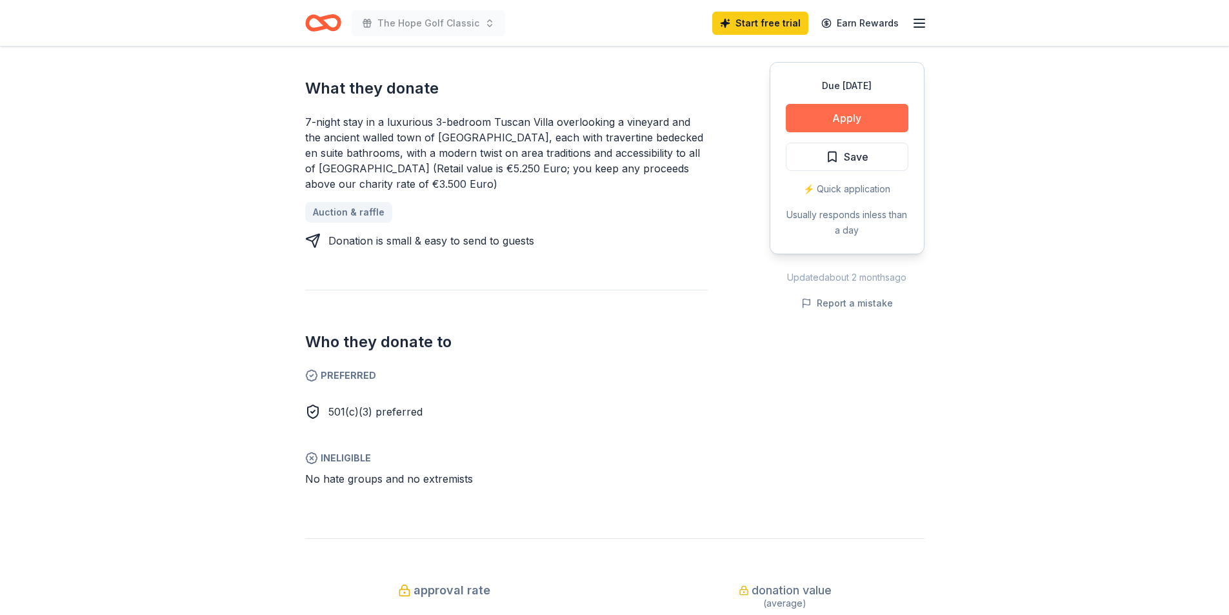
click at [855, 119] on button "Apply" at bounding box center [846, 118] width 123 height 28
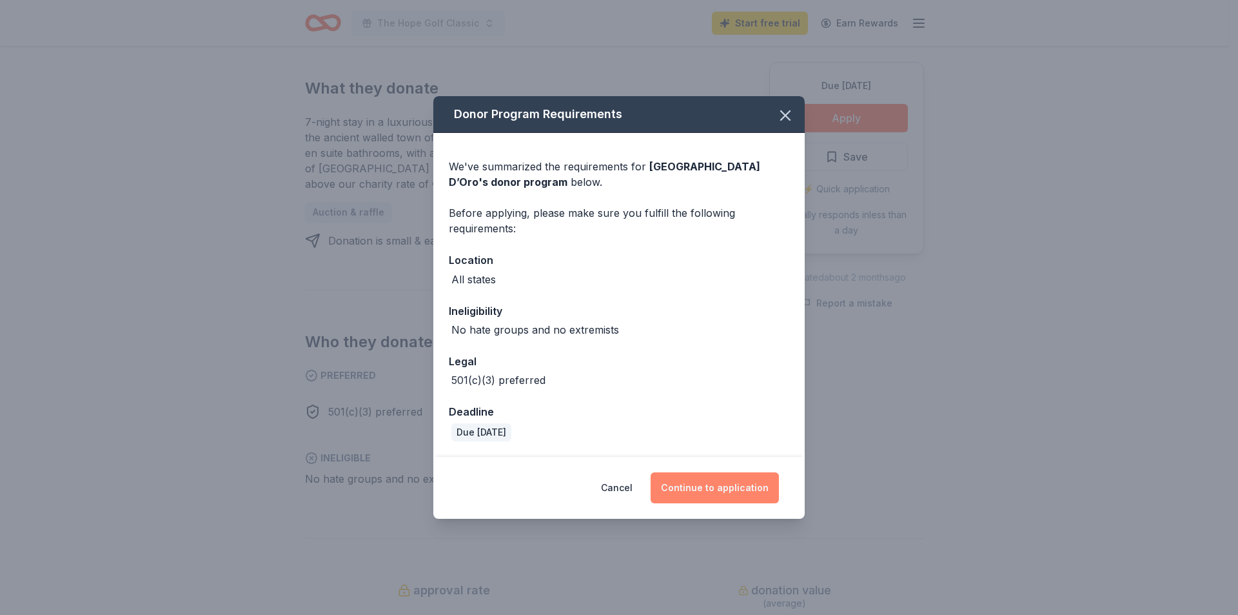
click at [718, 492] on button "Continue to application" at bounding box center [715, 487] width 128 height 31
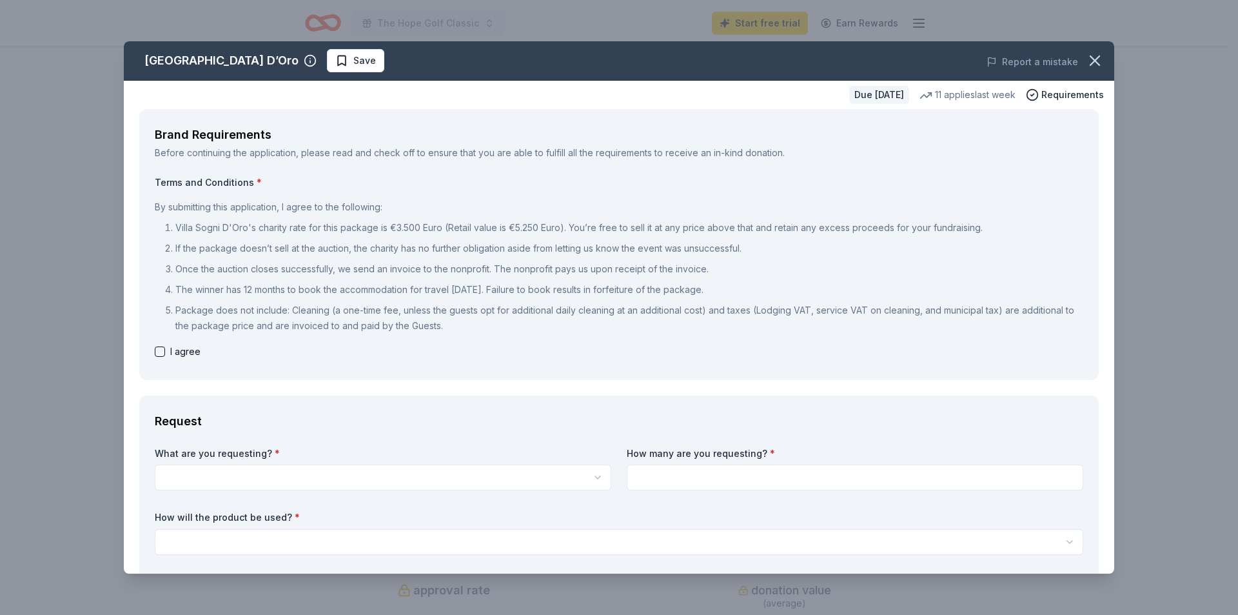
scroll to position [0, 0]
click at [263, 479] on html "The Hope Golf Classic Start free trial Earn Rewards Due [DATE] Share [GEOGRAPHI…" at bounding box center [619, 307] width 1238 height 615
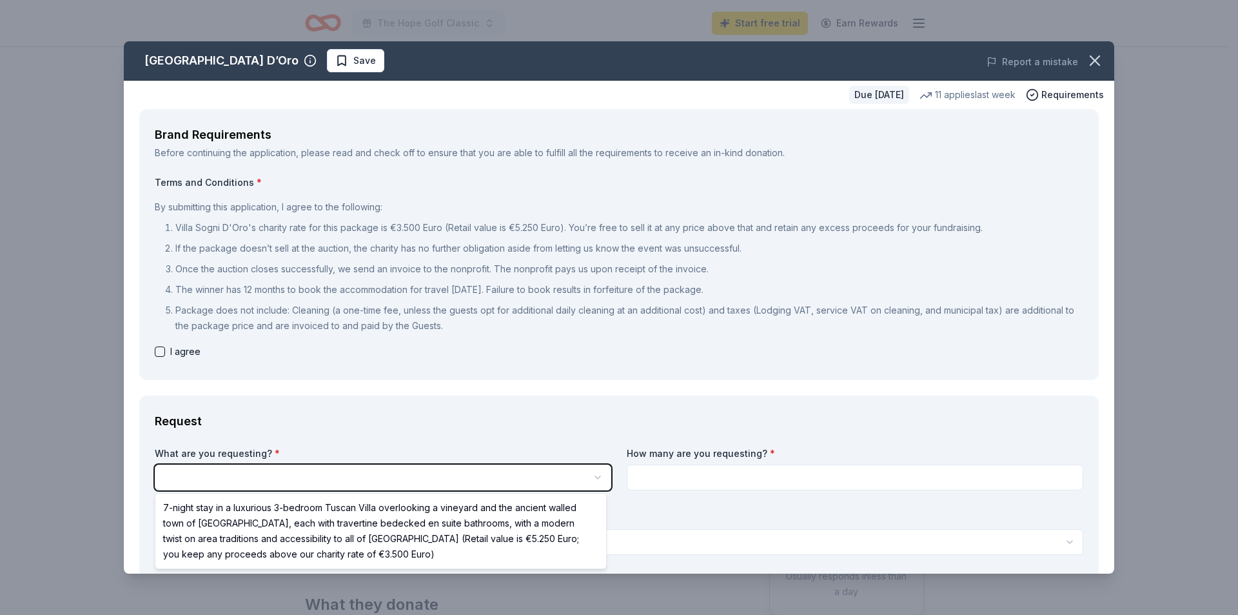
click at [264, 479] on html "The Hope Golf Classic Start free trial Earn Rewards Due [DATE] Share [GEOGRAPHI…" at bounding box center [619, 307] width 1238 height 615
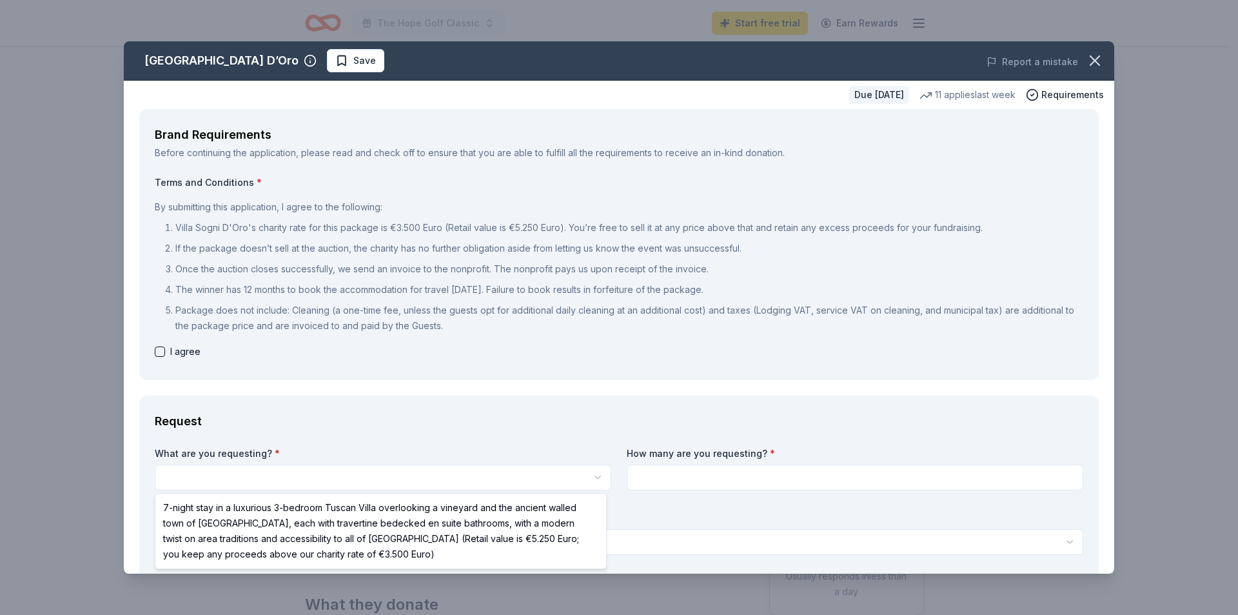
click at [442, 473] on html "The Hope Golf Classic Start free trial Earn Rewards Due [DATE] Share [GEOGRAPHI…" at bounding box center [619, 307] width 1238 height 615
select select "7-night stay in a luxurious 3-bedroom Tuscan Villa overlooking a vineyard and t…"
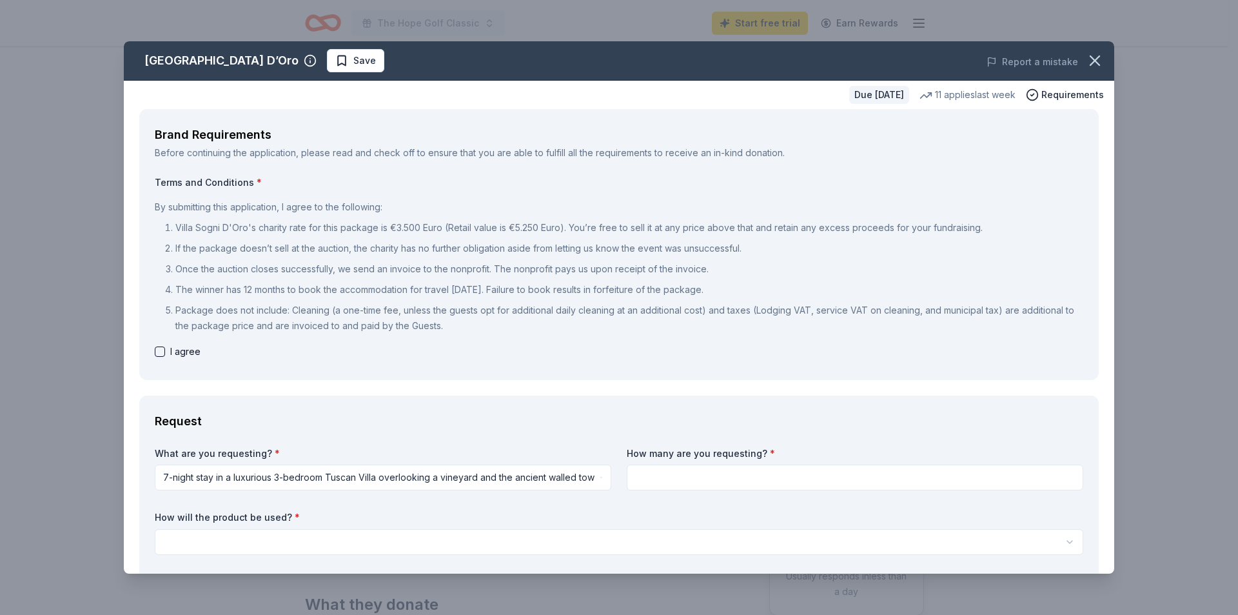
click at [711, 479] on input at bounding box center [855, 477] width 457 height 26
type input "2"
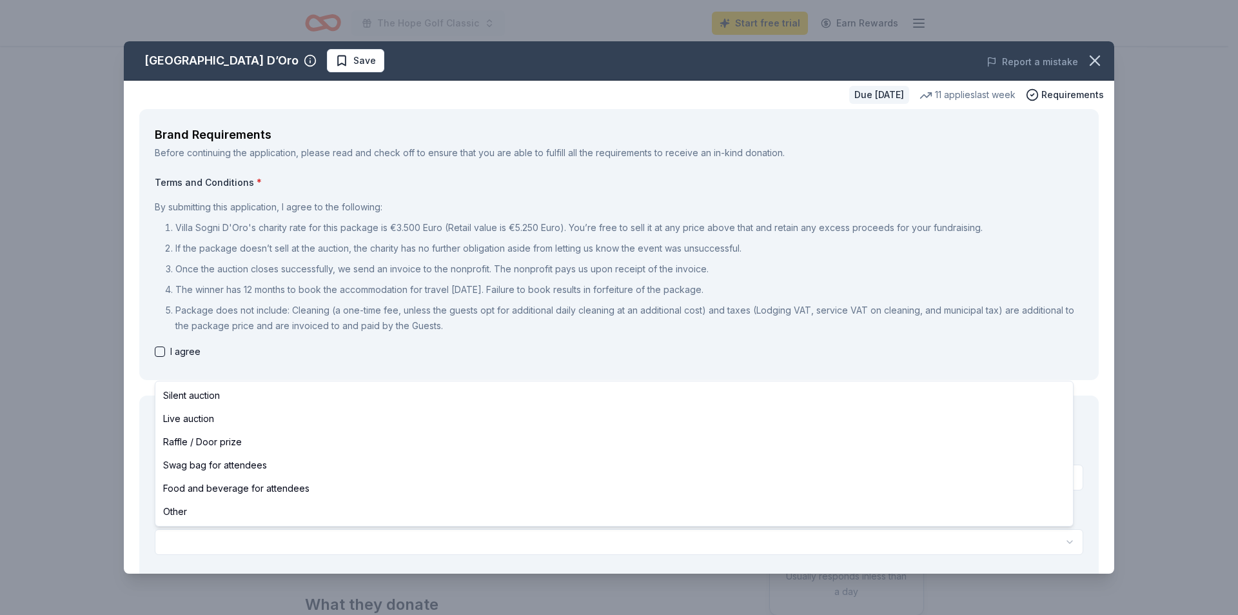
click at [302, 548] on html "The Hope Golf Classic Start free trial Earn Rewards Due [DATE] Share [GEOGRAPHI…" at bounding box center [619, 307] width 1238 height 615
select select "raffleDoorPrize"
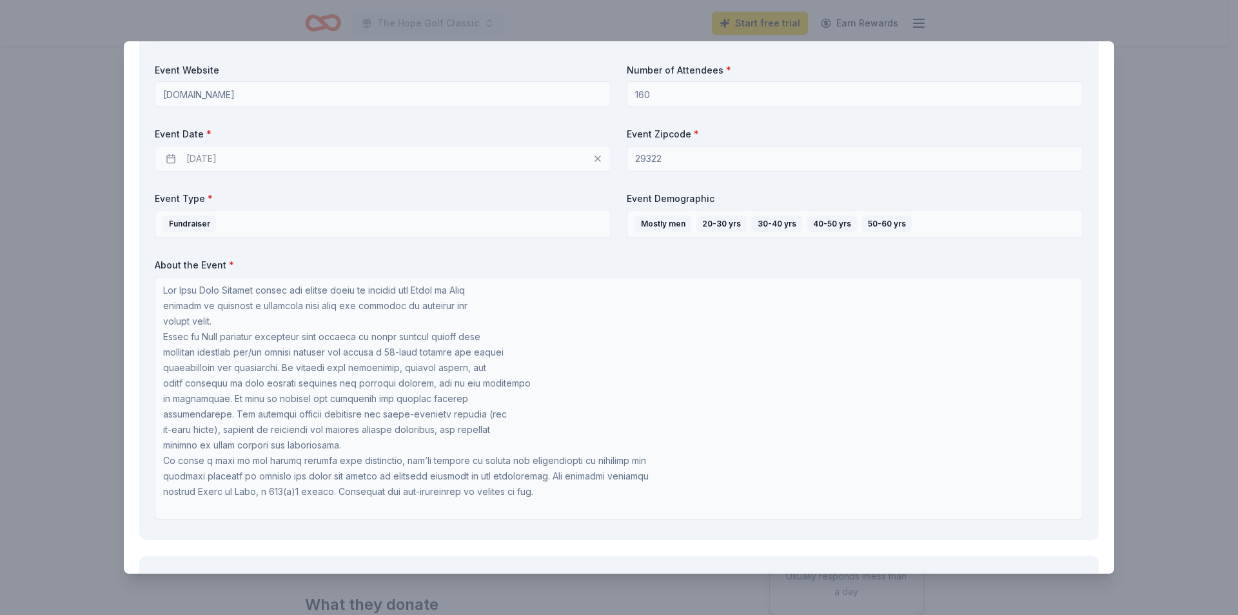
scroll to position [1, 0]
